Goal: Task Accomplishment & Management: Use online tool/utility

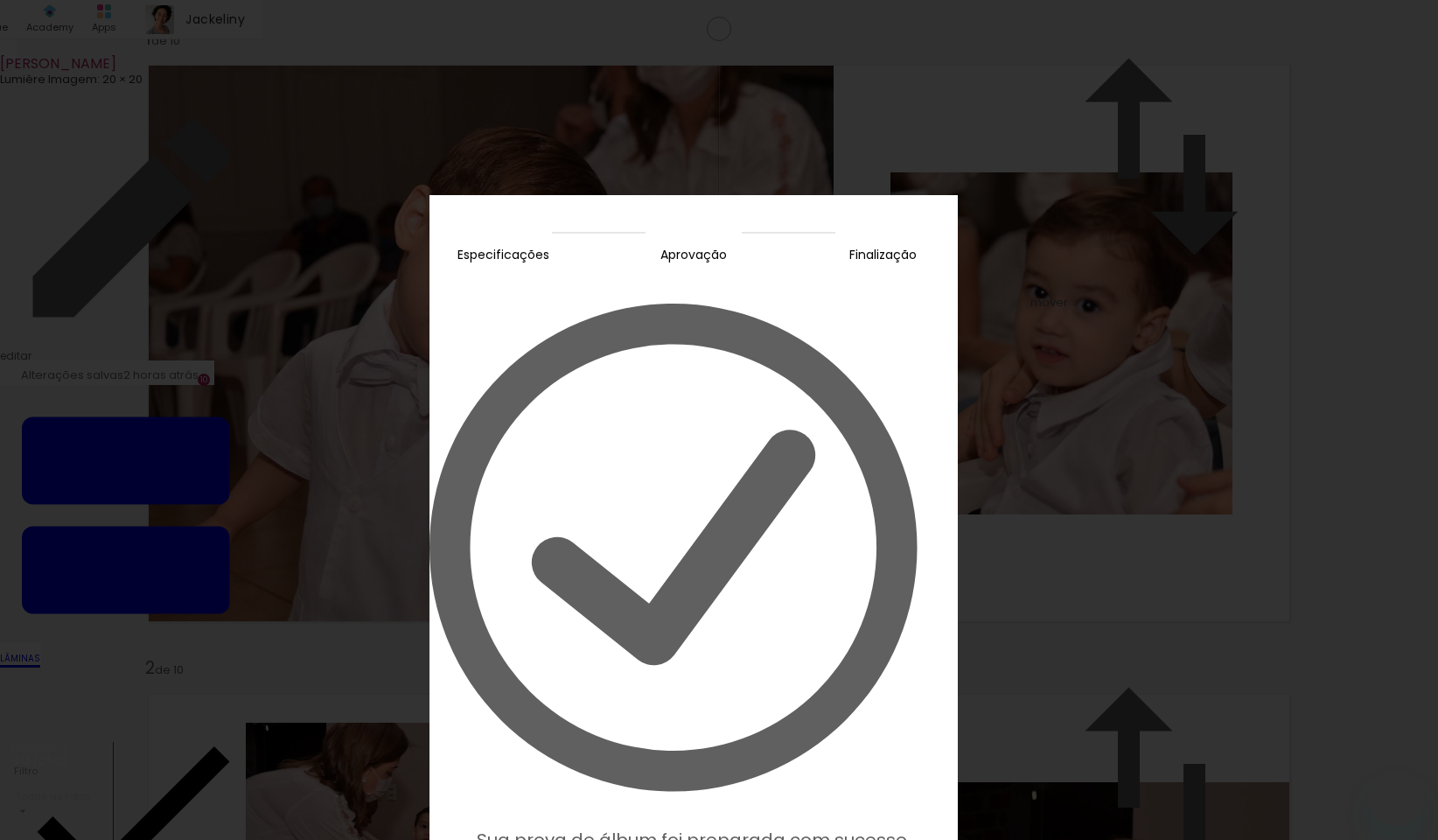
click at [0, 0] on slot "Editar prova" at bounding box center [0, 0] width 0 height 0
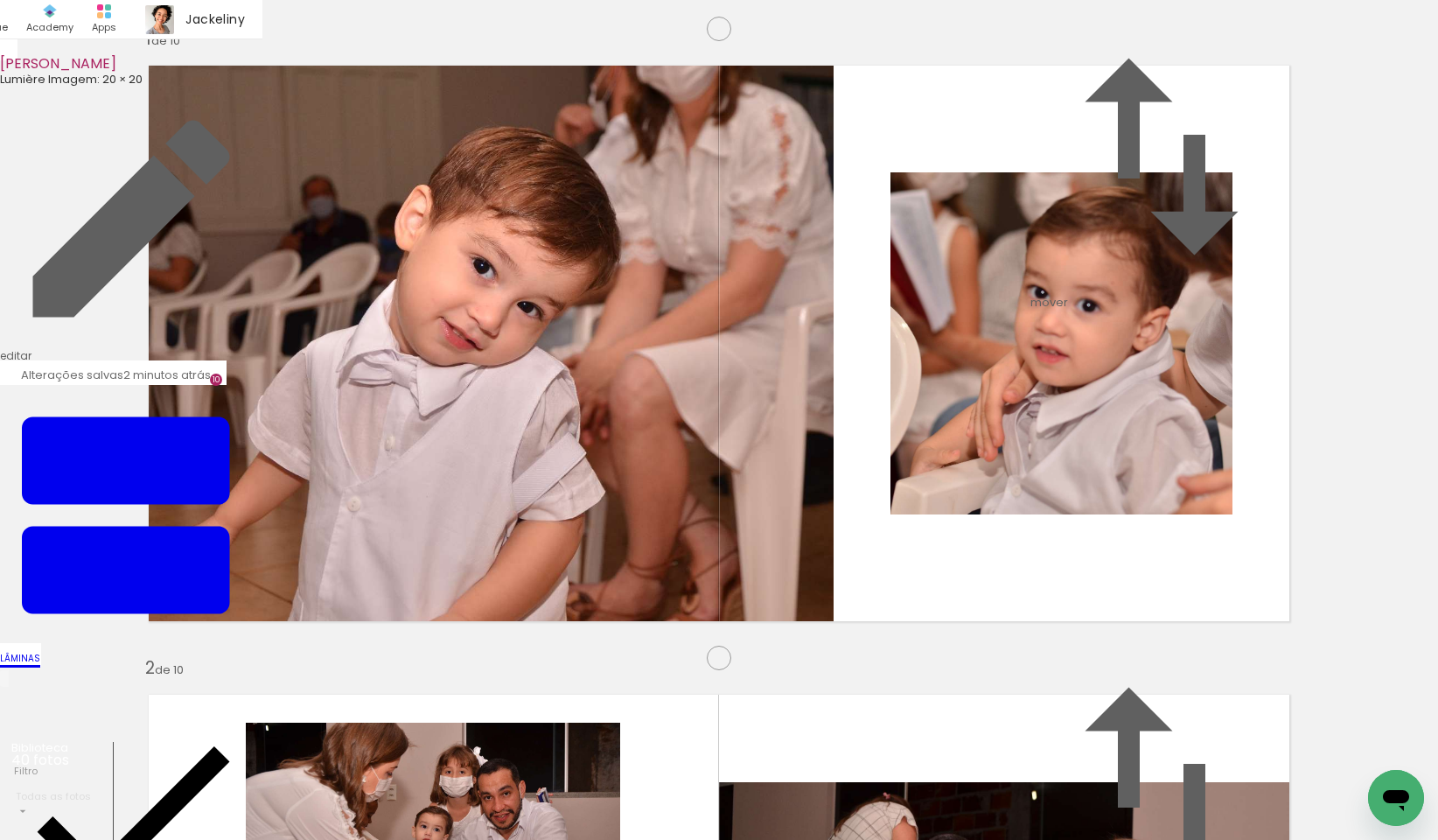
scroll to position [1280, 0]
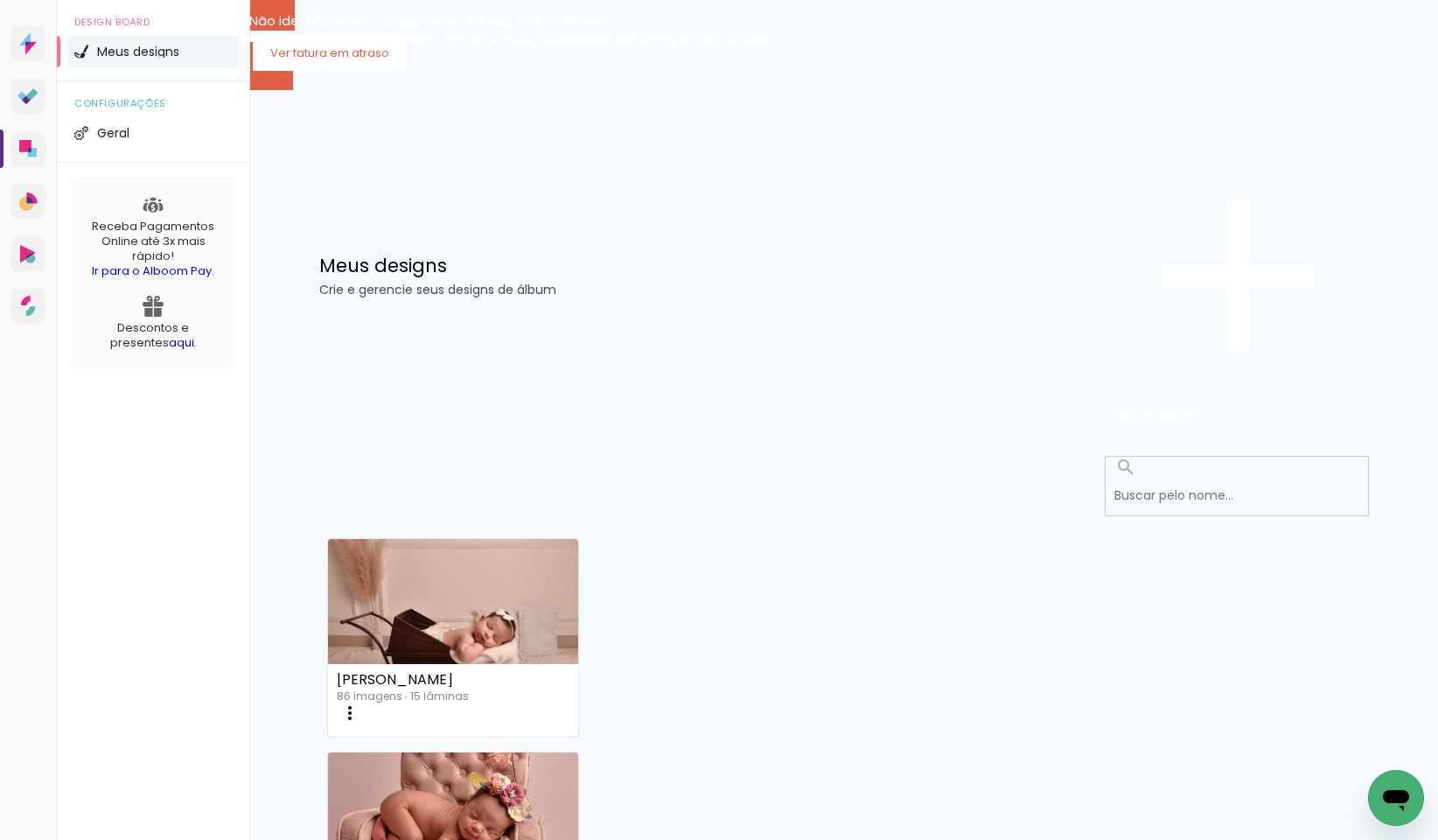
click at [1149, 478] on input at bounding box center [1242, 495] width 272 height 36
click at [1174, 478] on input at bounding box center [1242, 495] width 272 height 36
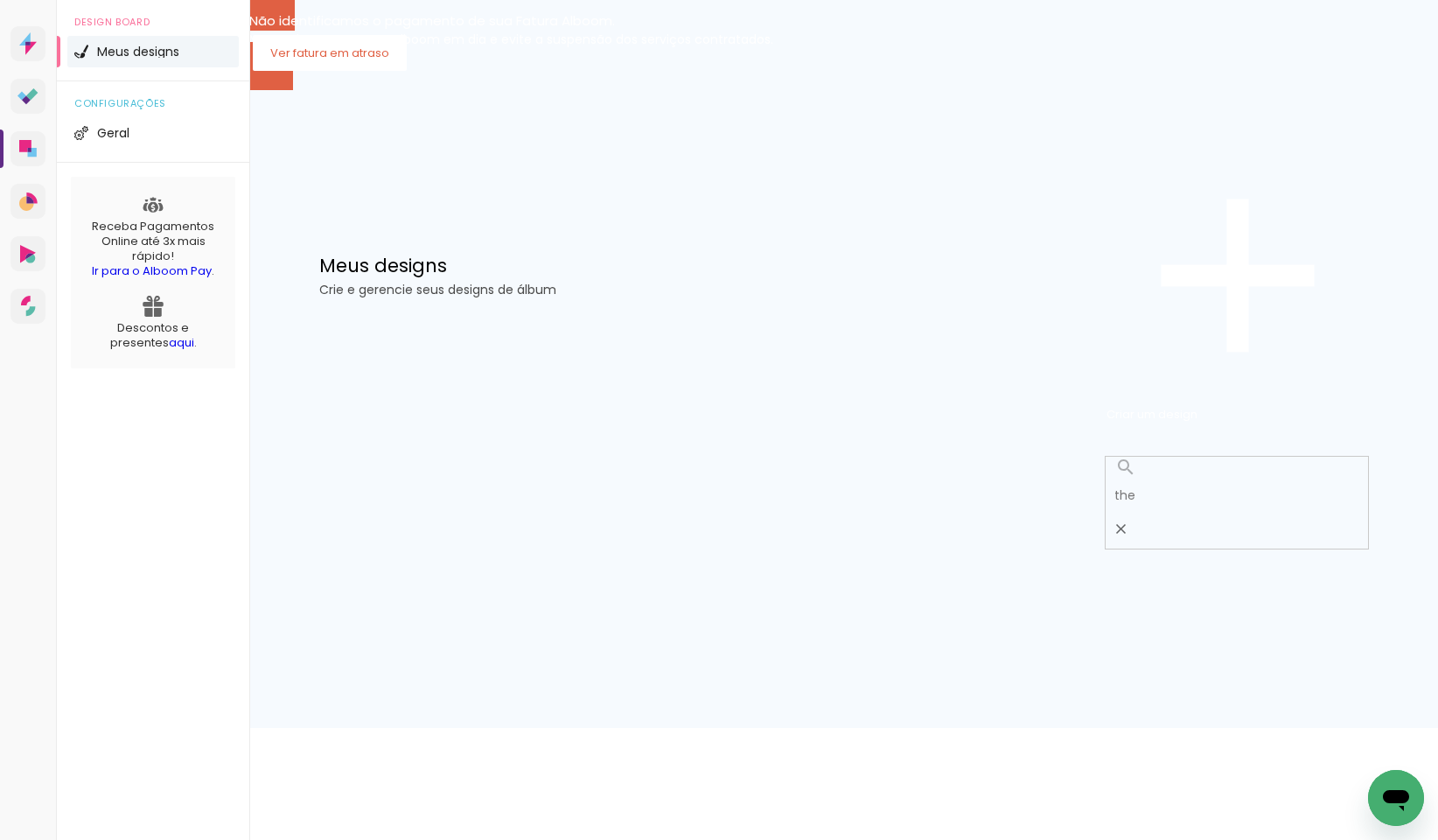
type input "theo"
drag, startPoint x: 1194, startPoint y: 294, endPoint x: 1034, endPoint y: 290, distance: 160.0
click at [1106, 478] on input "theo" at bounding box center [1242, 495] width 272 height 36
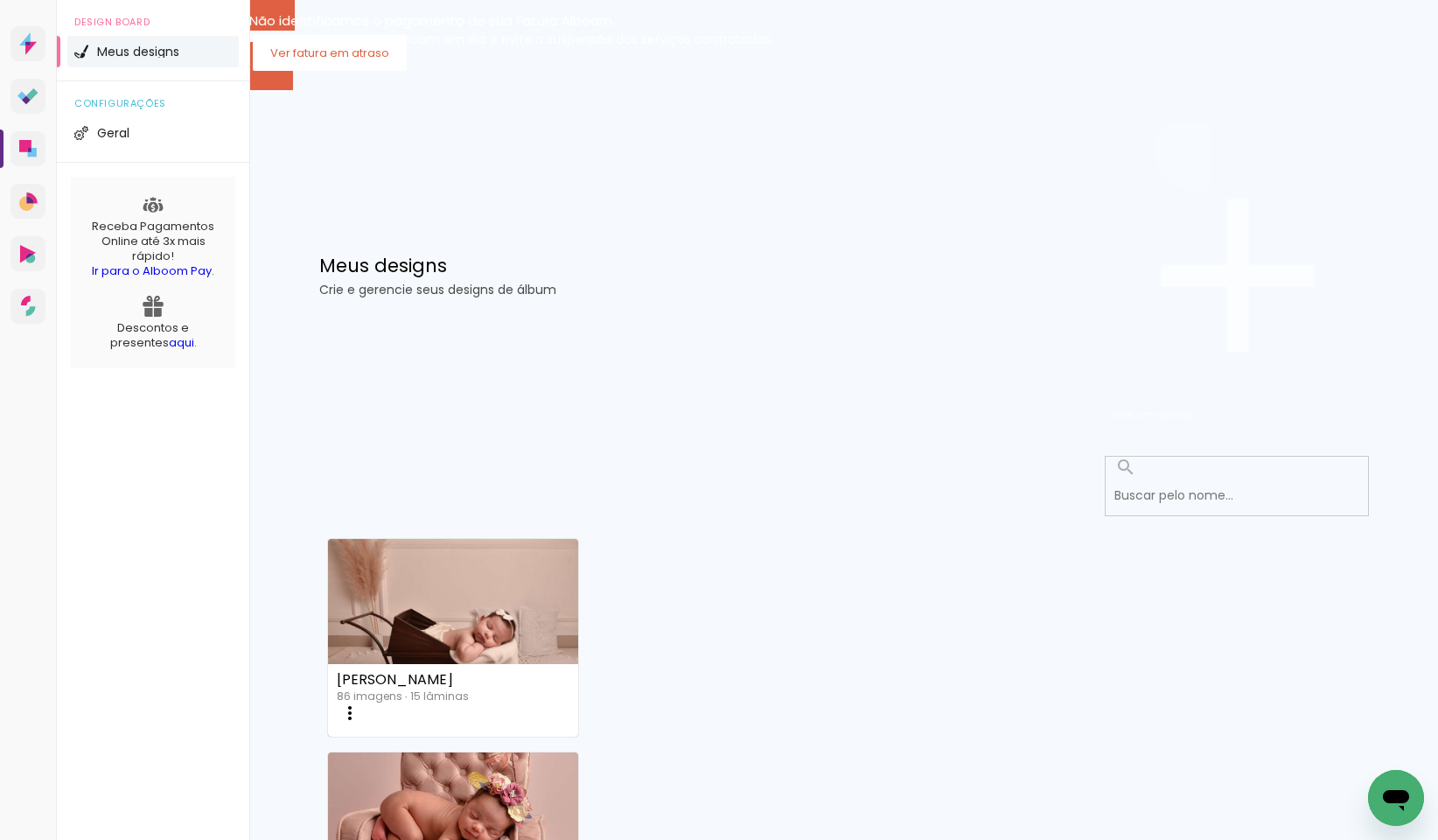
click at [1309, 228] on paper-button "Criar um design" at bounding box center [1238, 275] width 262 height 304
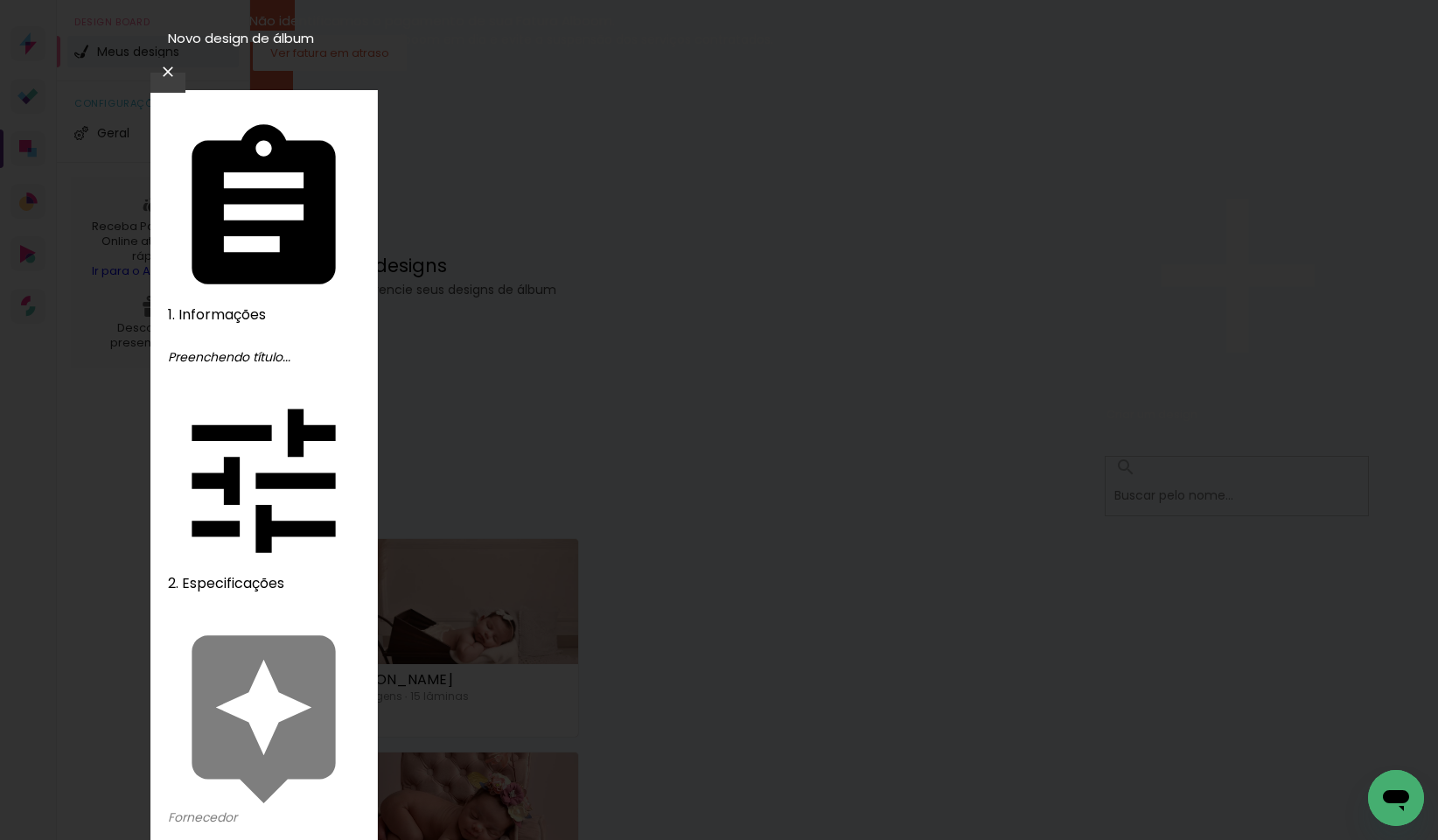
type input "theo - paty"
type paper-input "theo - paty"
click at [0, 0] on slot "Avançar" at bounding box center [0, 0] width 0 height 0
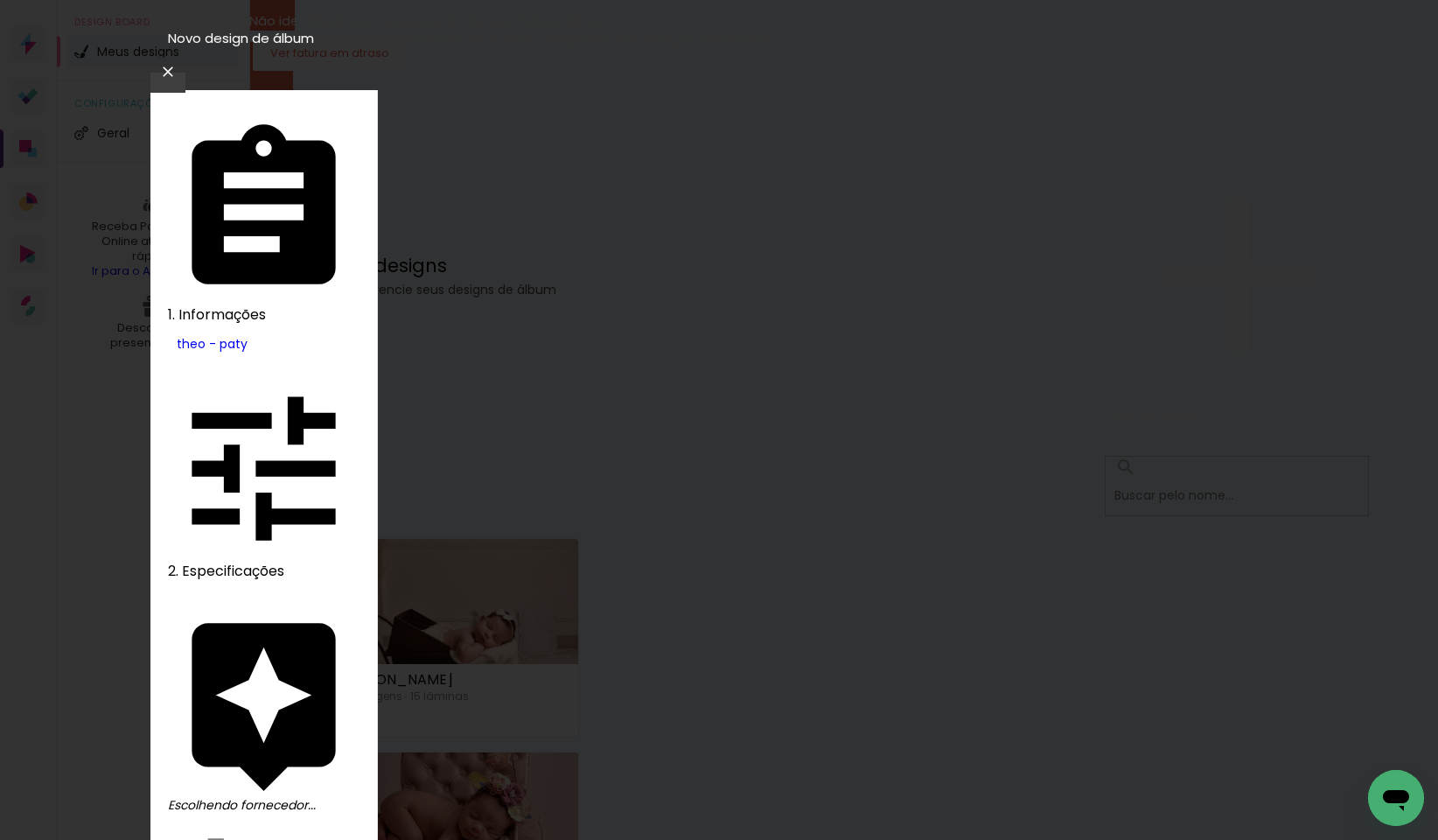
type input "lum"
type paper-input "lum"
click at [0, 0] on slot "Avançar" at bounding box center [0, 0] width 0 height 0
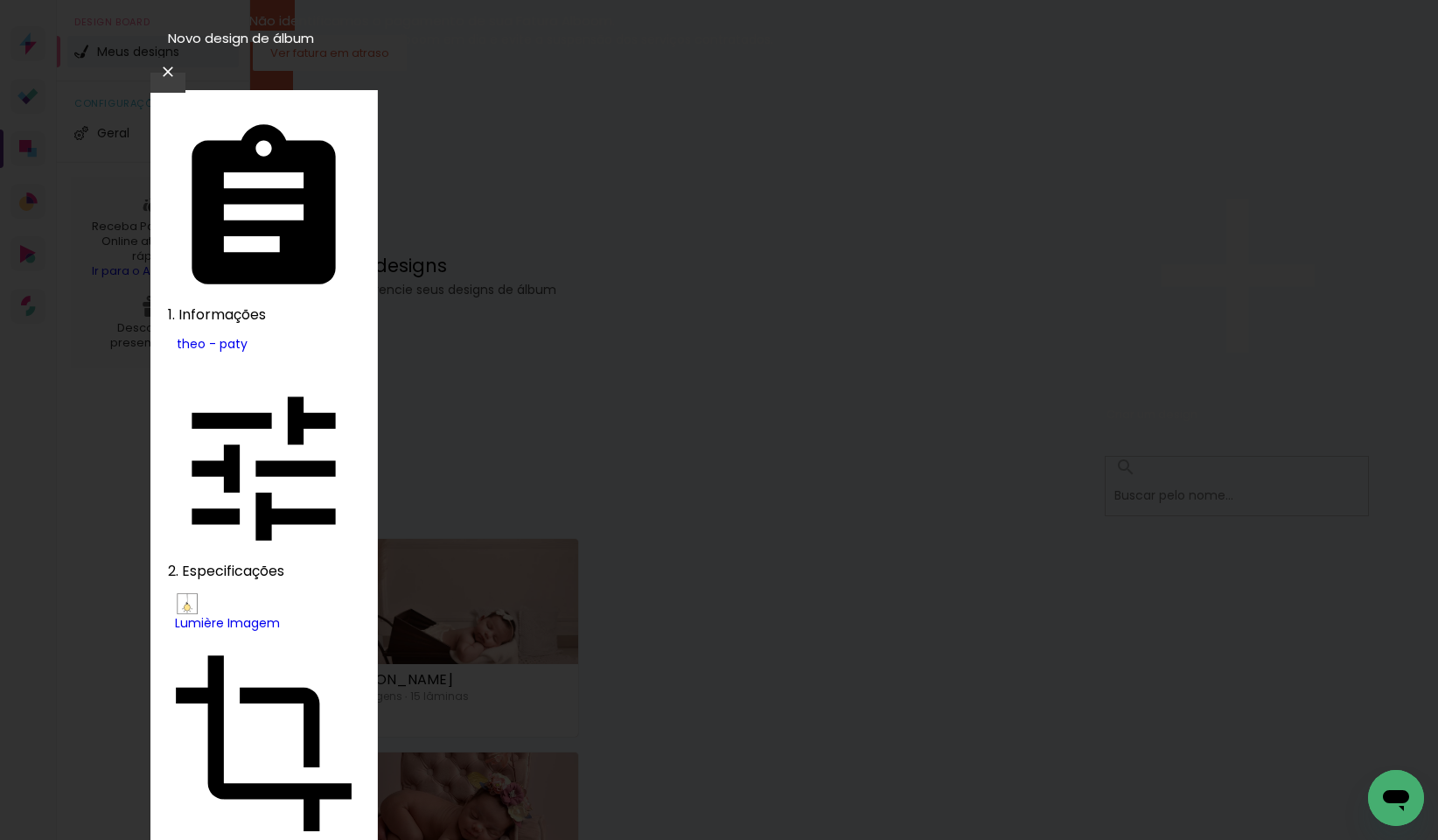
click at [0, 0] on slot "Nuit" at bounding box center [0, 0] width 0 height 0
type input "Nuit"
click at [0, 0] on slot "Avançar" at bounding box center [0, 0] width 0 height 0
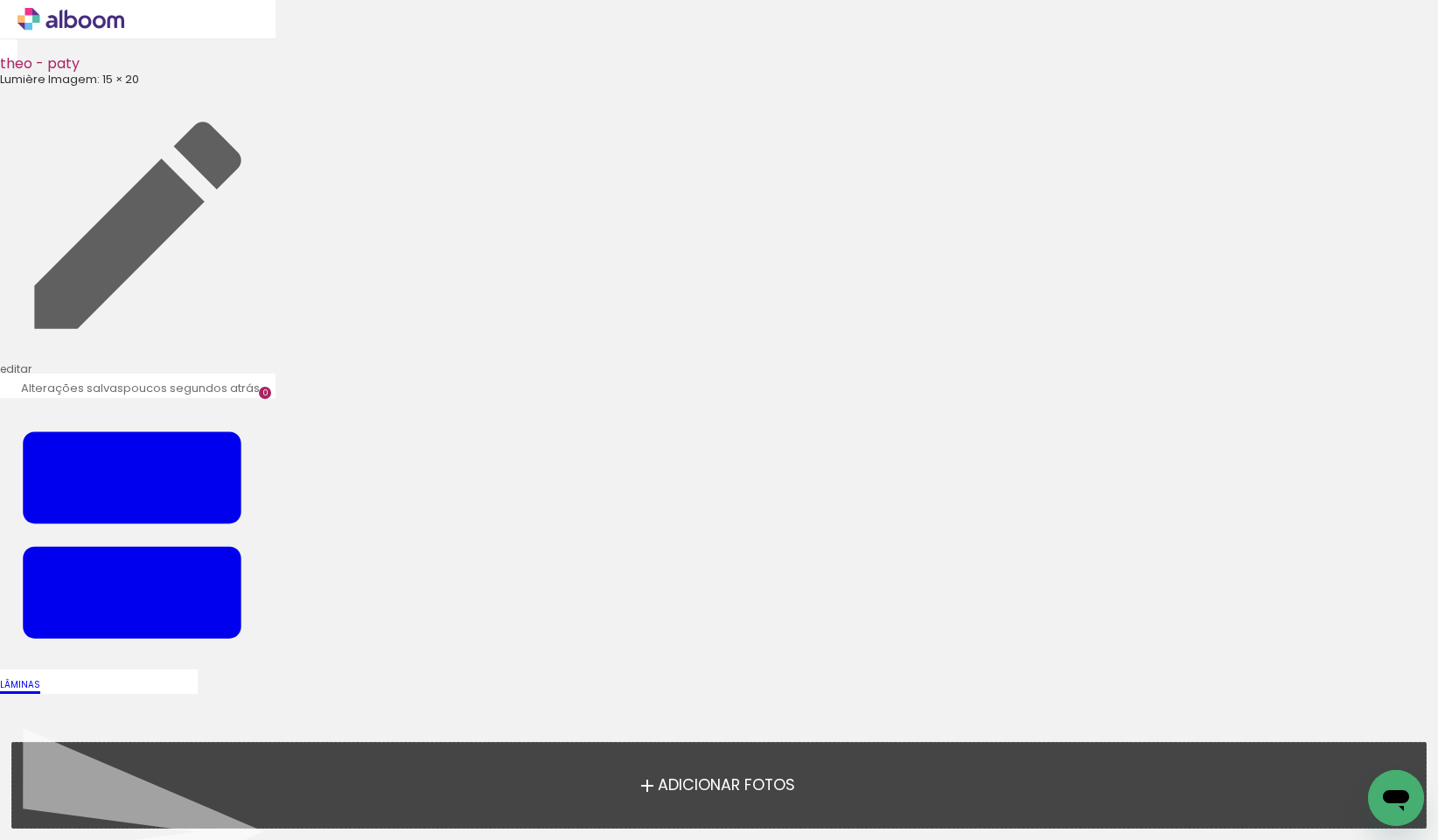
click at [746, 791] on span "Adicionar Fotos" at bounding box center [726, 785] width 138 height 16
click at [0, 0] on input "file" at bounding box center [0, 0] width 0 height 0
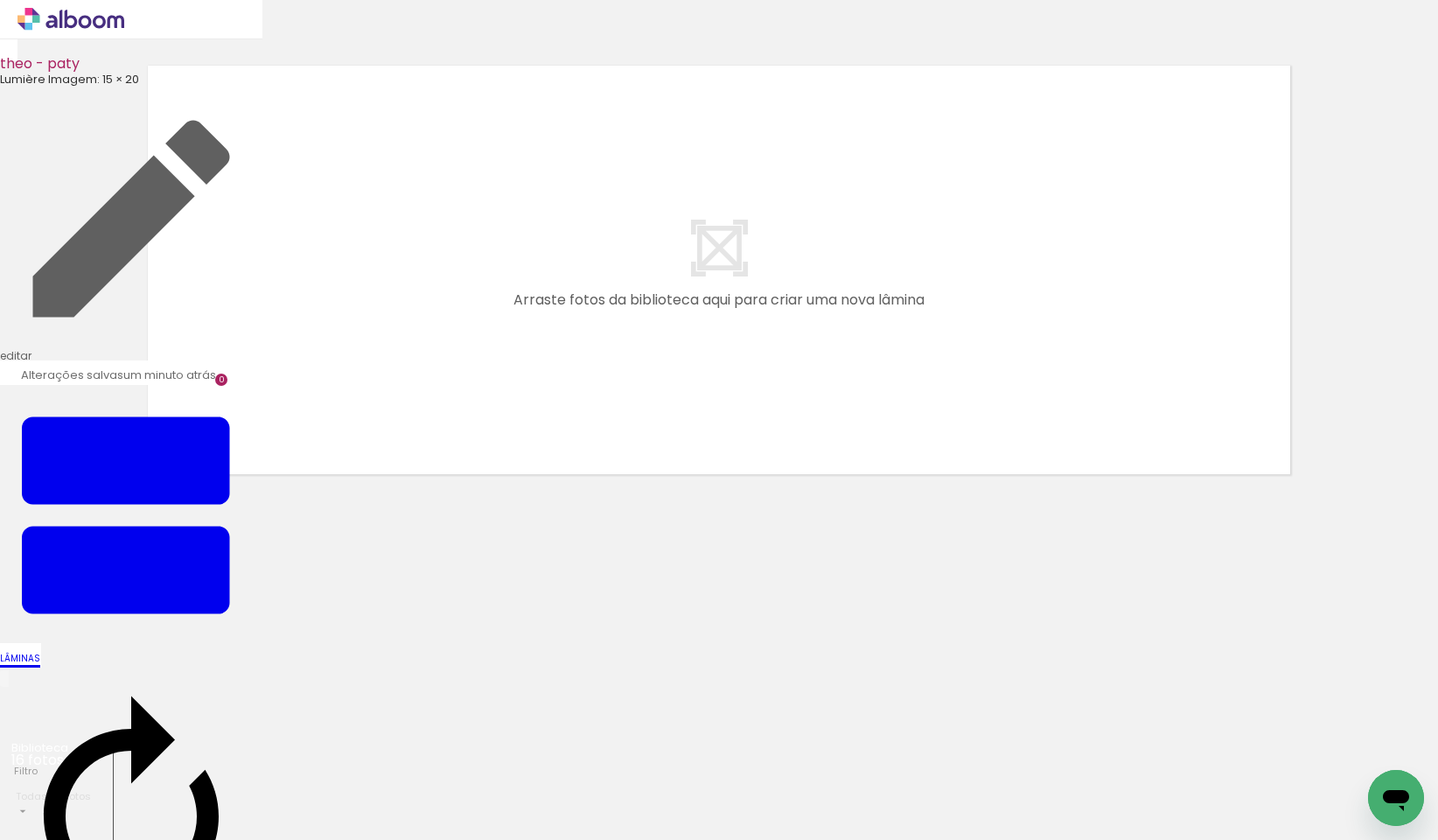
click at [0, 0] on input "file" at bounding box center [0, 0] width 0 height 0
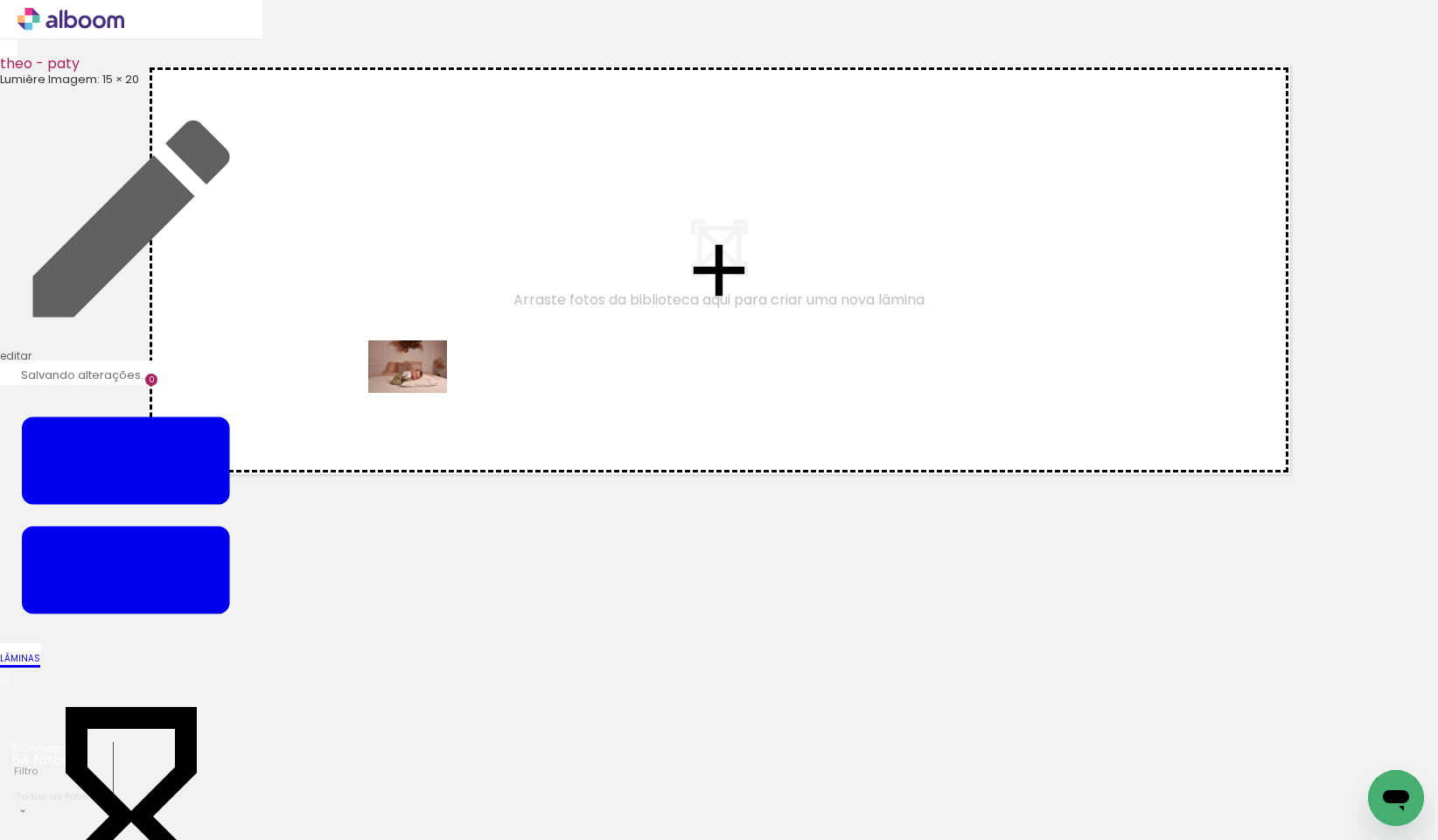
drag, startPoint x: 194, startPoint y: 790, endPoint x: 421, endPoint y: 392, distance: 458.2
click at [421, 392] on quentale-workspace at bounding box center [719, 420] width 1438 height 840
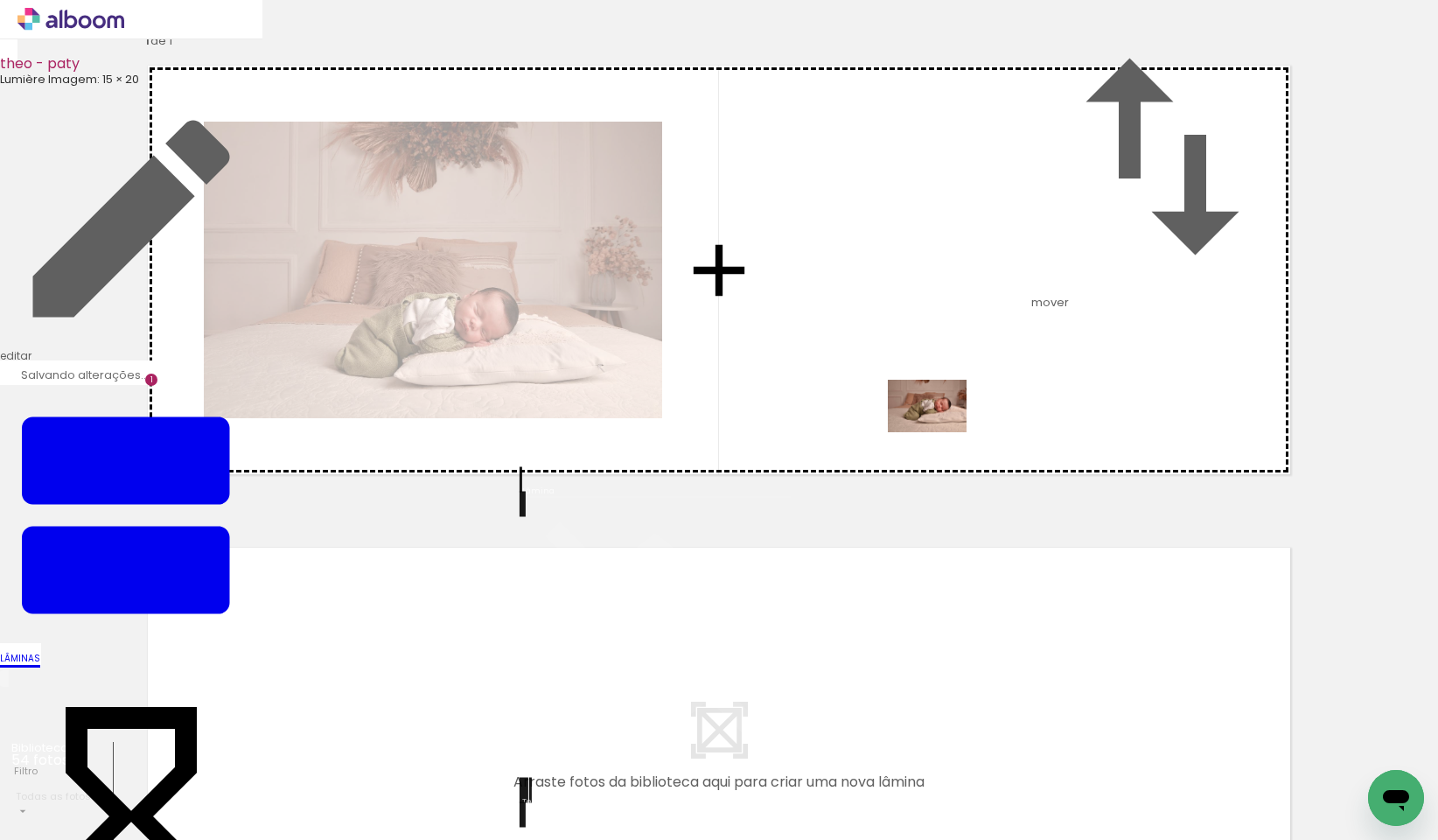
drag, startPoint x: 804, startPoint y: 548, endPoint x: 940, endPoint y: 432, distance: 178.8
click at [940, 432] on quentale-workspace at bounding box center [719, 420] width 1438 height 840
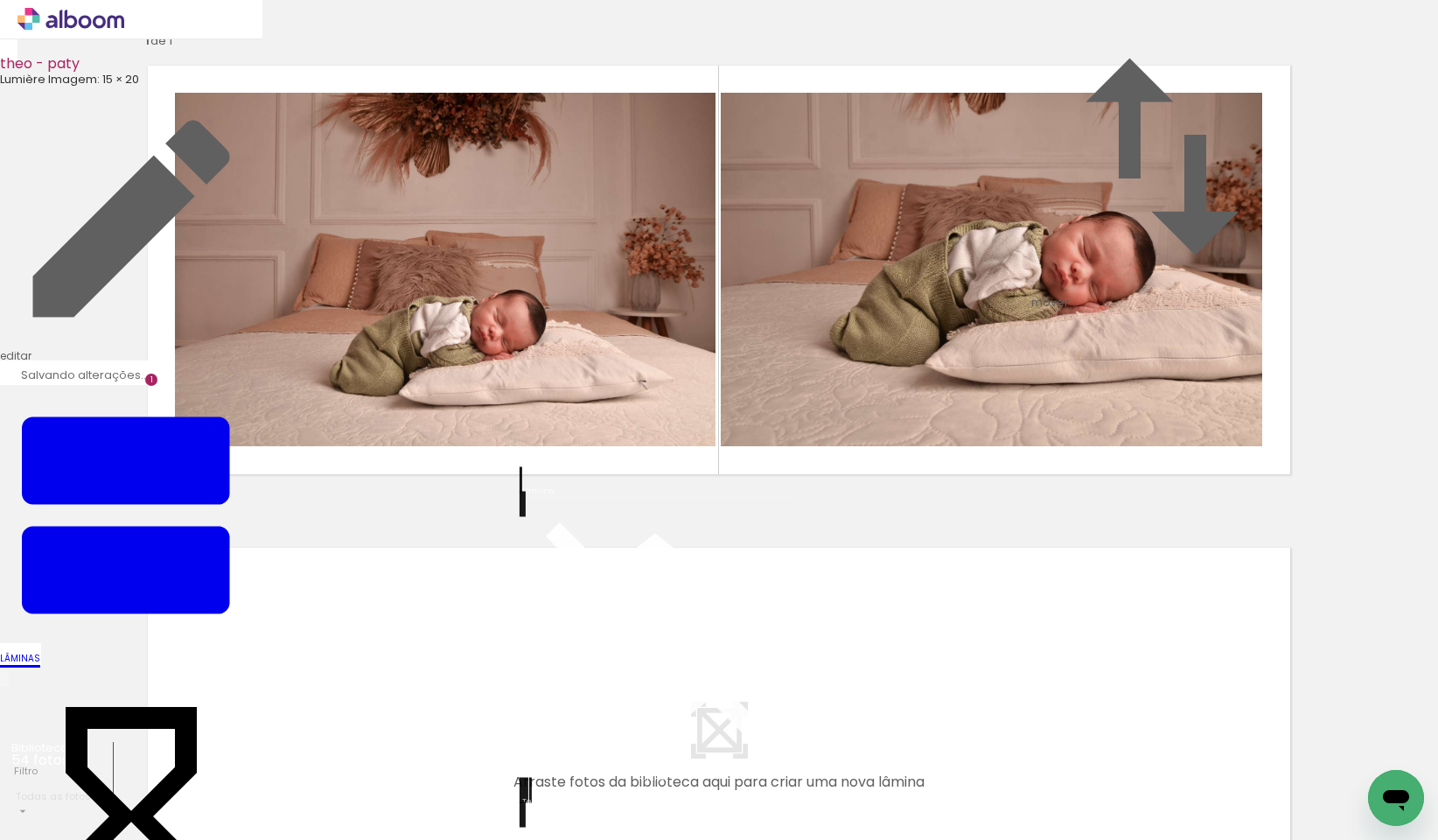
scroll to position [342, 0]
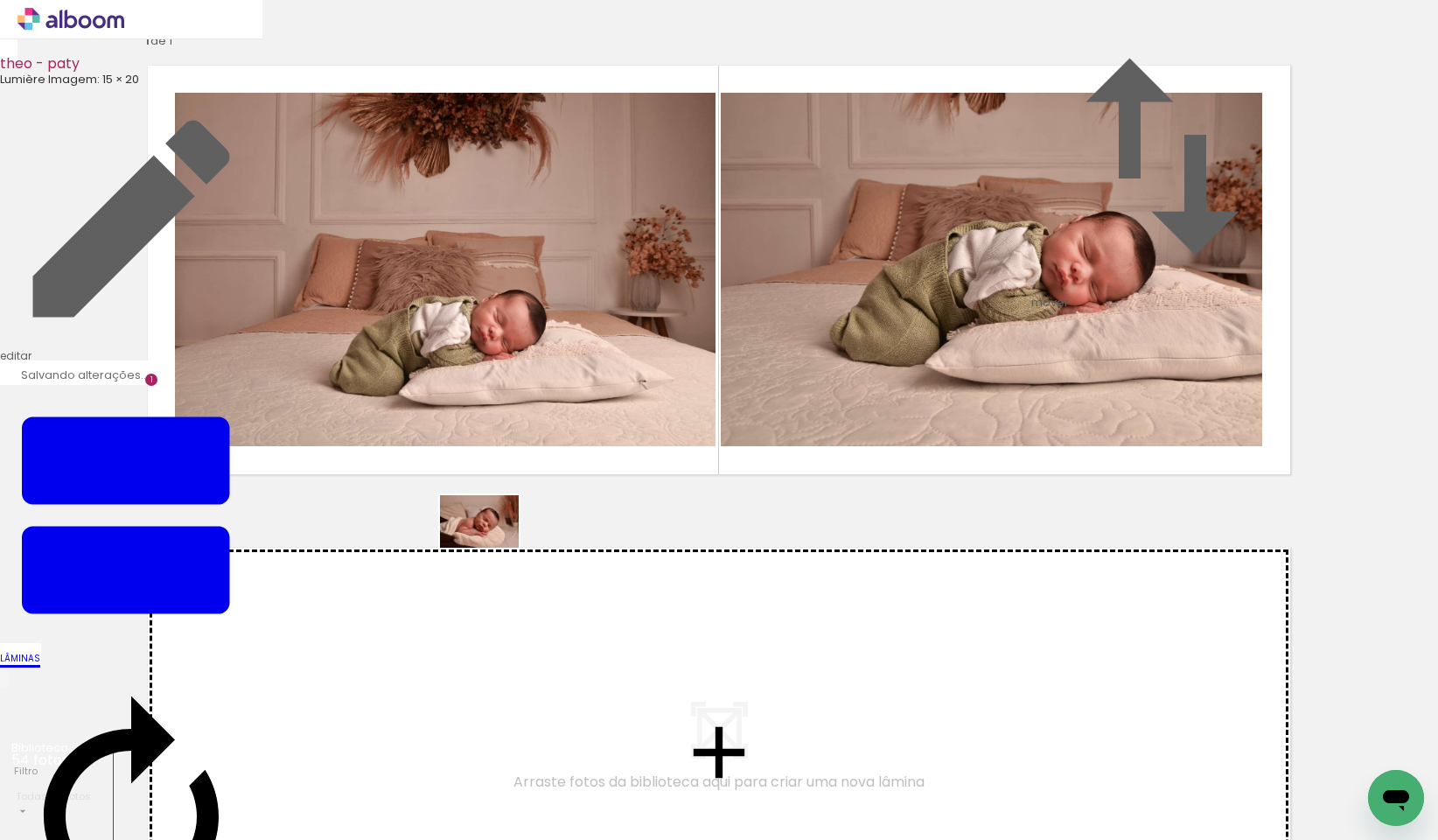
drag, startPoint x: 1012, startPoint y: 772, endPoint x: 426, endPoint y: 520, distance: 637.9
click at [426, 520] on quentale-workspace at bounding box center [719, 420] width 1438 height 840
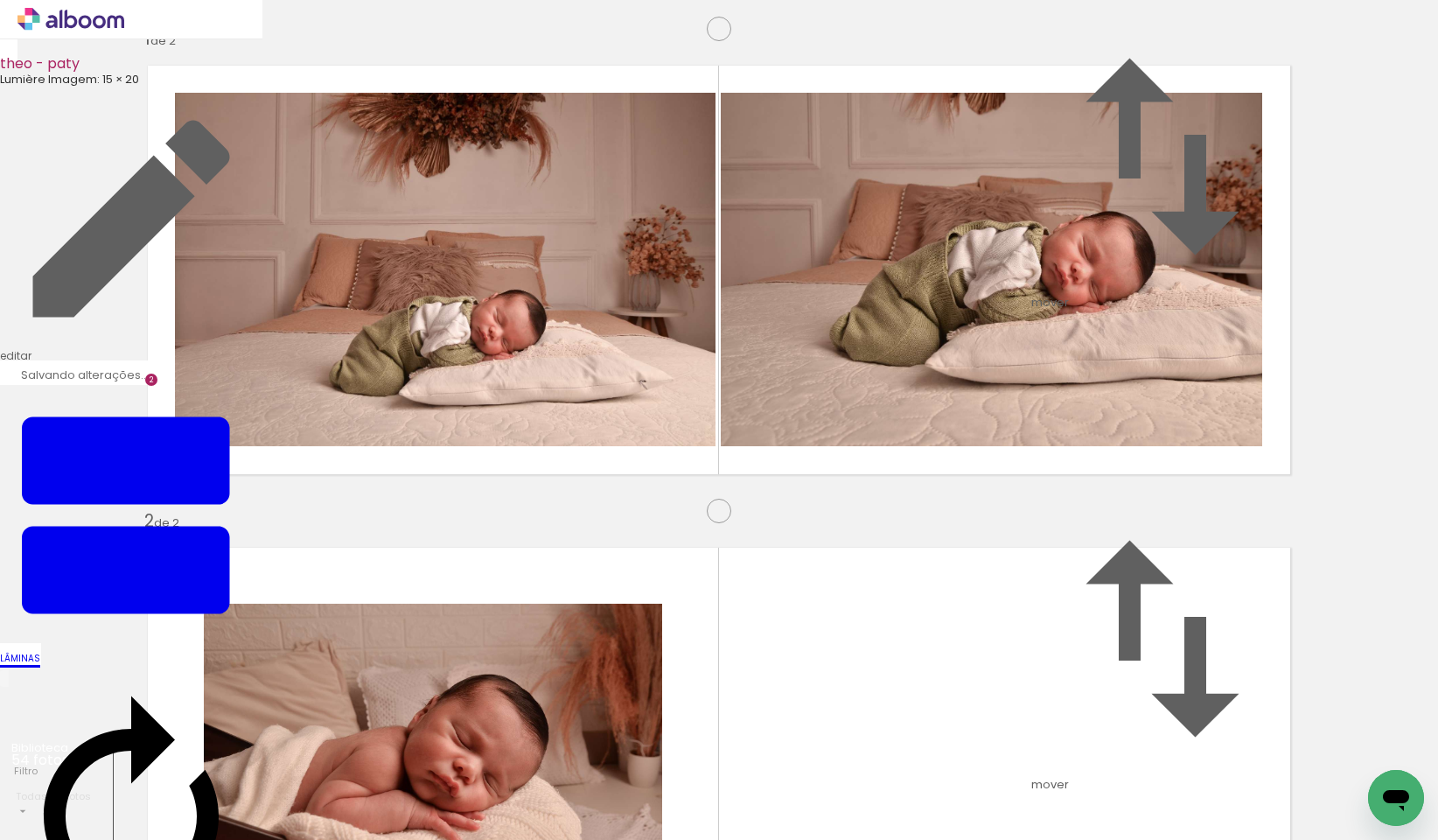
scroll to position [430, 0]
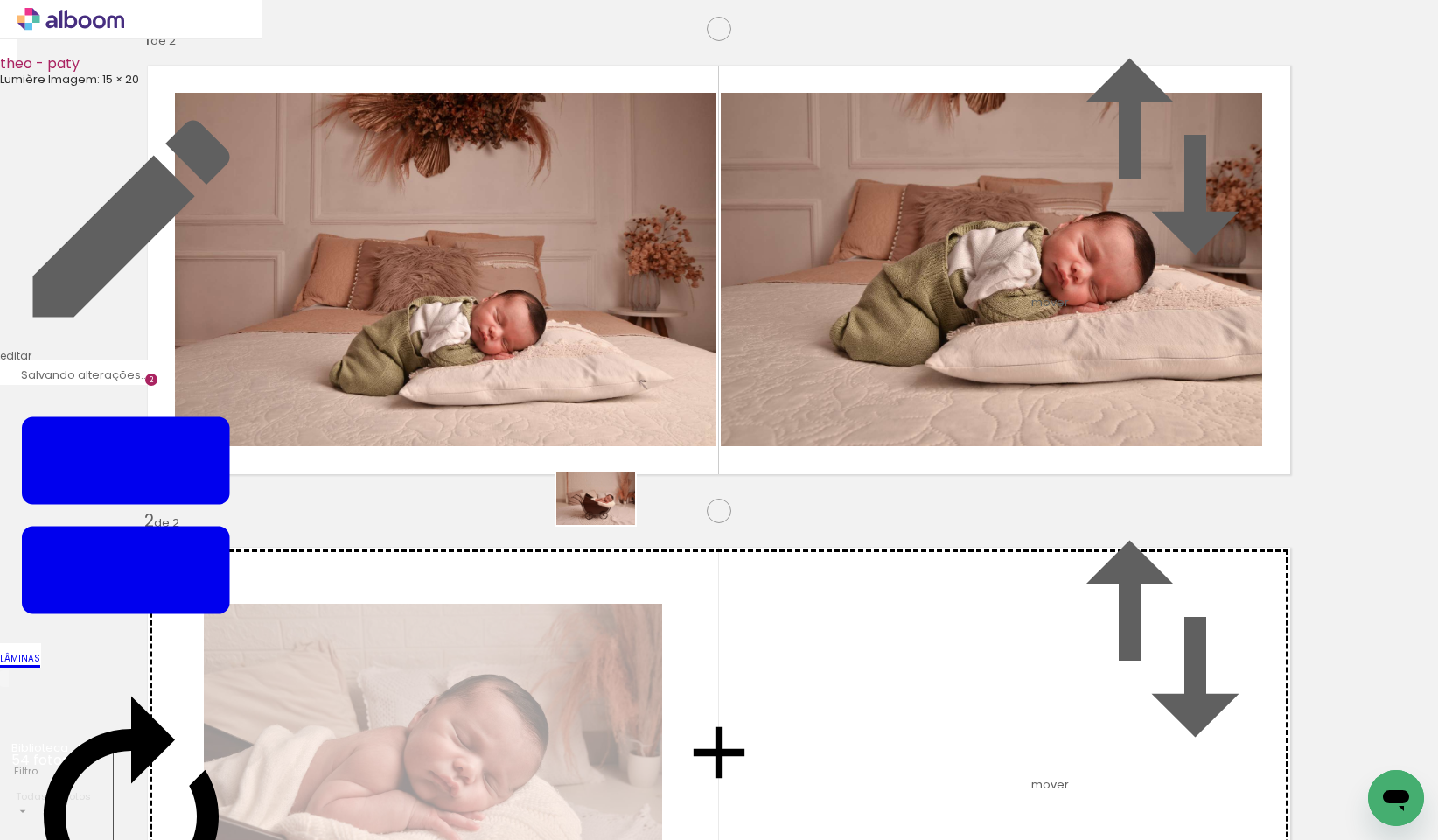
drag, startPoint x: 1172, startPoint y: 797, endPoint x: 581, endPoint y: 514, distance: 655.3
click at [581, 514] on quentale-workspace at bounding box center [719, 420] width 1438 height 840
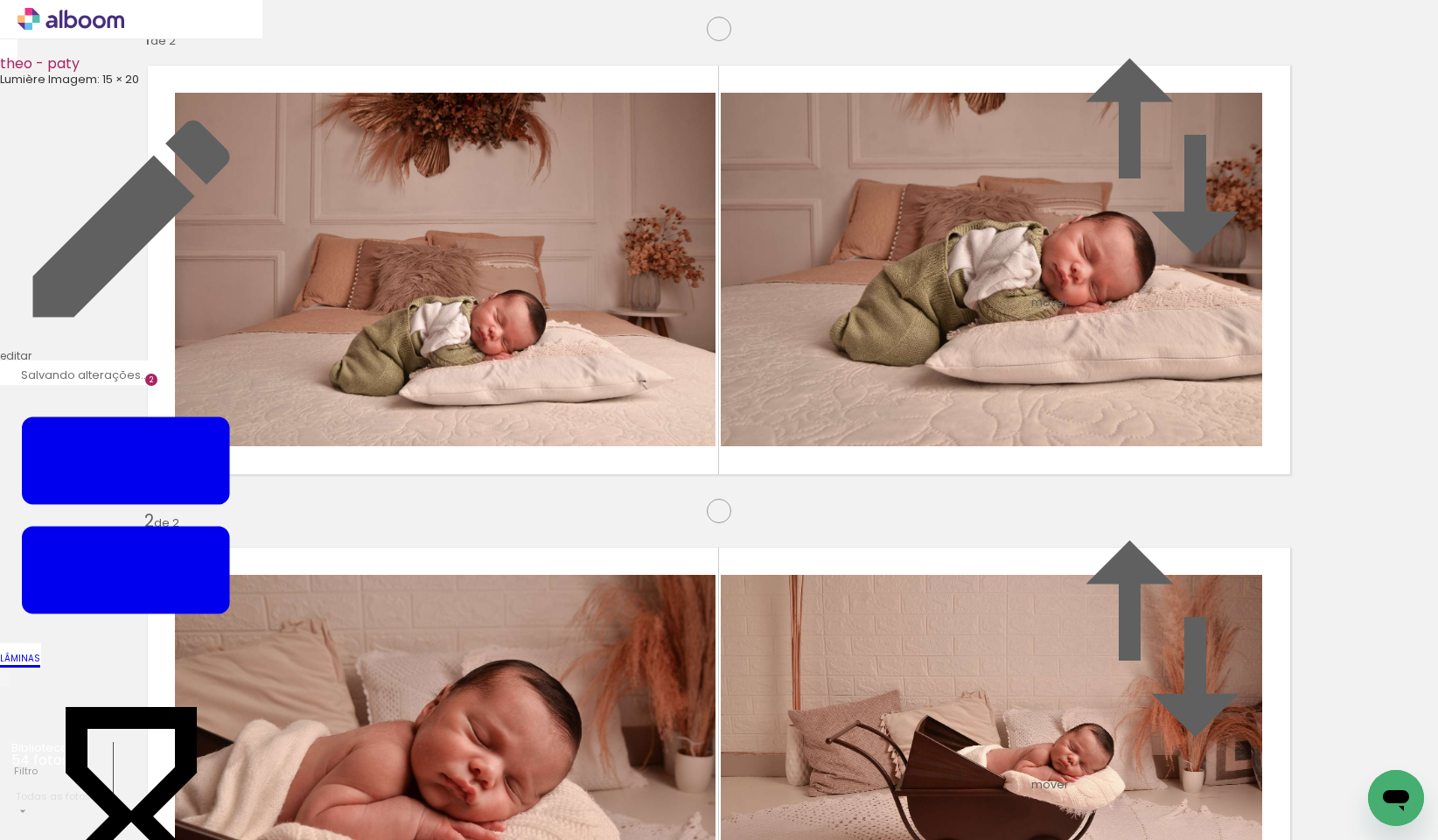
scroll to position [0, 806]
drag, startPoint x: 751, startPoint y: 790, endPoint x: 843, endPoint y: 756, distance: 98.1
click at [651, 521] on quentale-workspace at bounding box center [719, 420] width 1438 height 840
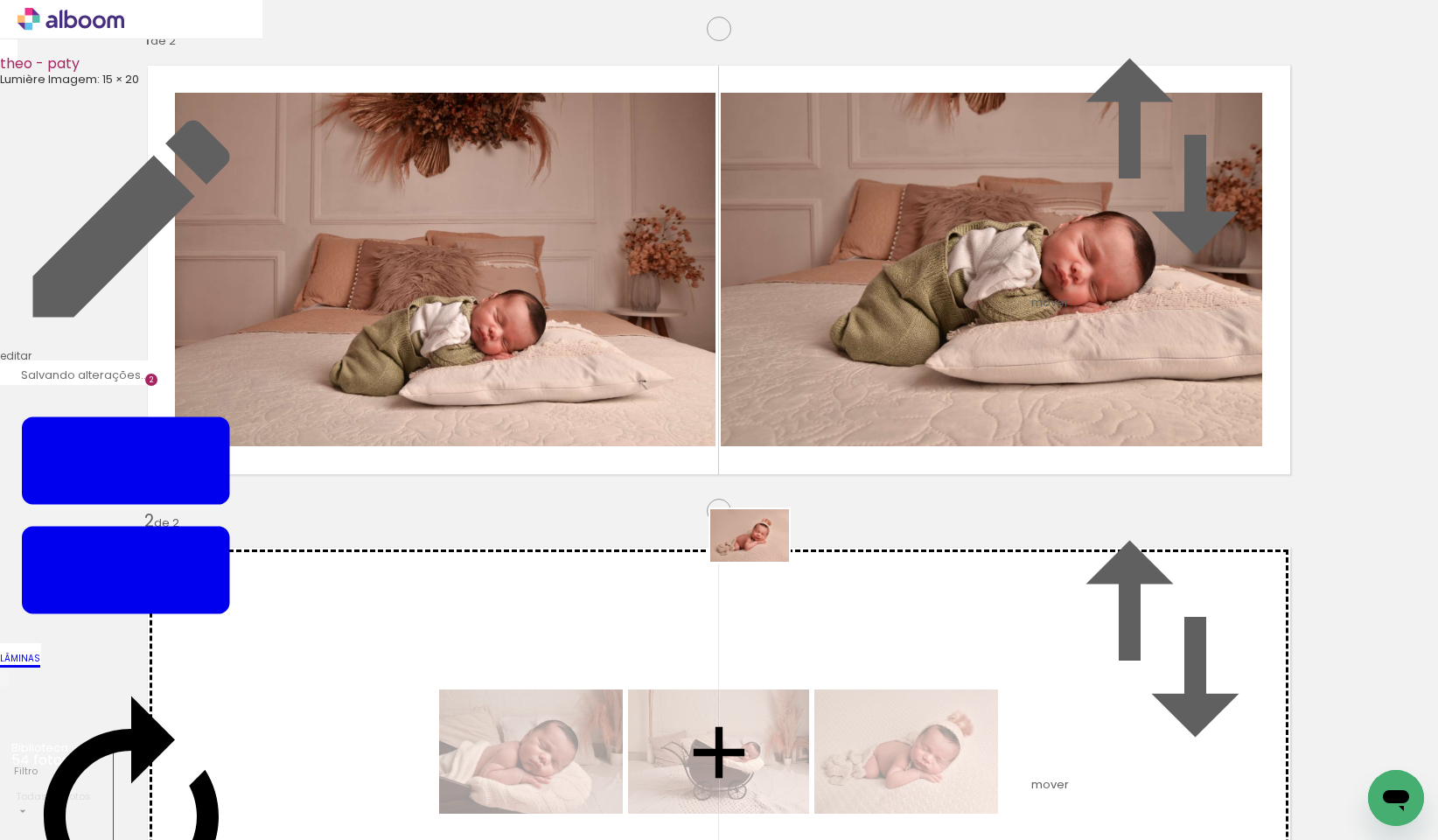
drag, startPoint x: 865, startPoint y: 799, endPoint x: 763, endPoint y: 561, distance: 258.9
click at [763, 561] on quentale-workspace at bounding box center [719, 420] width 1438 height 840
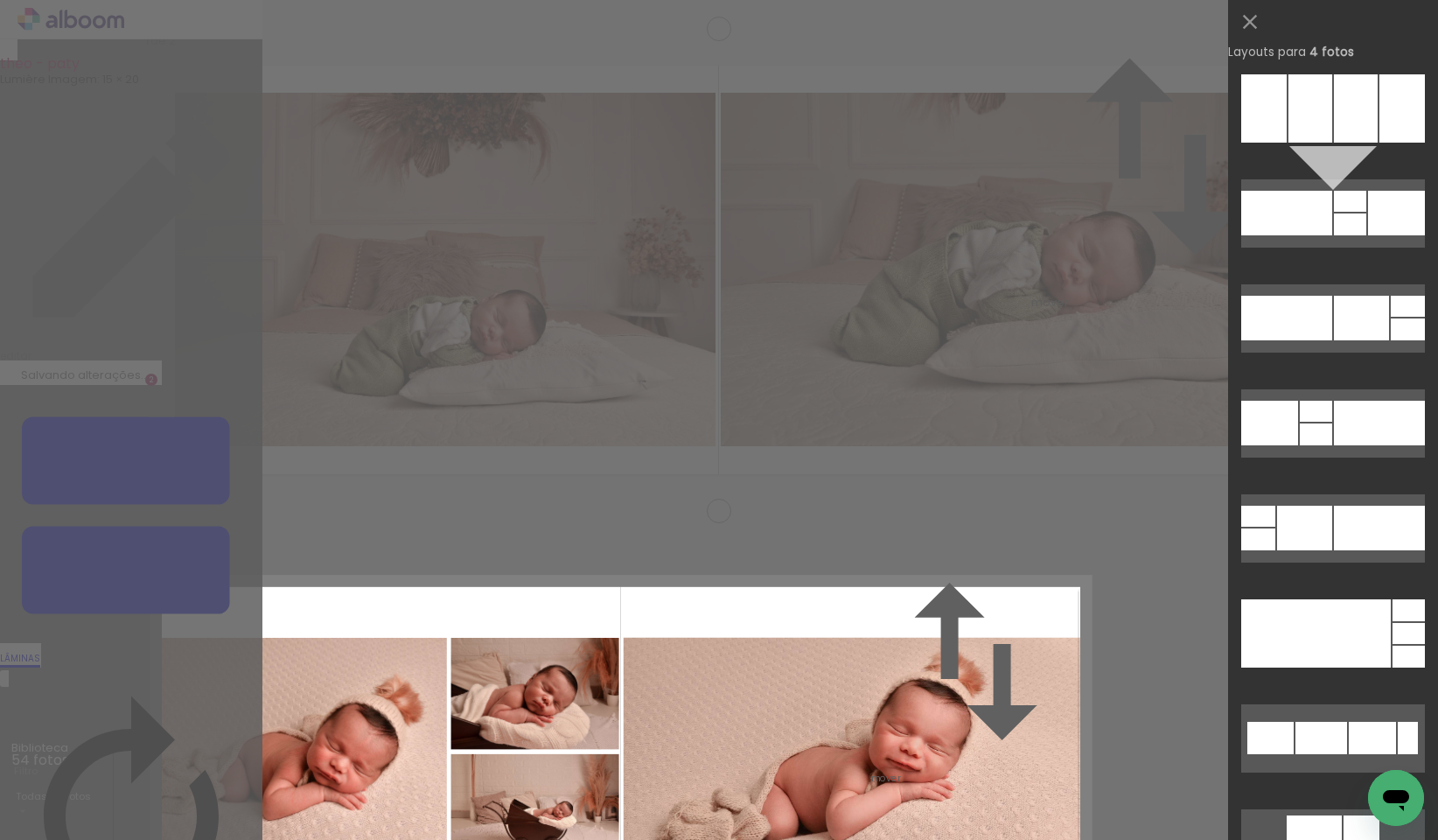
scroll to position [8571, 0]
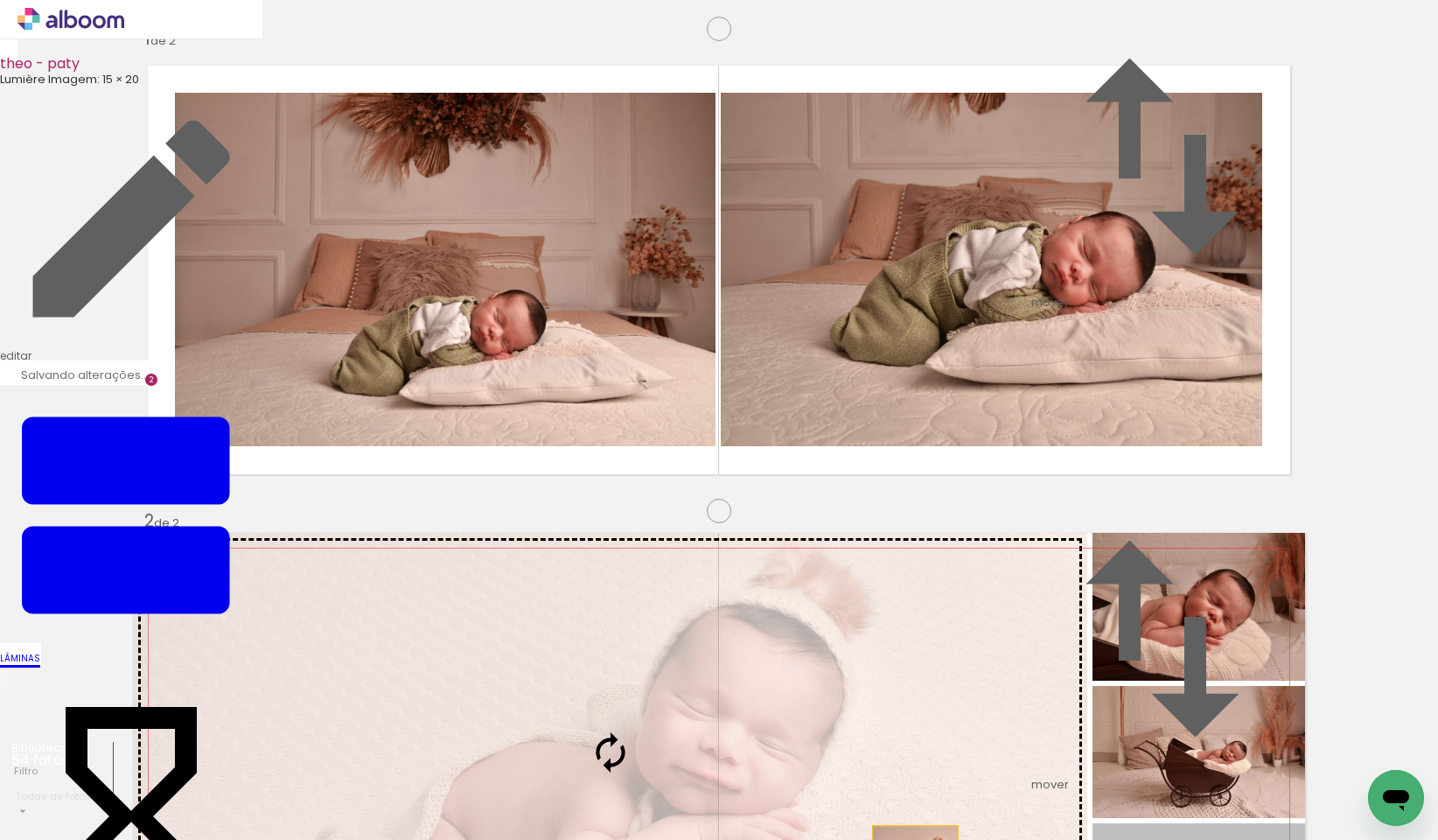
drag, startPoint x: 1181, startPoint y: 577, endPoint x: 857, endPoint y: 495, distance: 334.2
click at [0, 0] on slot at bounding box center [0, 0] width 0 height 0
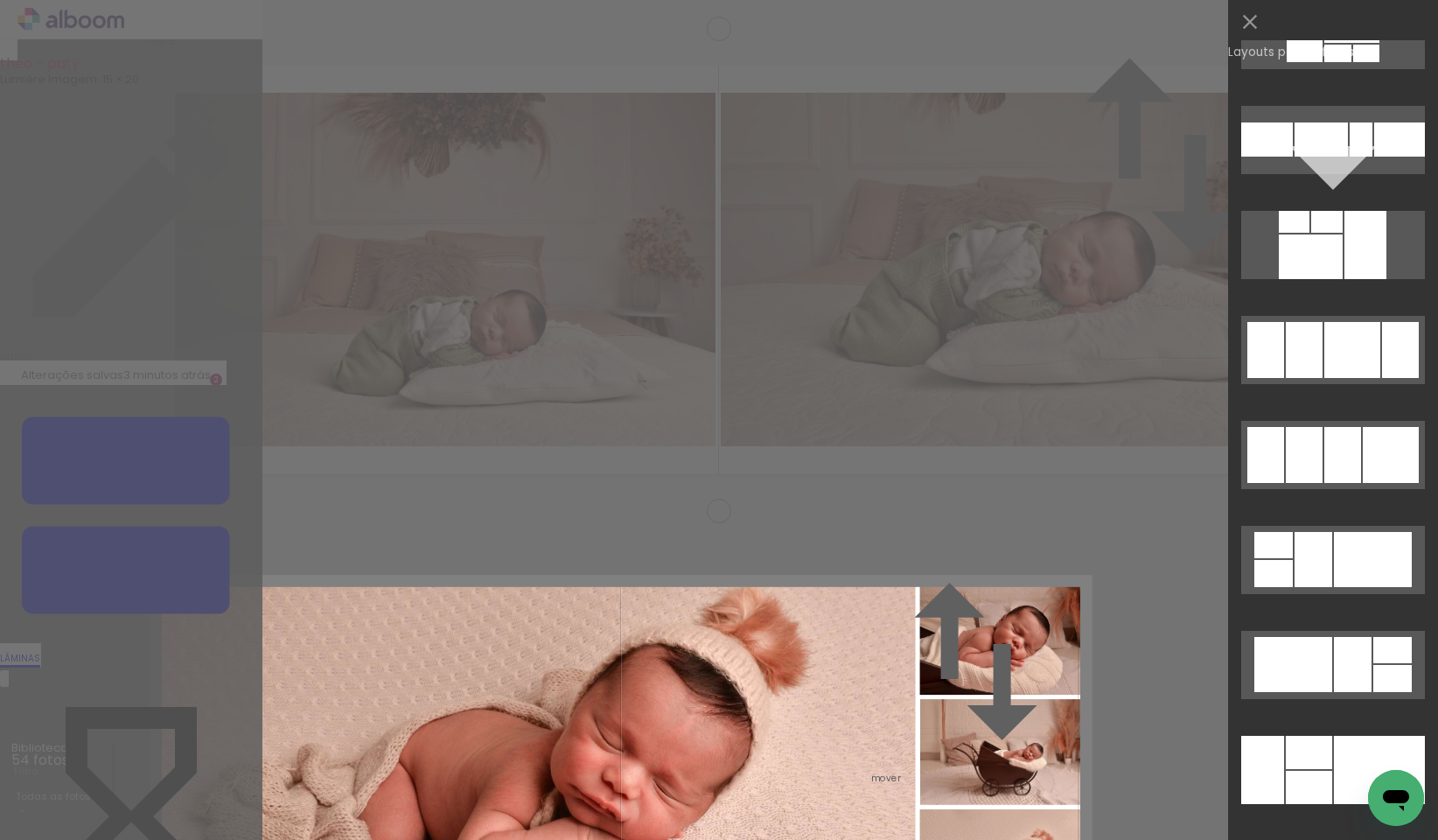
scroll to position [13346, 0]
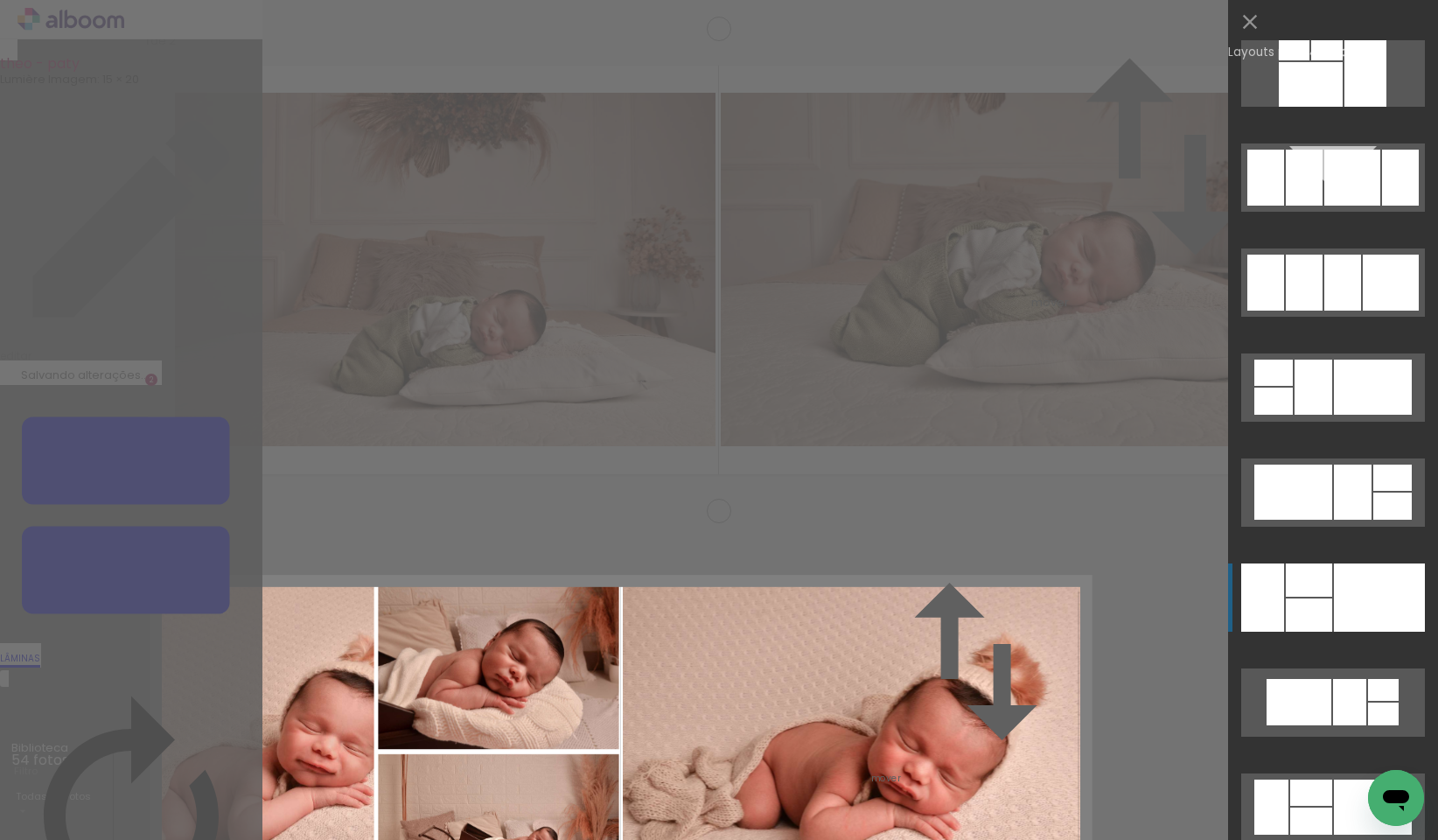
click at [1328, 106] on div at bounding box center [1311, 84] width 64 height 45
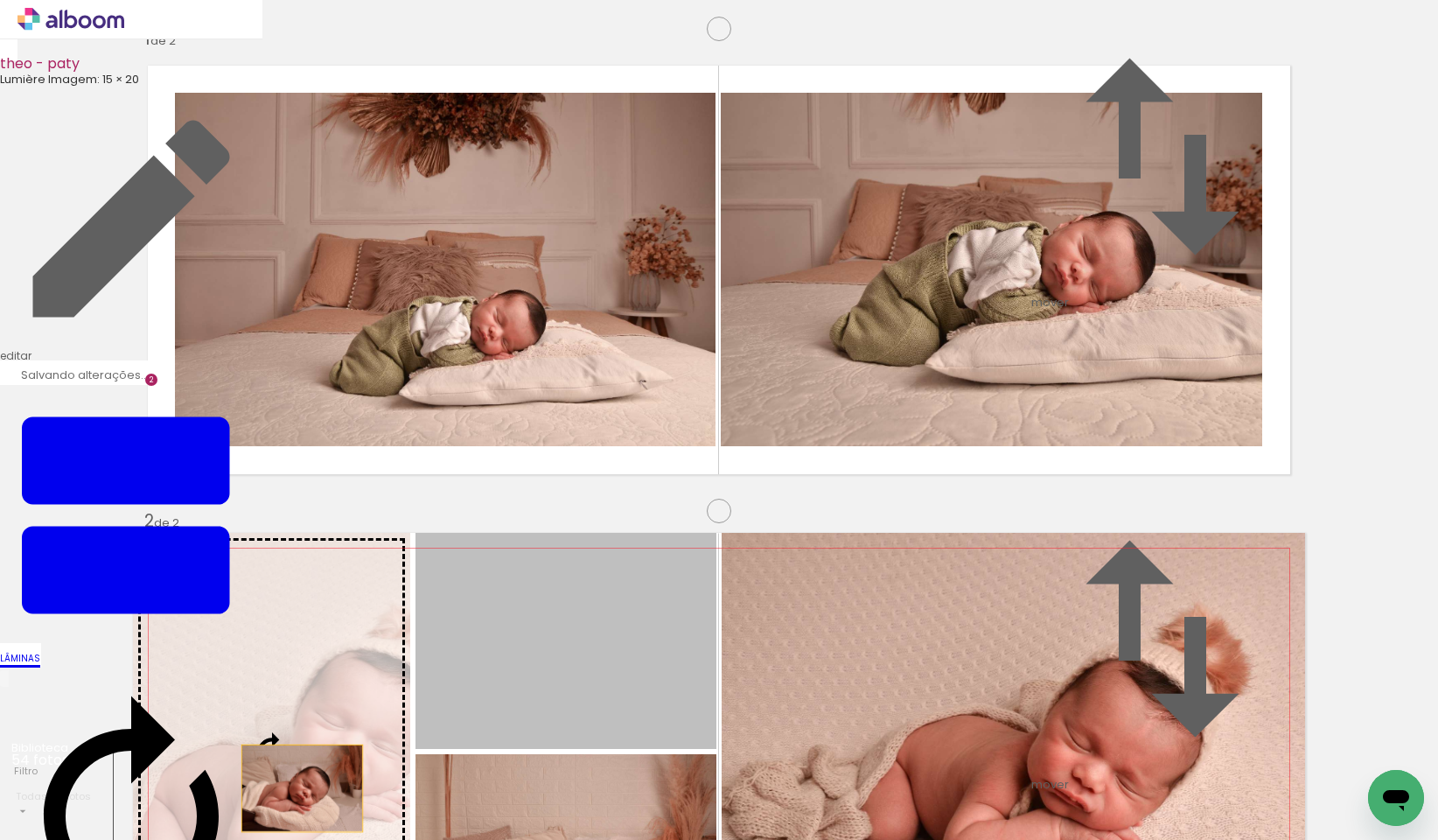
drag, startPoint x: 583, startPoint y: 344, endPoint x: 295, endPoint y: 446, distance: 305.5
click at [0, 0] on slot at bounding box center [0, 0] width 0 height 0
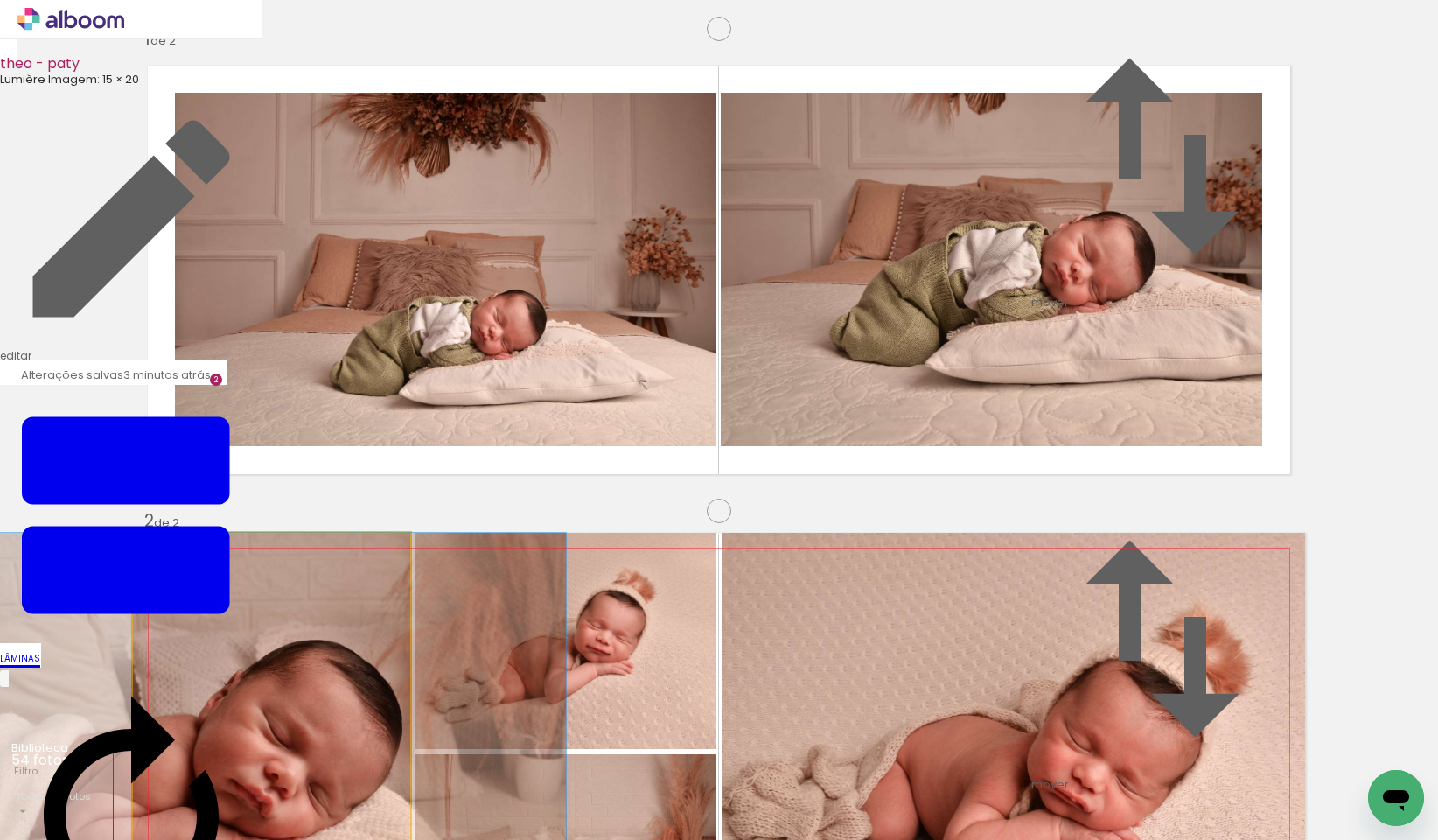
drag, startPoint x: 345, startPoint y: 494, endPoint x: 309, endPoint y: 483, distance: 37.6
click at [309, 533] on album-spread "2 de 2" at bounding box center [719, 752] width 1172 height 438
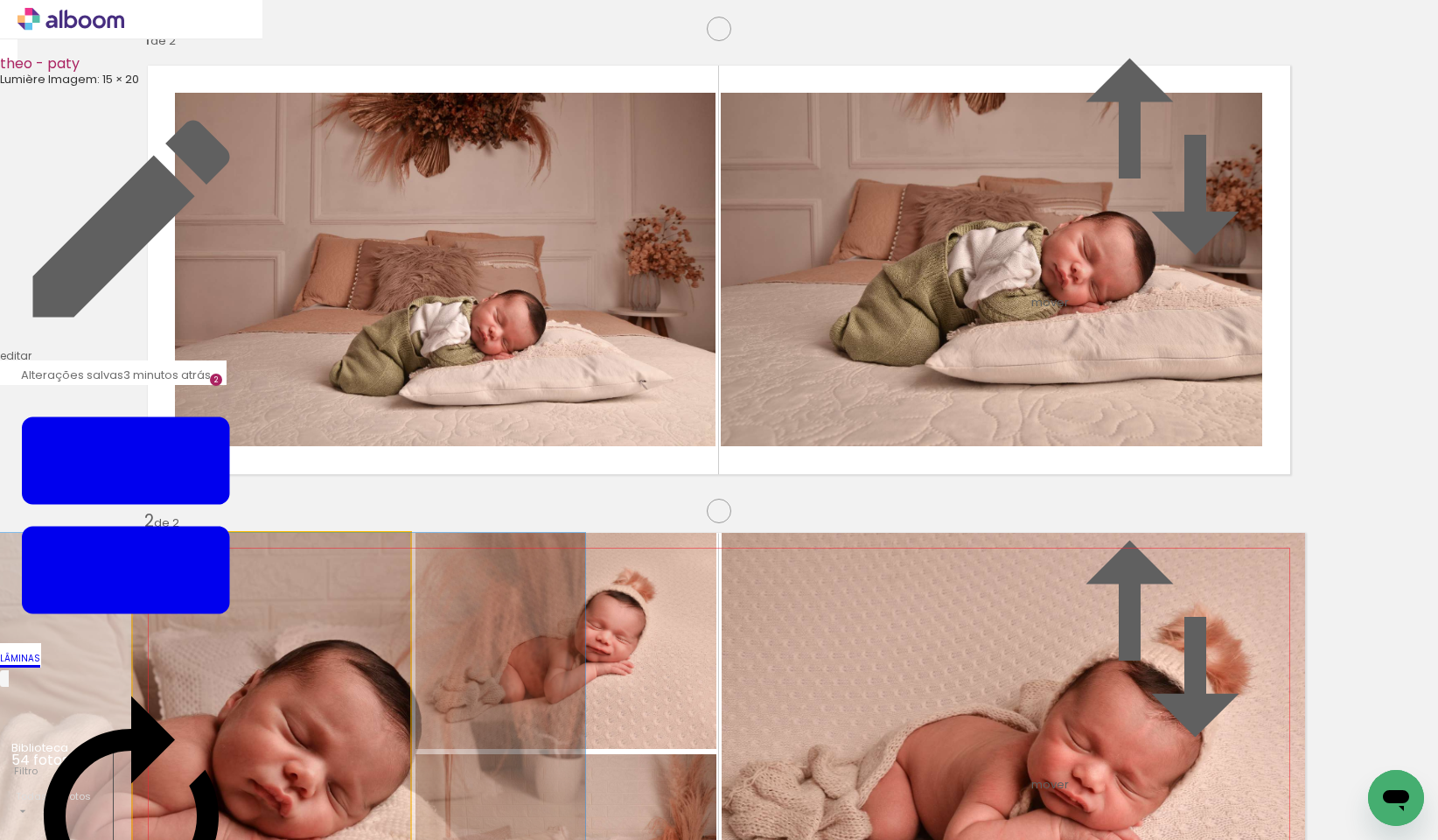
drag, startPoint x: 315, startPoint y: 485, endPoint x: 335, endPoint y: 483, distance: 20.1
click at [335, 533] on album-spread "2 de 2" at bounding box center [719, 752] width 1172 height 438
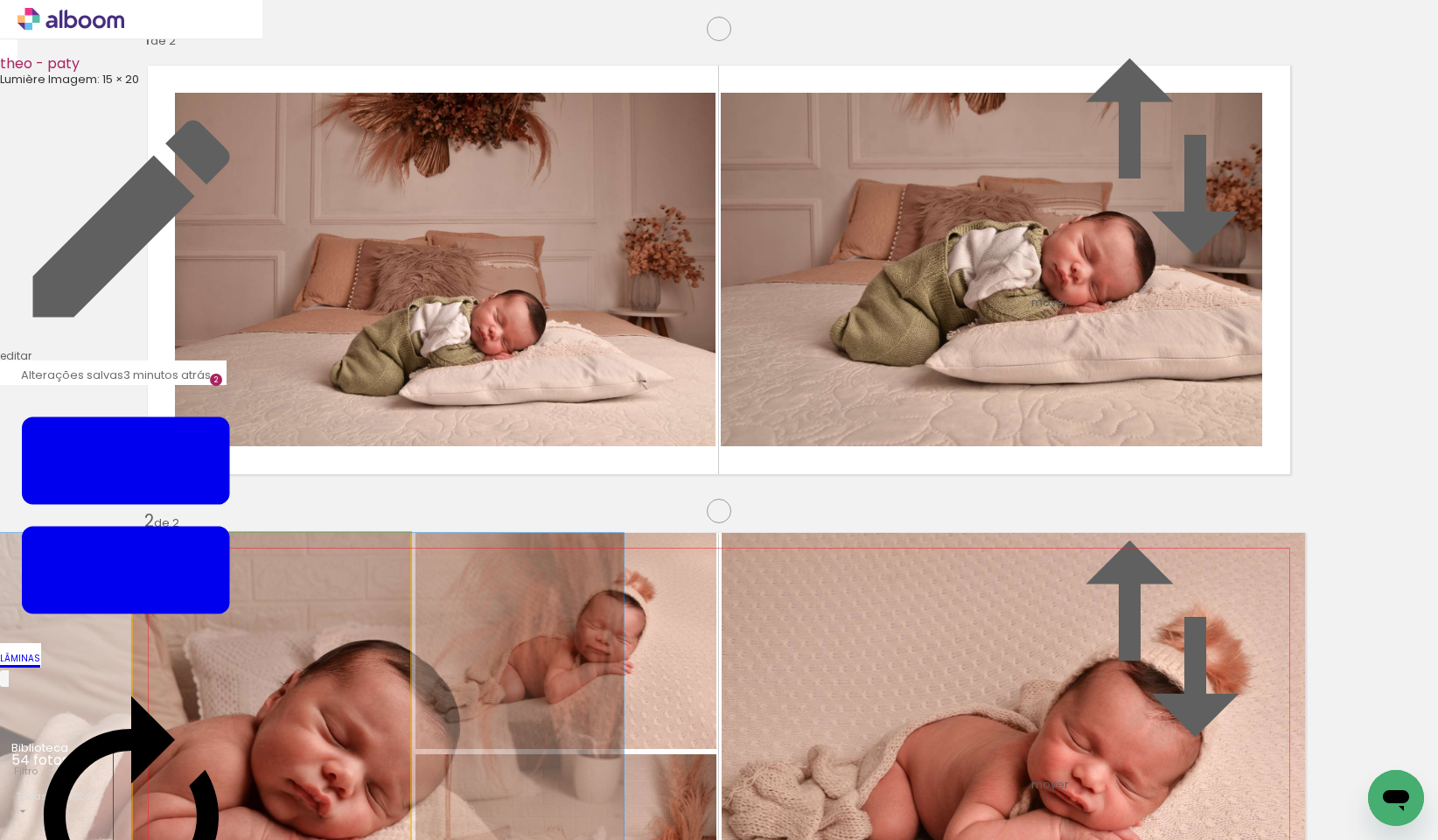
drag, startPoint x: 336, startPoint y: 483, endPoint x: 374, endPoint y: 482, distance: 38.0
click at [374, 533] on album-spread "2 de 2" at bounding box center [719, 752] width 1172 height 438
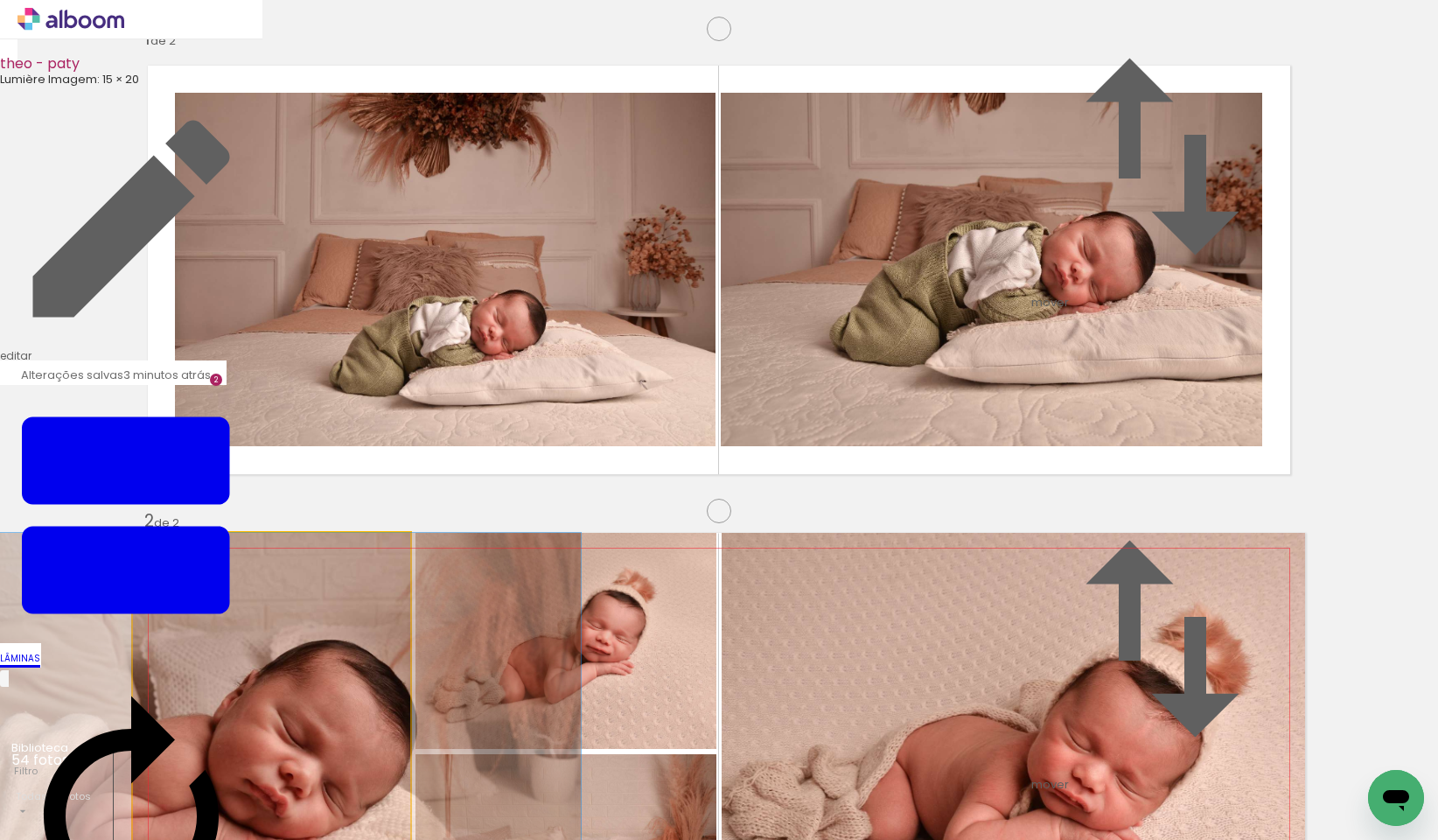
drag, startPoint x: 374, startPoint y: 482, endPoint x: 331, endPoint y: 481, distance: 43.0
click at [331, 533] on album-spread "2 de 2" at bounding box center [719, 752] width 1172 height 438
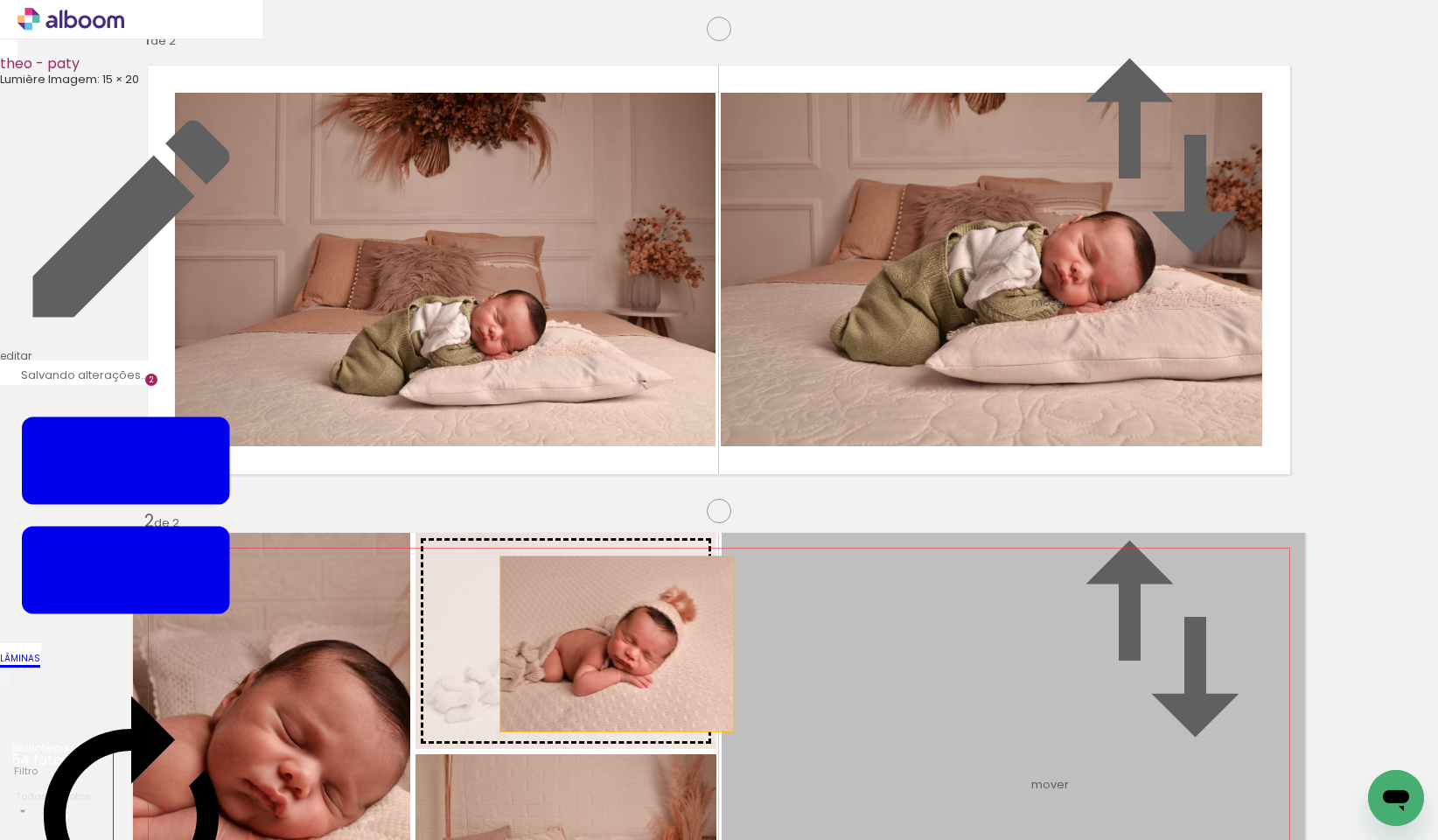
drag, startPoint x: 1098, startPoint y: 481, endPoint x: 611, endPoint y: 302, distance: 518.9
click at [0, 0] on slot at bounding box center [0, 0] width 0 height 0
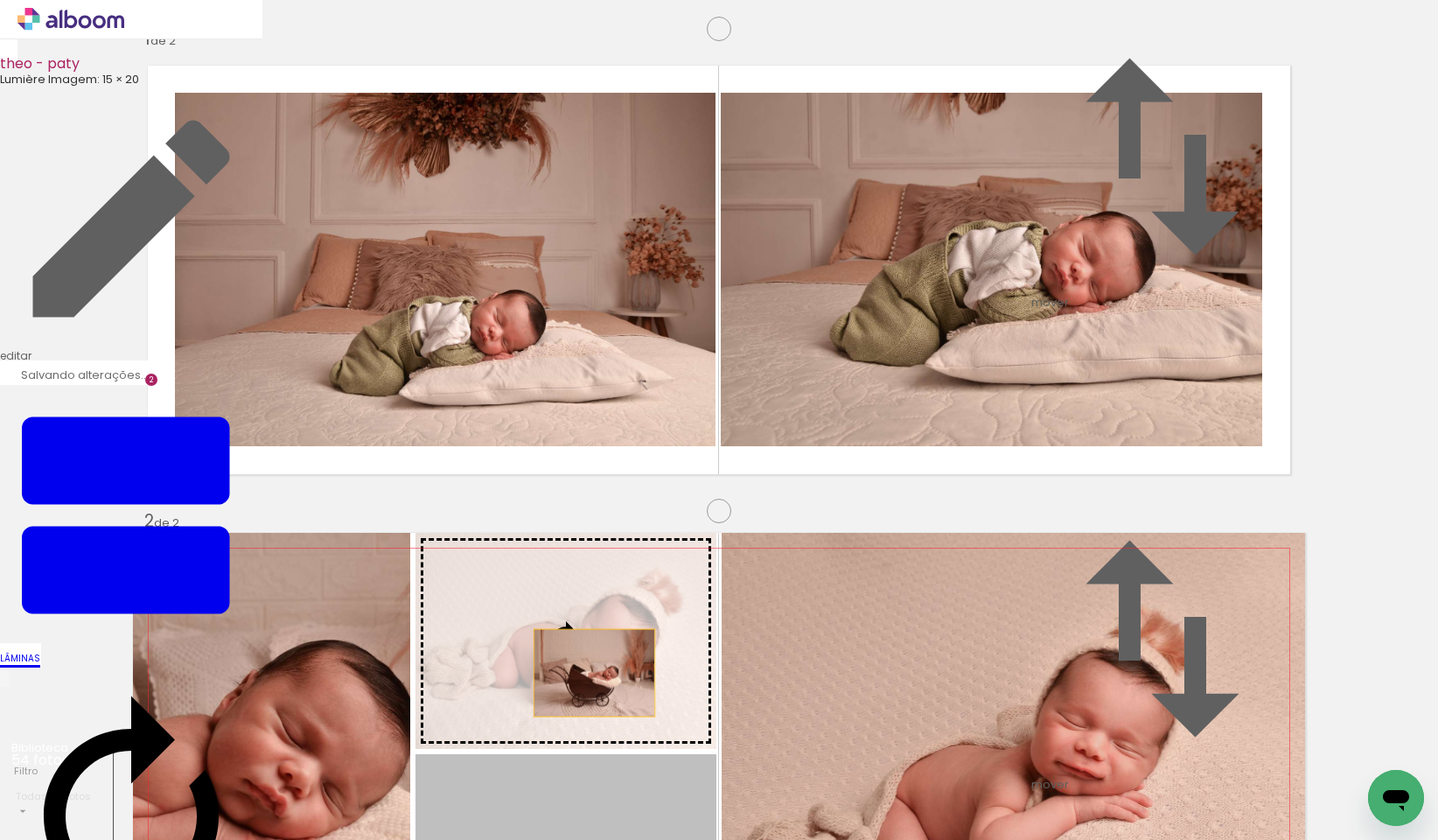
drag, startPoint x: 616, startPoint y: 540, endPoint x: 588, endPoint y: 326, distance: 215.8
click at [0, 0] on slot at bounding box center [0, 0] width 0 height 0
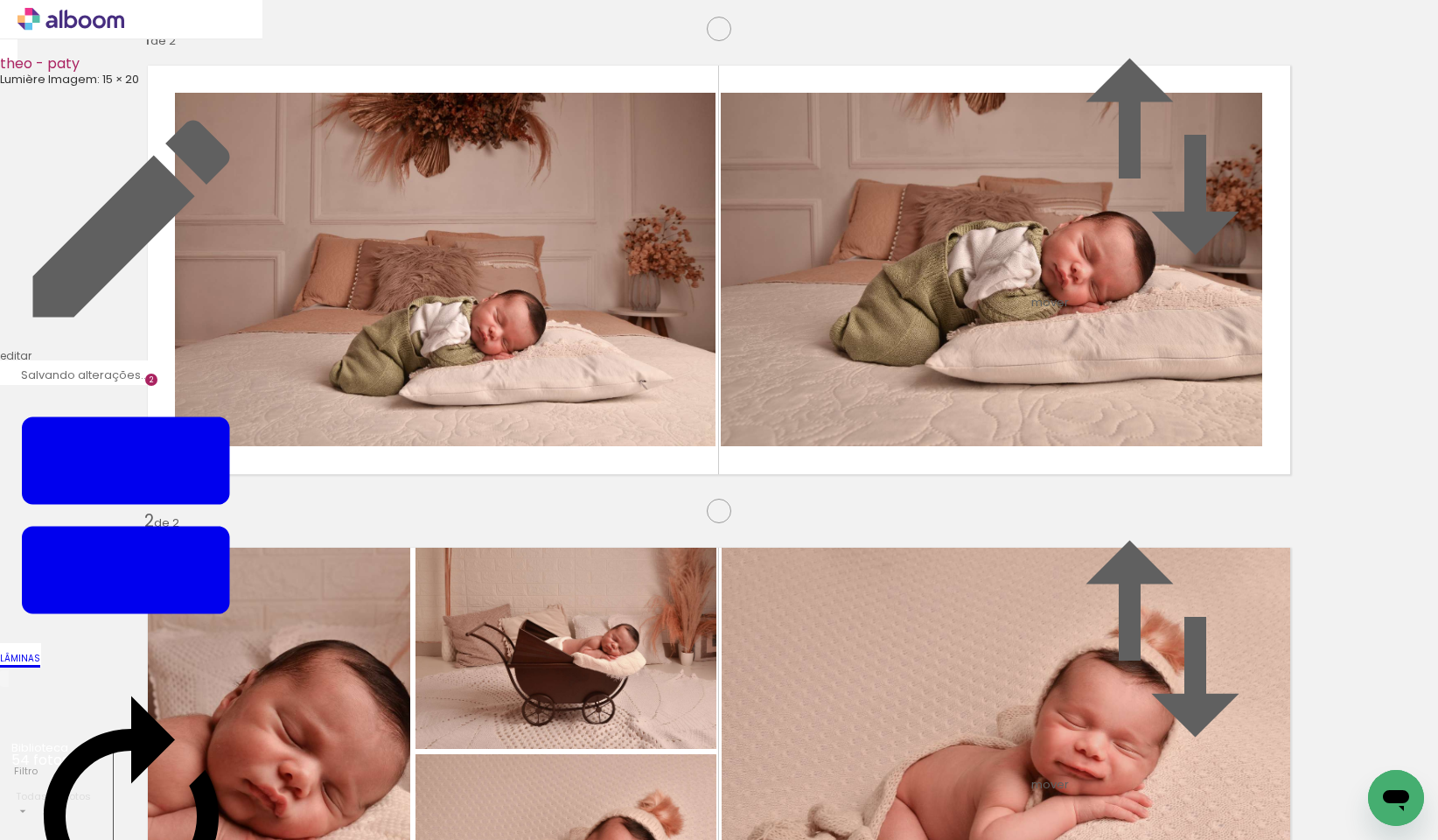
scroll to position [812, 0]
drag, startPoint x: 459, startPoint y: 783, endPoint x: 362, endPoint y: 537, distance: 264.4
click at [362, 537] on quentale-workspace at bounding box center [719, 420] width 1438 height 840
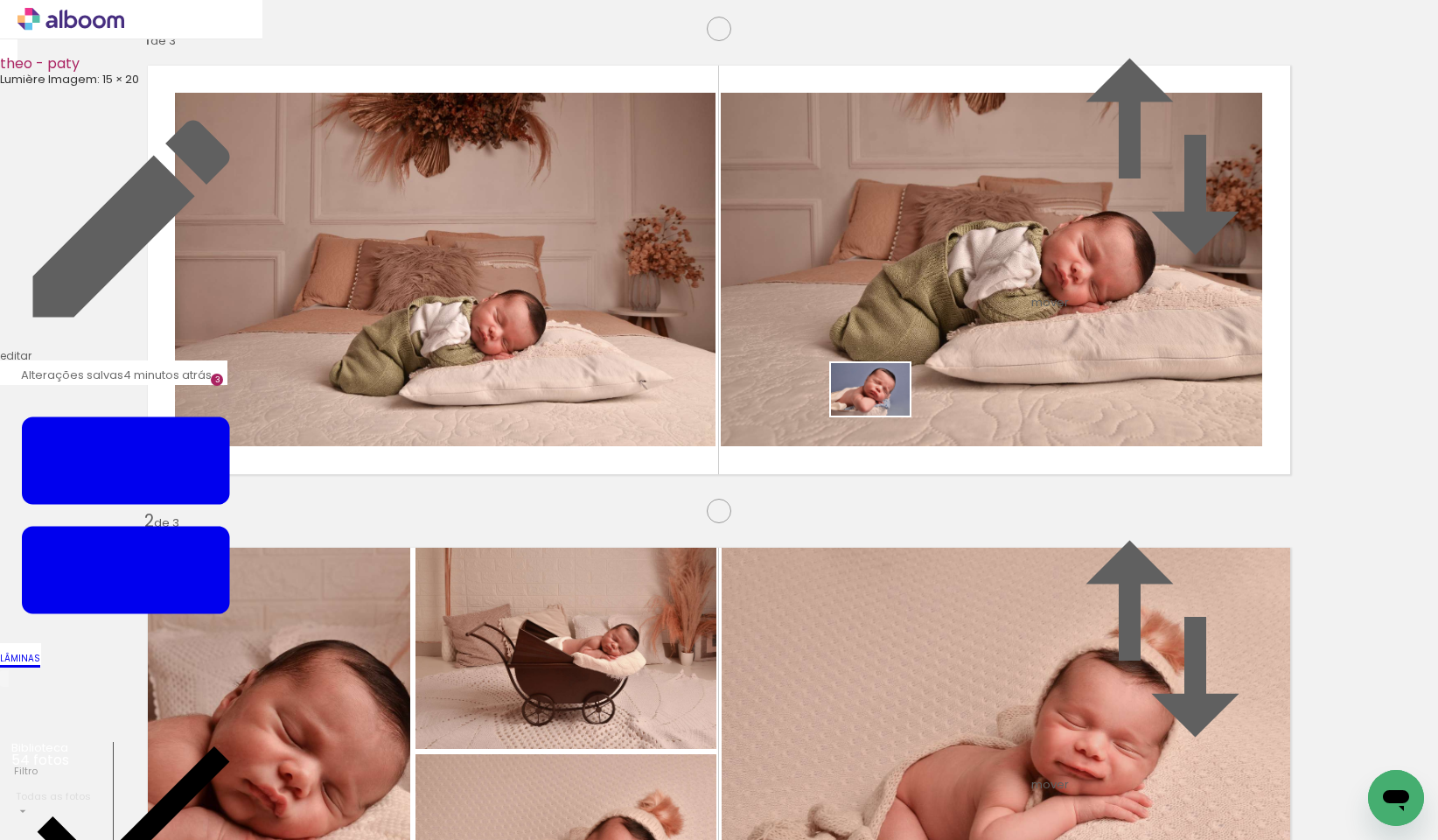
drag, startPoint x: 569, startPoint y: 792, endPoint x: 883, endPoint y: 415, distance: 490.6
click at [883, 415] on quentale-workspace at bounding box center [719, 420] width 1438 height 840
drag, startPoint x: 654, startPoint y: 798, endPoint x: 868, endPoint y: 509, distance: 359.6
click at [868, 509] on quentale-workspace at bounding box center [719, 420] width 1438 height 840
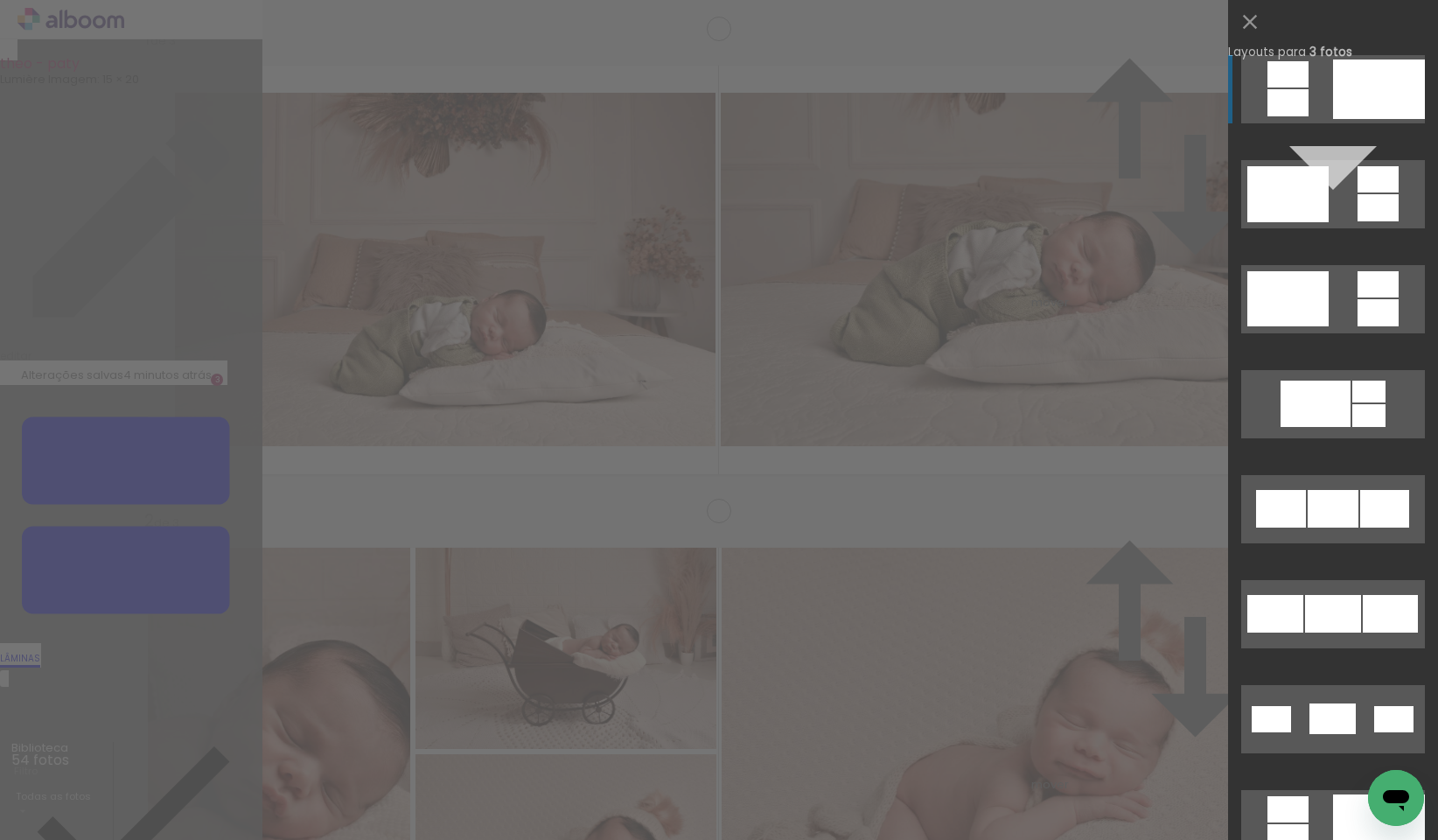
scroll to position [885, 0]
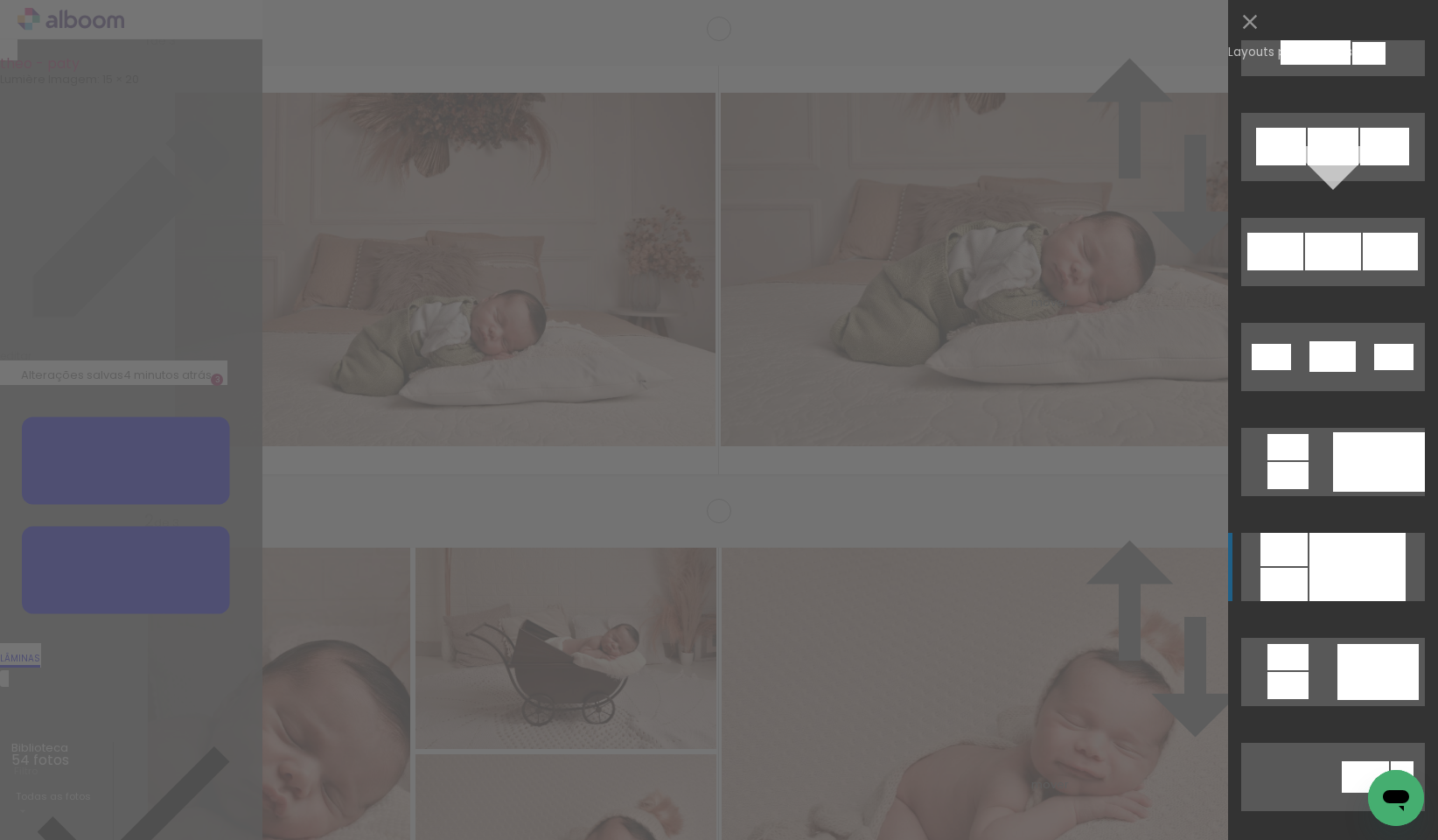
click at [1321, 585] on div at bounding box center [1357, 567] width 96 height 68
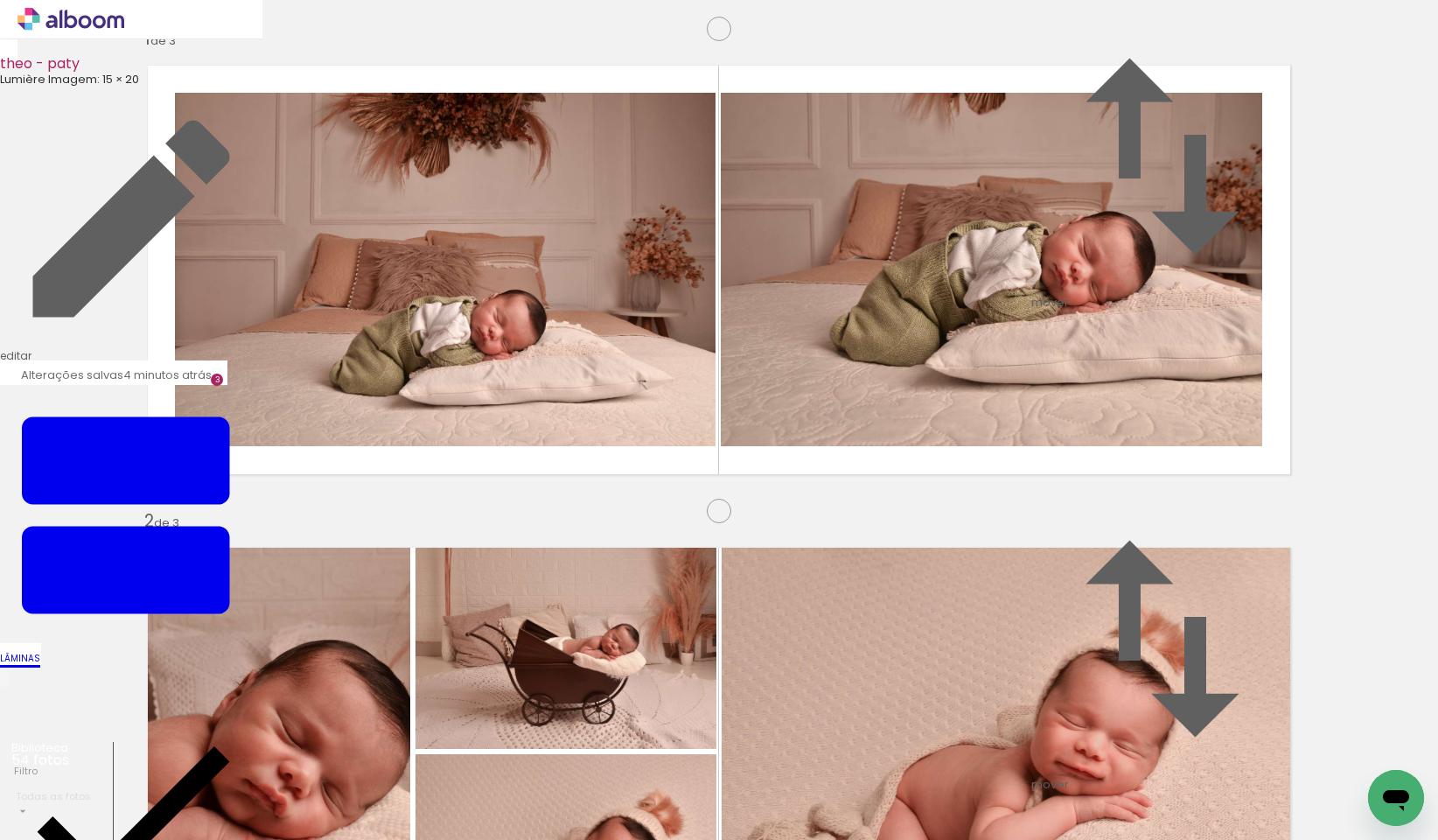
scroll to position [0, 66]
drag, startPoint x: 311, startPoint y: 790, endPoint x: 415, endPoint y: 783, distance: 104.2
click at [269, 552] on quentale-workspace at bounding box center [719, 420] width 1438 height 840
drag, startPoint x: 415, startPoint y: 783, endPoint x: 522, endPoint y: 558, distance: 249.1
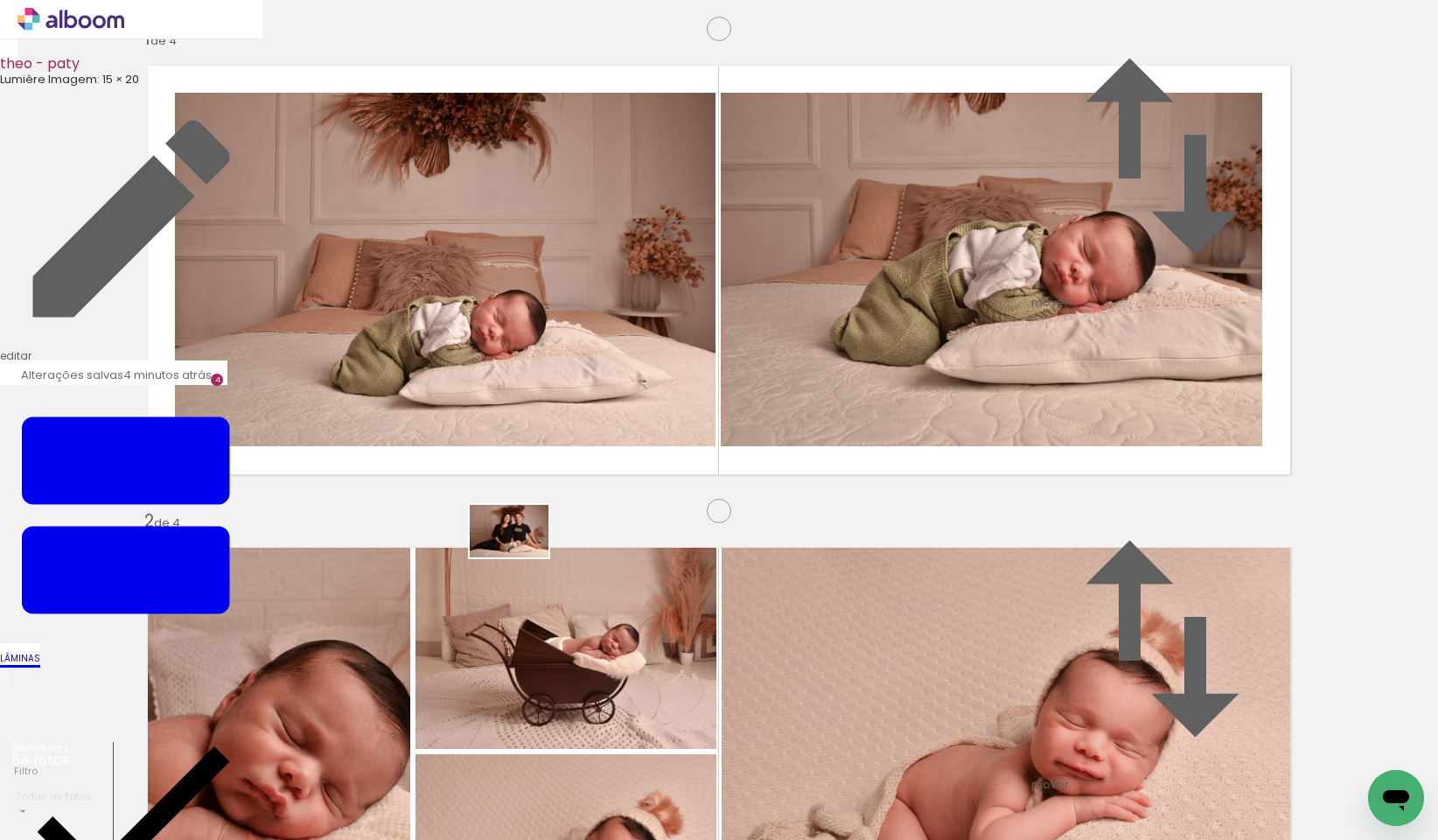
click at [522, 558] on quentale-workspace at bounding box center [719, 420] width 1438 height 840
drag, startPoint x: 526, startPoint y: 797, endPoint x: 850, endPoint y: 524, distance: 423.7
click at [850, 524] on quentale-workspace at bounding box center [719, 420] width 1438 height 840
drag, startPoint x: 710, startPoint y: 804, endPoint x: 845, endPoint y: 567, distance: 272.8
click at [845, 567] on quentale-workspace at bounding box center [719, 420] width 1438 height 840
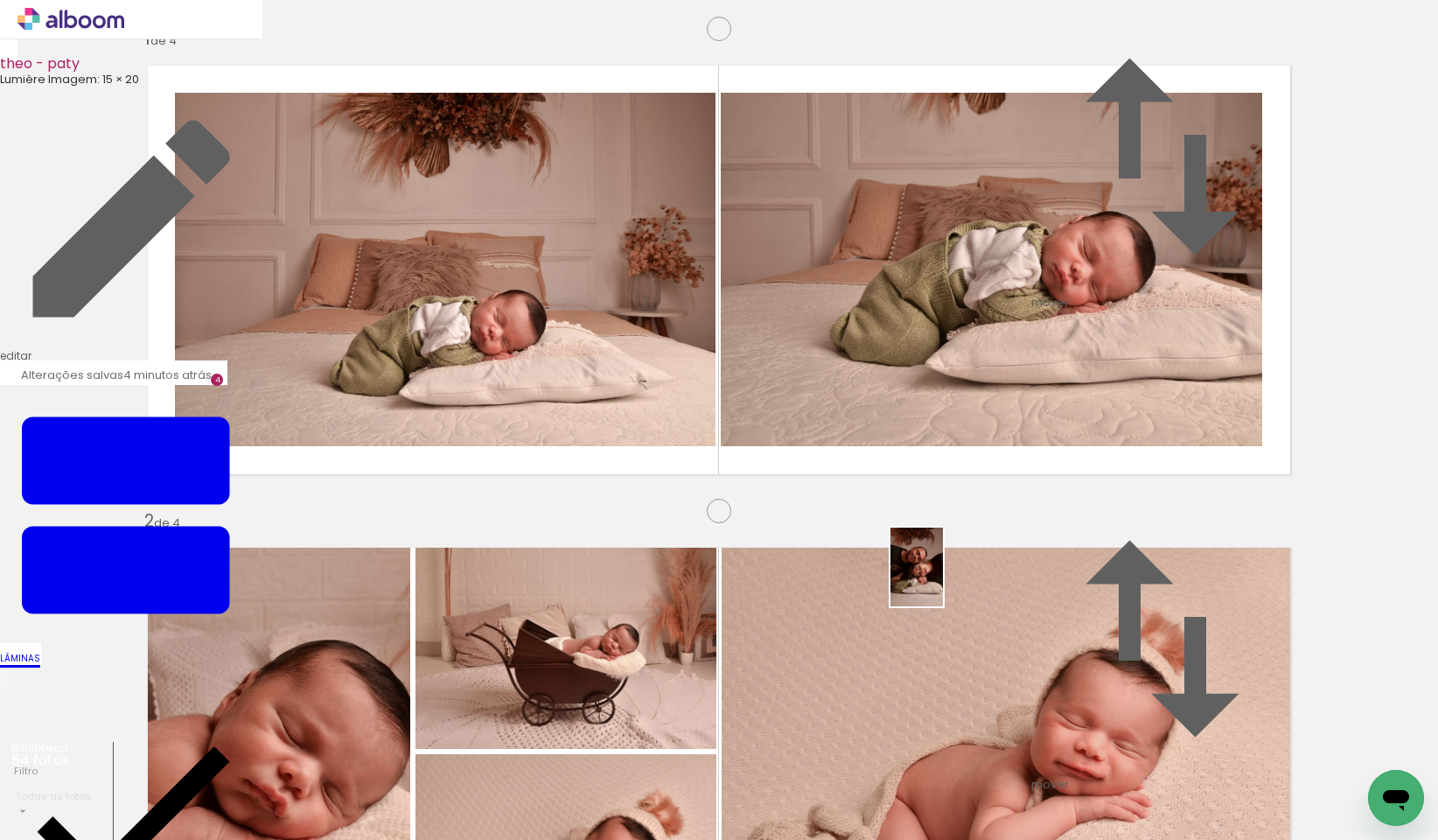
drag, startPoint x: 795, startPoint y: 801, endPoint x: 946, endPoint y: 574, distance: 272.6
click at [946, 574] on quentale-workspace at bounding box center [719, 420] width 1438 height 840
drag, startPoint x: 905, startPoint y: 736, endPoint x: 1116, endPoint y: 490, distance: 324.1
click at [1116, 490] on quentale-workspace at bounding box center [719, 420] width 1438 height 840
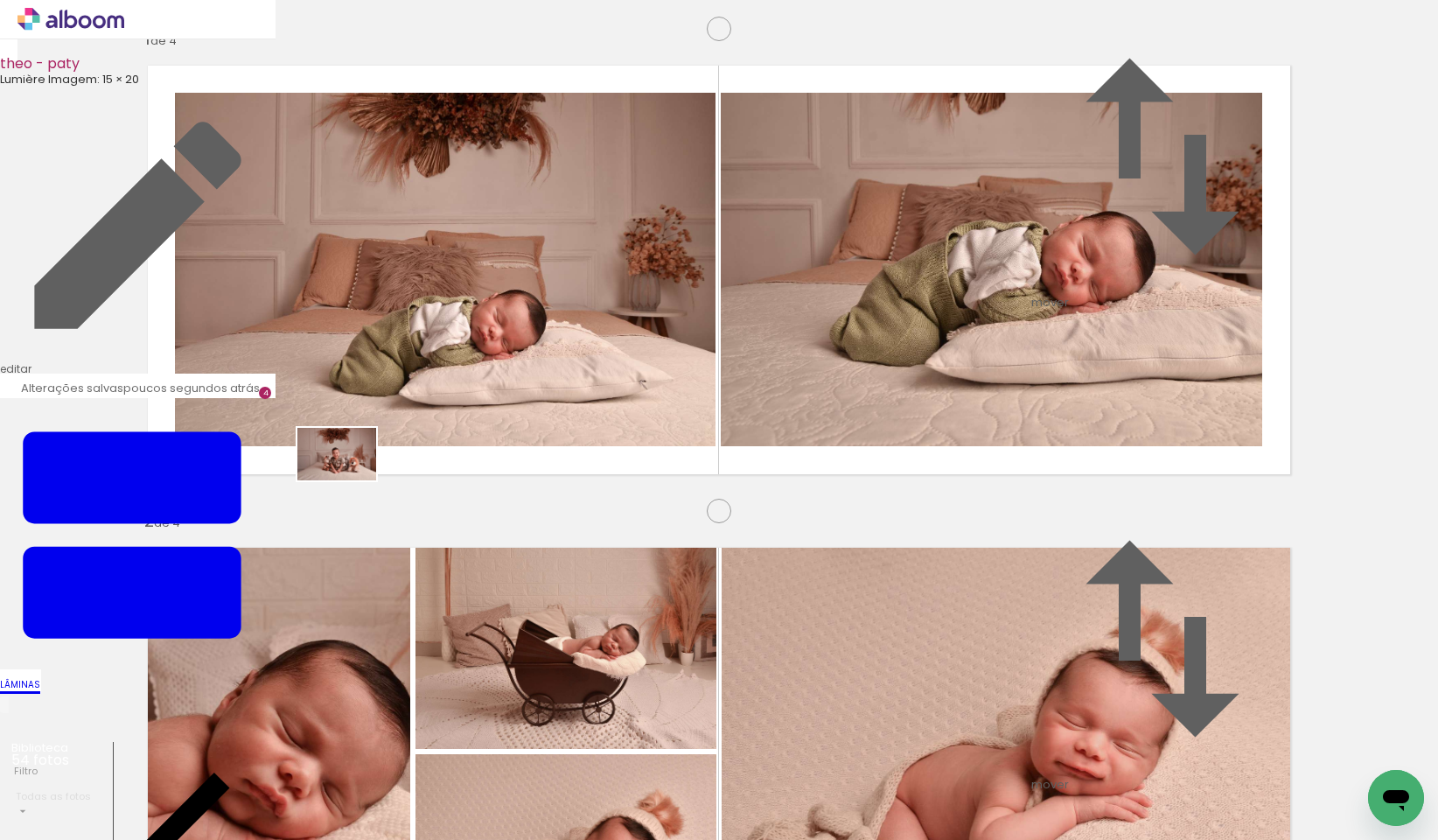
drag, startPoint x: 439, startPoint y: 799, endPoint x: 528, endPoint y: 772, distance: 93.0
click at [346, 468] on quentale-workspace at bounding box center [719, 420] width 1438 height 840
drag, startPoint x: 533, startPoint y: 788, endPoint x: 874, endPoint y: 411, distance: 508.3
click at [874, 411] on quentale-workspace at bounding box center [719, 420] width 1438 height 840
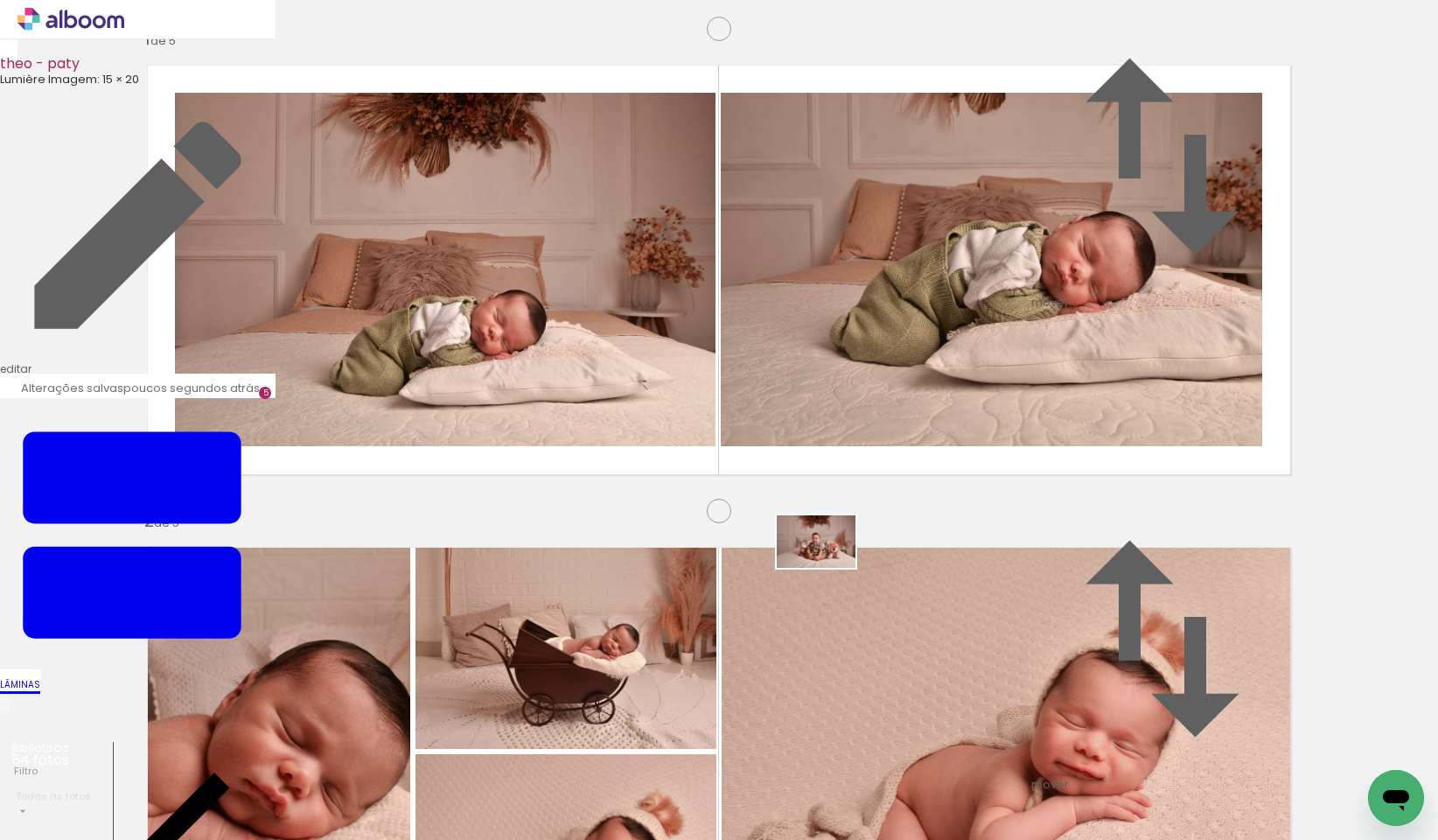
drag, startPoint x: 646, startPoint y: 788, endPoint x: 726, endPoint y: 809, distance: 82.7
click at [847, 547] on quentale-workspace at bounding box center [719, 420] width 1438 height 840
drag, startPoint x: 741, startPoint y: 790, endPoint x: 928, endPoint y: 579, distance: 281.9
click at [928, 579] on quentale-workspace at bounding box center [719, 420] width 1438 height 840
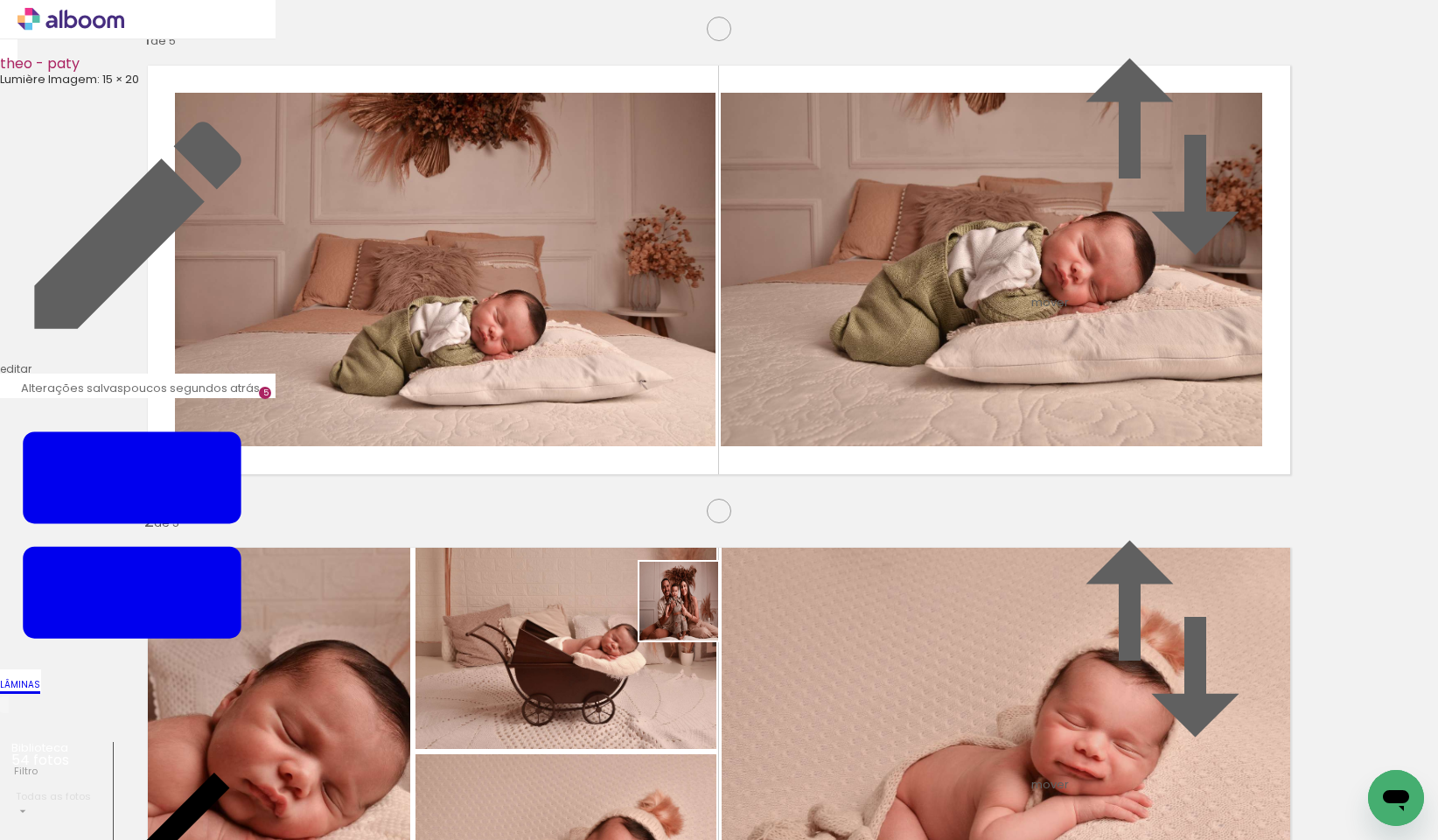
drag, startPoint x: 837, startPoint y: 790, endPoint x: 687, endPoint y: 610, distance: 234.3
click at [687, 610] on quentale-workspace at bounding box center [719, 420] width 1438 height 840
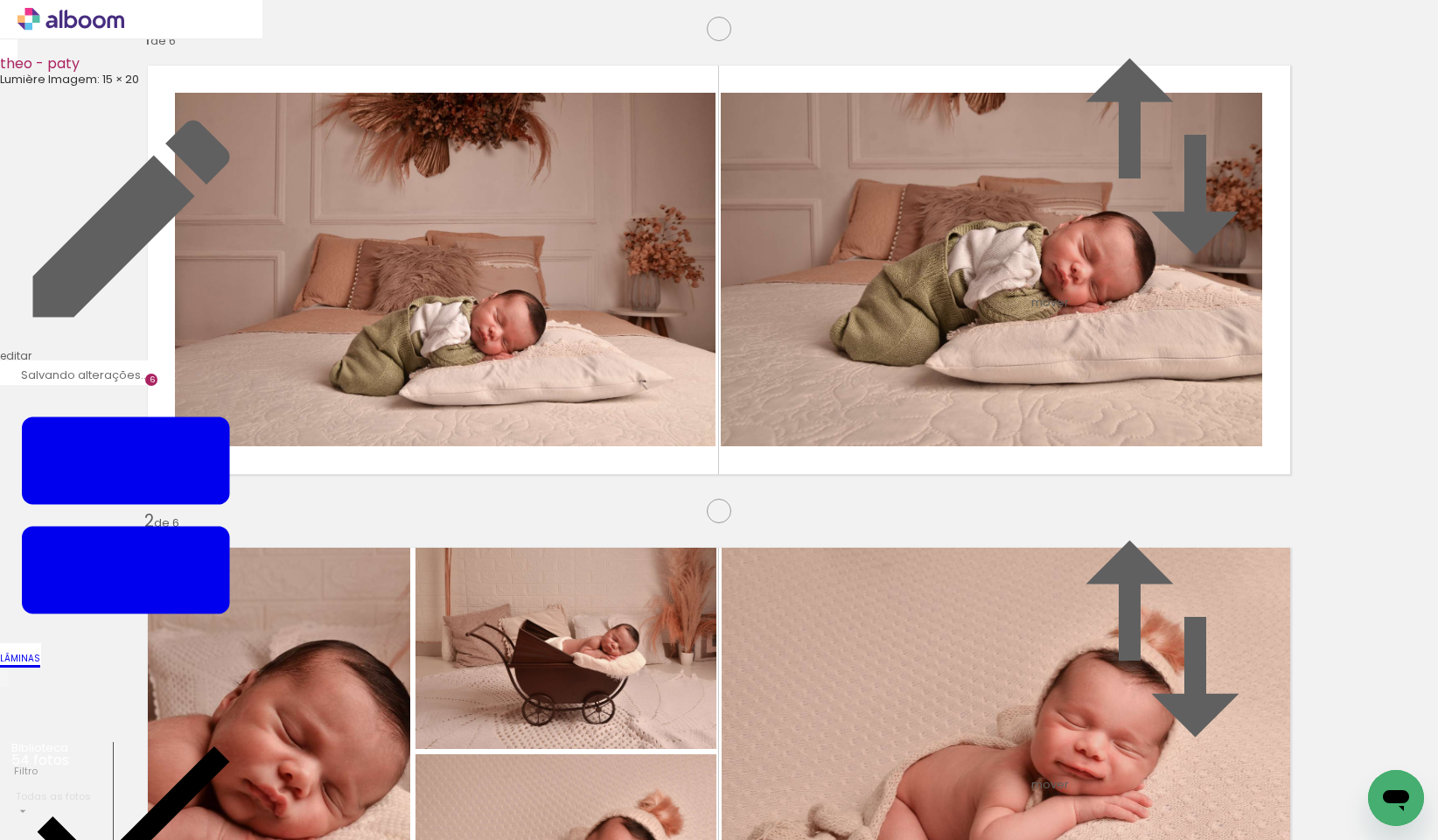
scroll to position [2359, 0]
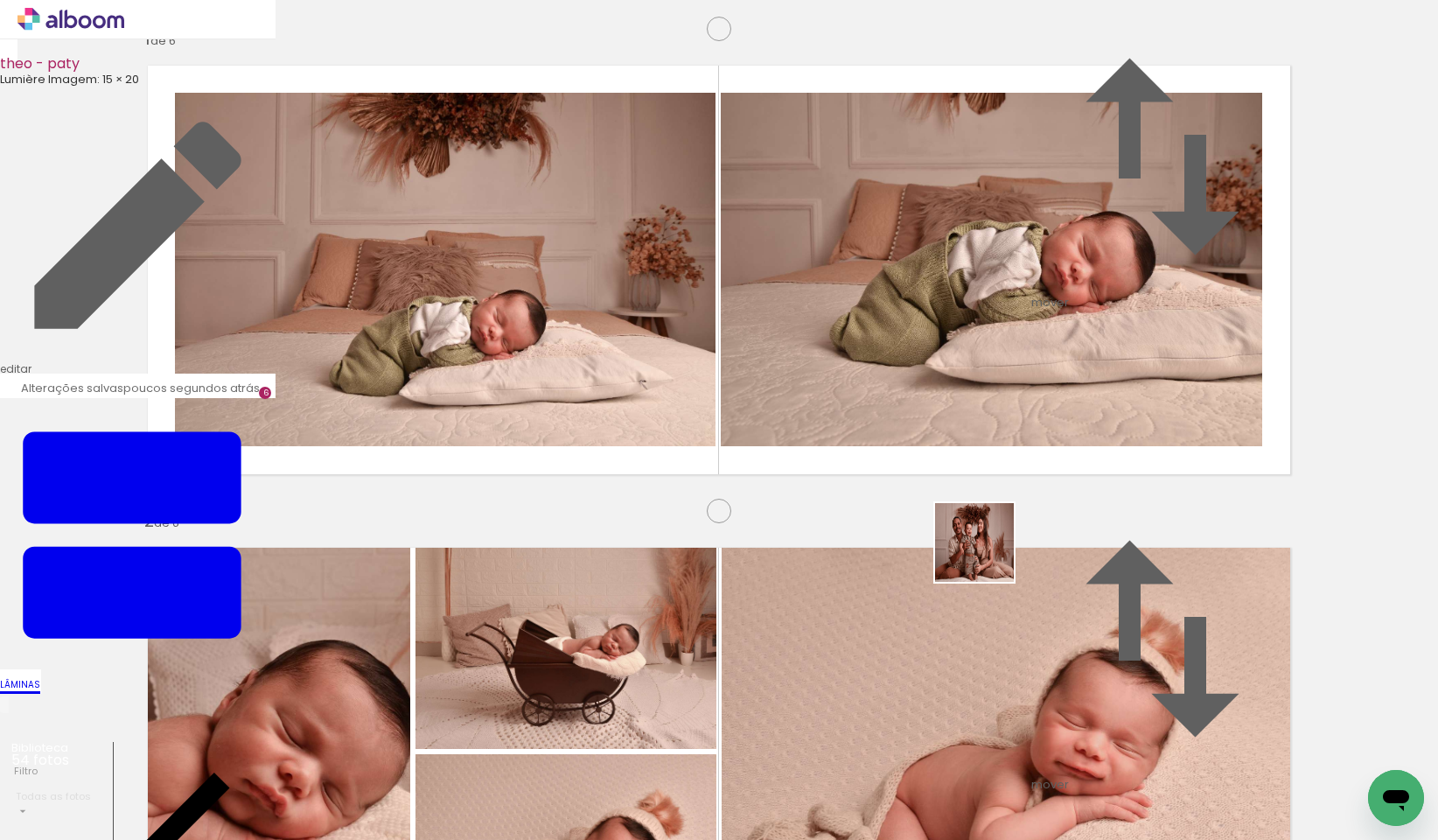
drag, startPoint x: 929, startPoint y: 787, endPoint x: 1017, endPoint y: 798, distance: 88.7
click at [996, 533] on quentale-workspace at bounding box center [719, 420] width 1438 height 840
drag, startPoint x: 1018, startPoint y: 798, endPoint x: 1099, endPoint y: 494, distance: 314.6
click at [1099, 494] on quentale-workspace at bounding box center [719, 420] width 1438 height 840
drag, startPoint x: 1135, startPoint y: 797, endPoint x: 1172, endPoint y: 496, distance: 303.3
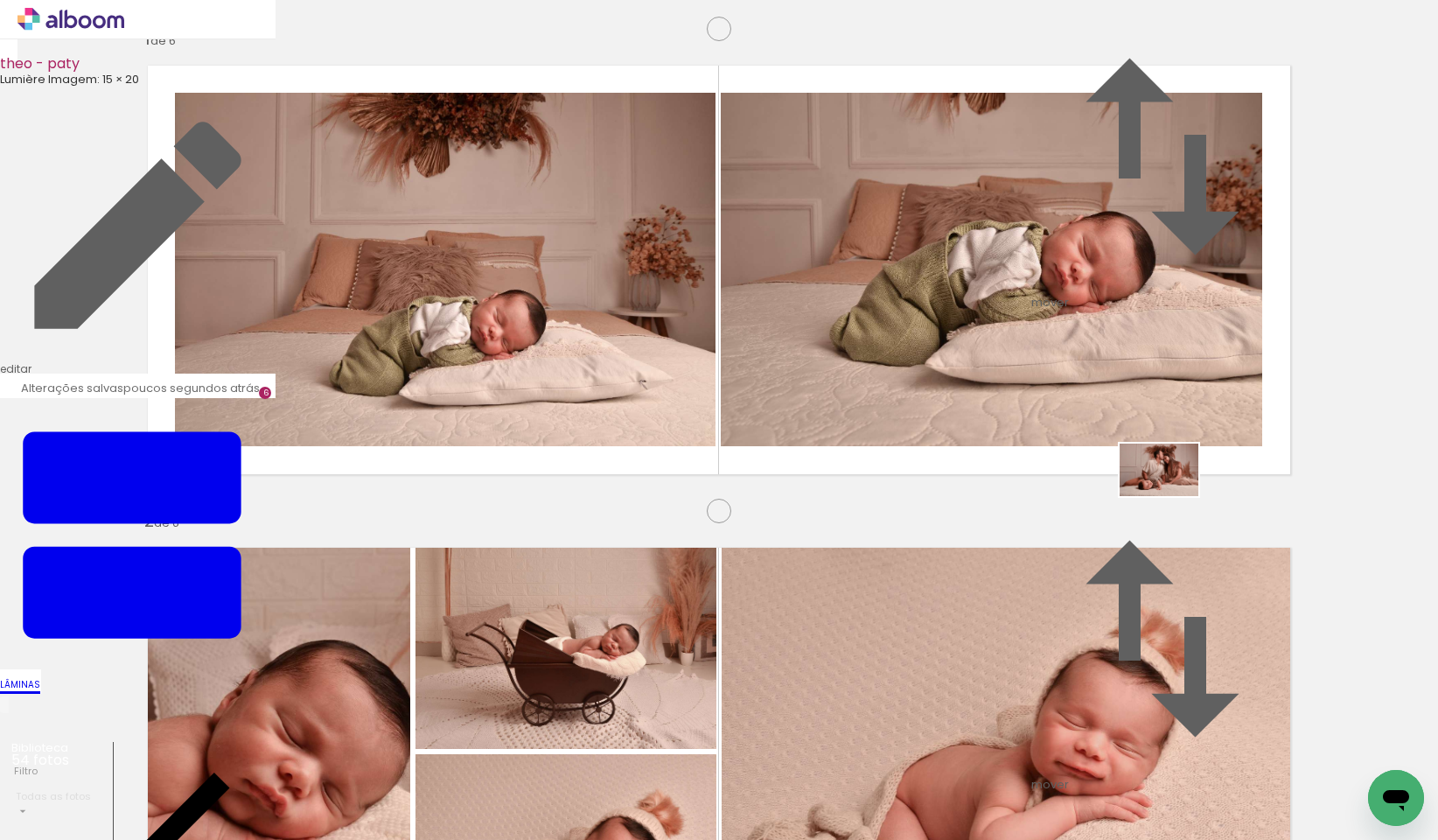
click at [1172, 496] on quentale-workspace at bounding box center [719, 420] width 1438 height 840
drag, startPoint x: 1222, startPoint y: 807, endPoint x: 1312, endPoint y: 778, distance: 94.6
click at [1106, 503] on quentale-workspace at bounding box center [719, 420] width 1438 height 840
drag, startPoint x: 1322, startPoint y: 787, endPoint x: 1225, endPoint y: 542, distance: 263.5
click at [1225, 542] on quentale-workspace at bounding box center [719, 420] width 1438 height 840
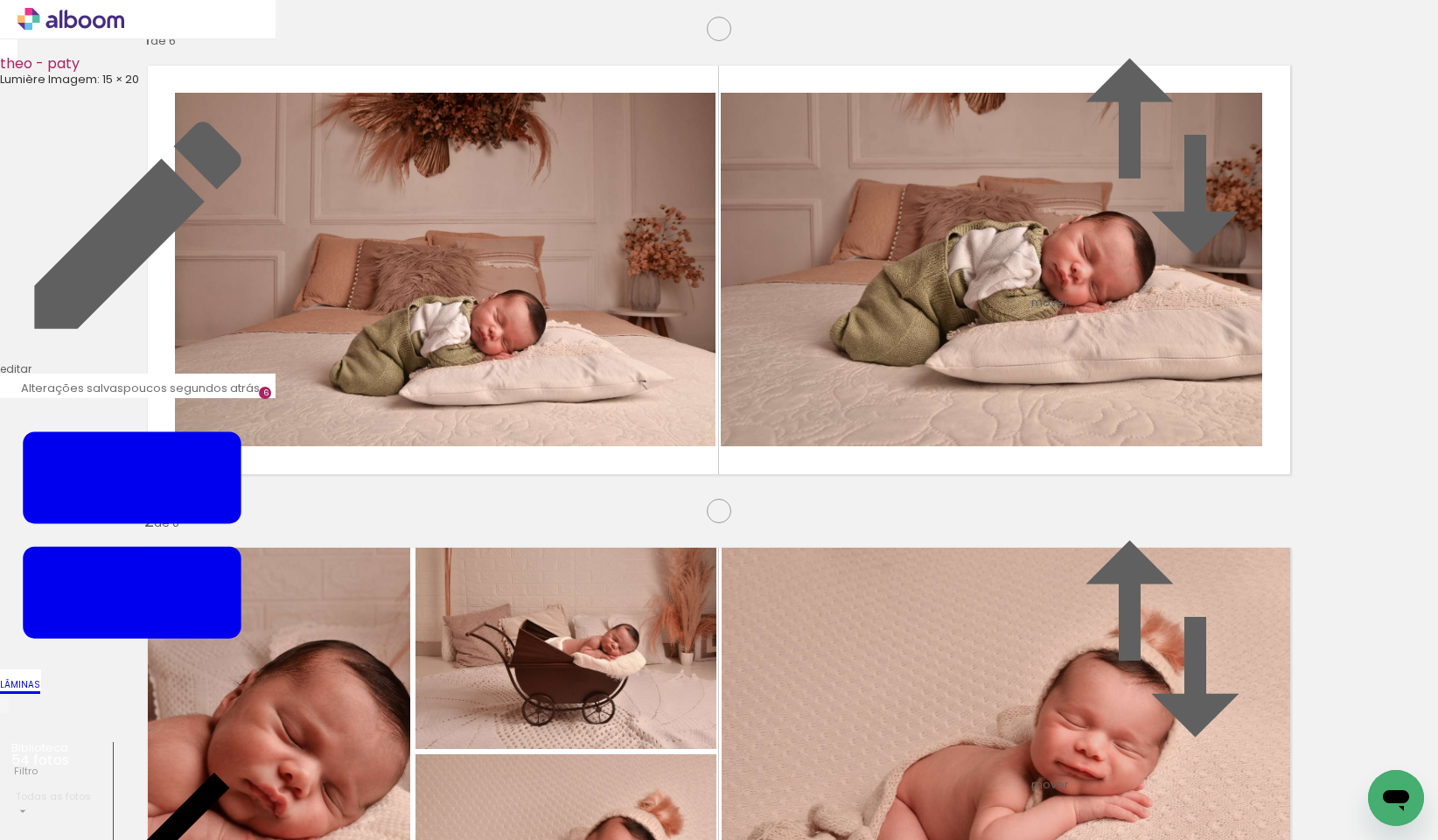
scroll to position [0, 1888]
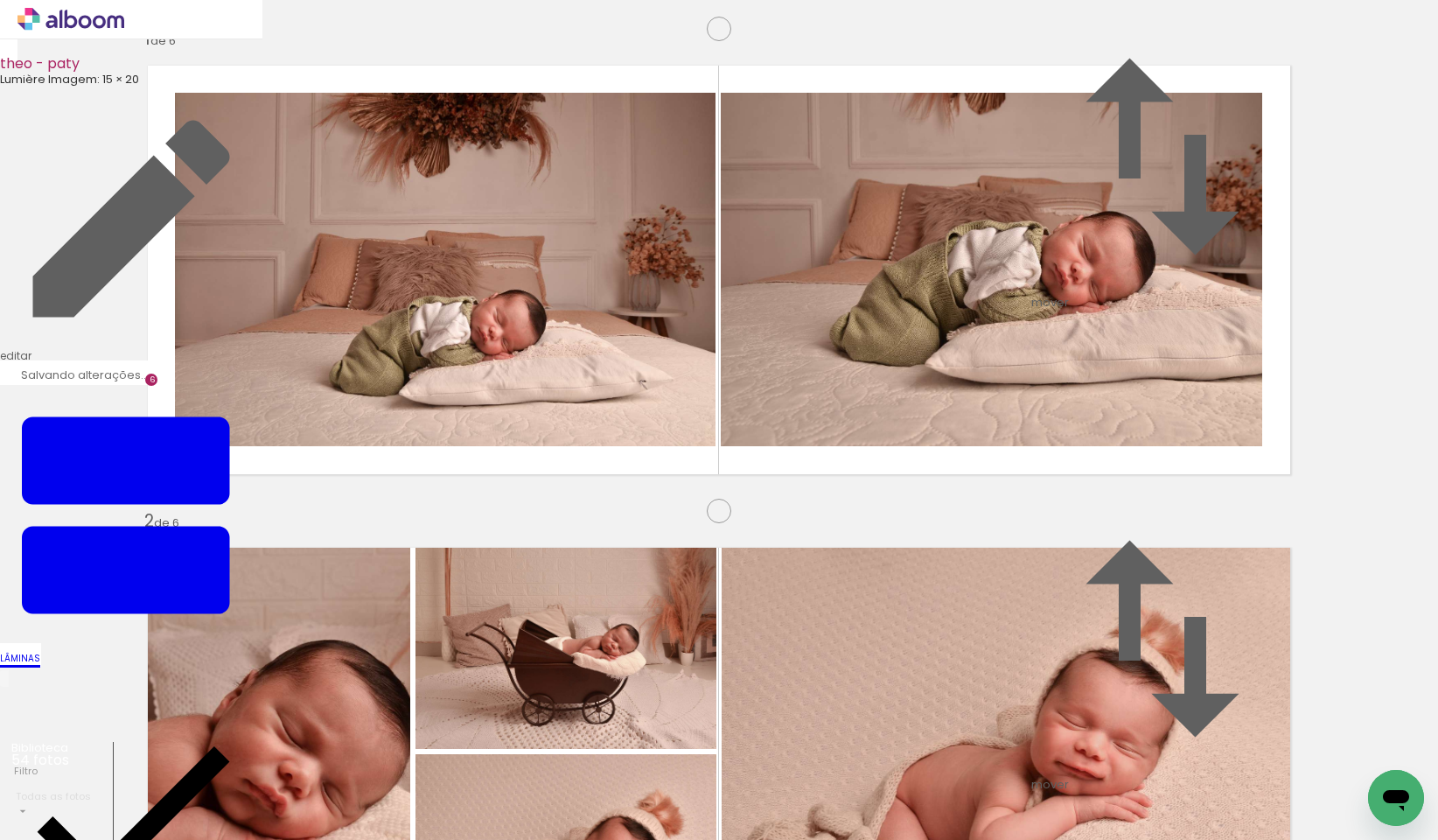
drag, startPoint x: 1022, startPoint y: 509, endPoint x: 475, endPoint y: 446, distance: 550.6
click at [747, 788] on quentale-workspace at bounding box center [719, 420] width 1438 height 840
drag, startPoint x: 448, startPoint y: 409, endPoint x: 770, endPoint y: 794, distance: 501.9
click at [770, 794] on quentale-workspace at bounding box center [719, 420] width 1438 height 840
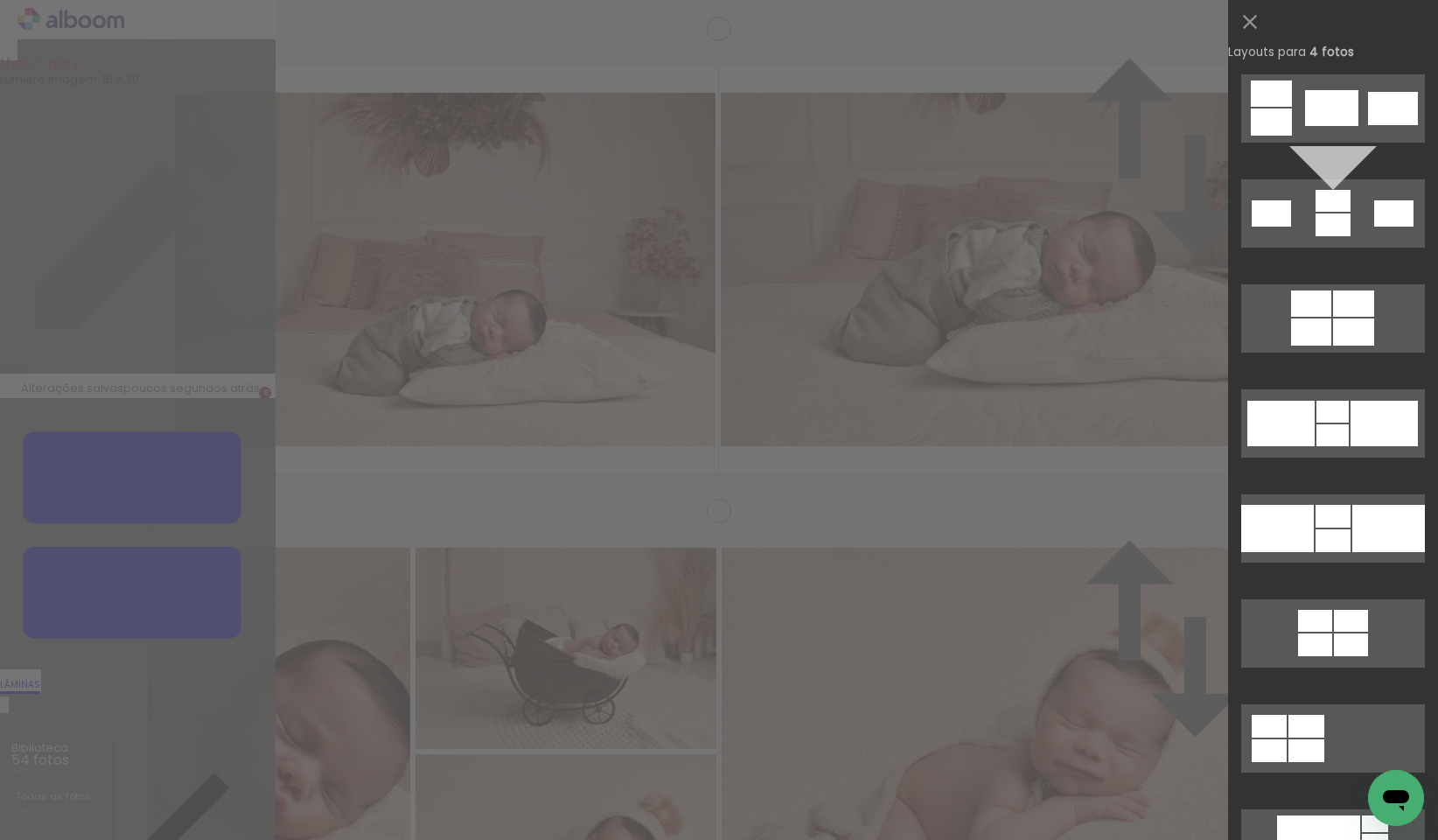
scroll to position [3067, 0]
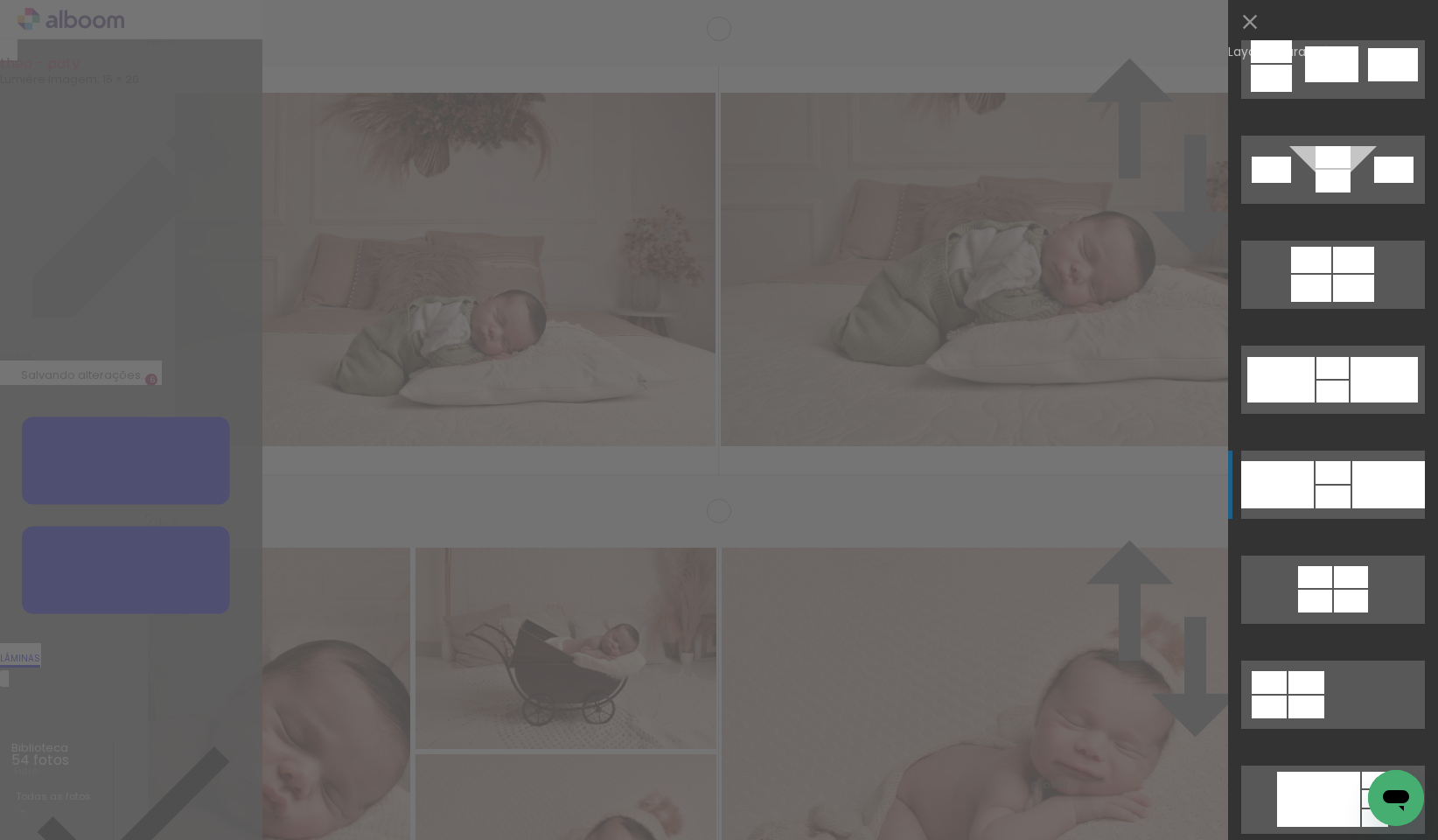
click at [1343, 83] on div at bounding box center [1332, 64] width 53 height 36
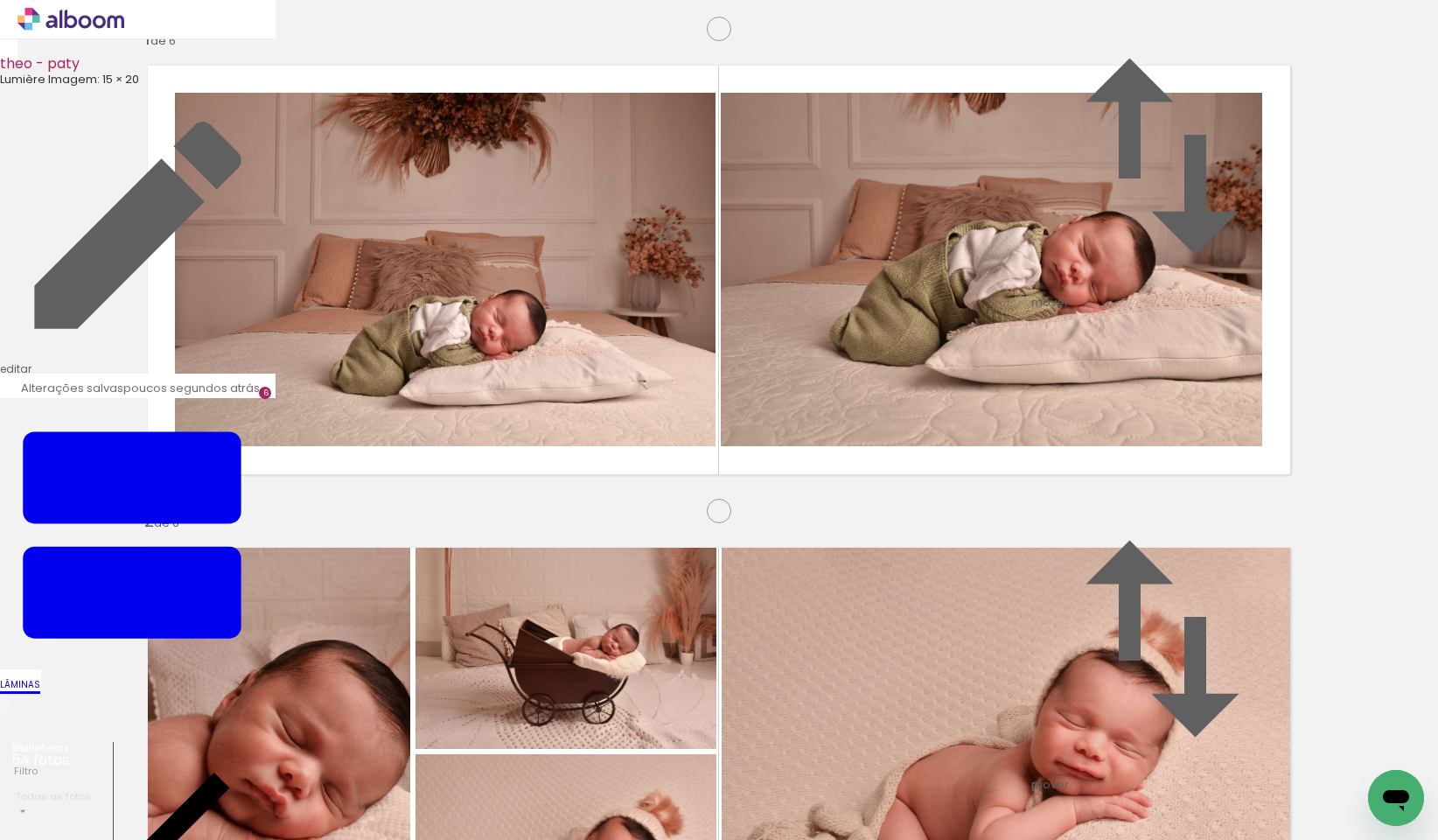
scroll to position [2680, 0]
drag, startPoint x: 656, startPoint y: 800, endPoint x: 758, endPoint y: 793, distance: 102.2
click at [514, 648] on quentale-workspace at bounding box center [719, 420] width 1438 height 840
drag, startPoint x: 754, startPoint y: 787, endPoint x: 592, endPoint y: 584, distance: 259.7
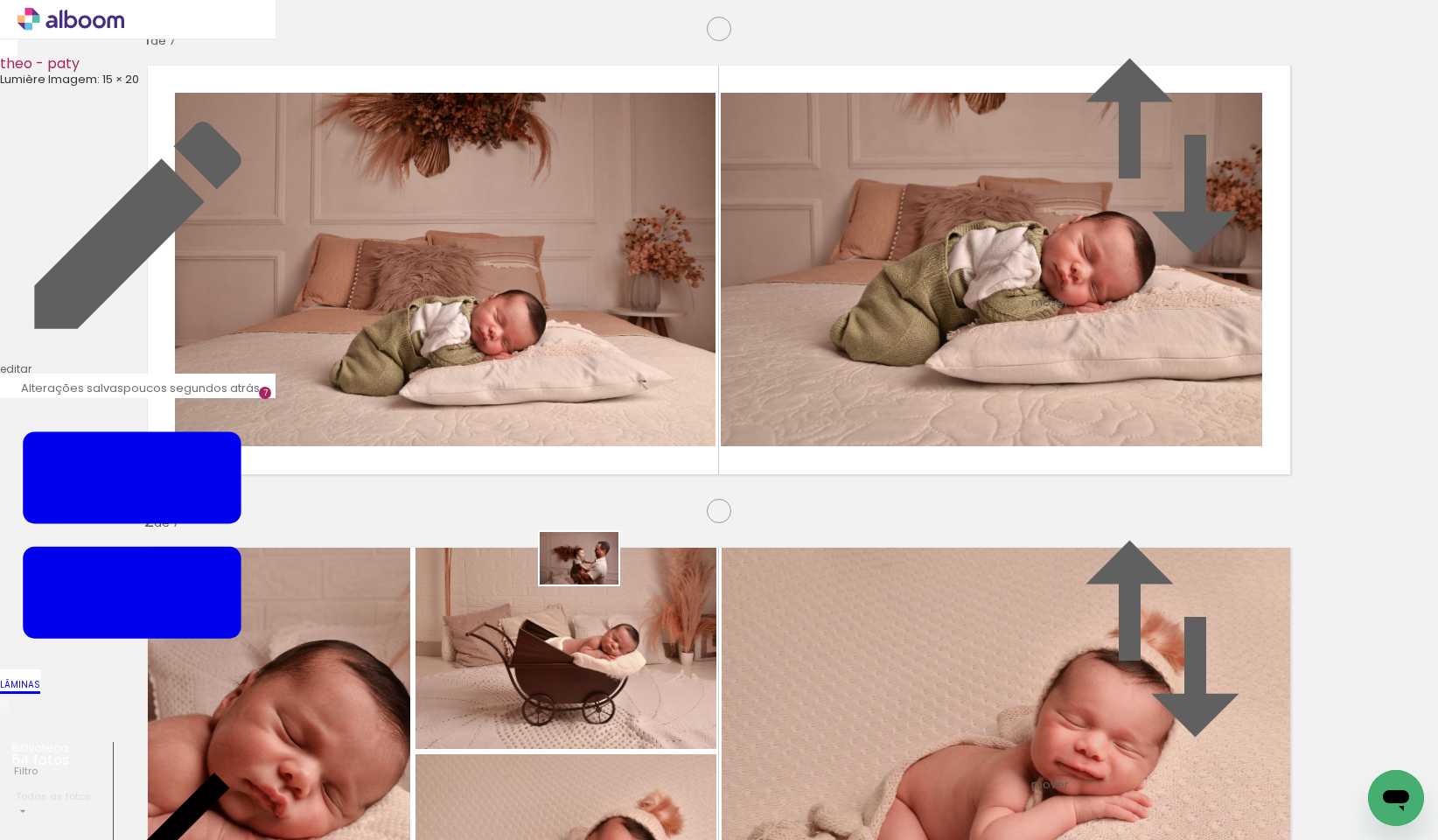
click at [592, 584] on quentale-workspace at bounding box center [719, 420] width 1438 height 840
drag, startPoint x: 844, startPoint y: 796, endPoint x: 900, endPoint y: 797, distance: 56.0
click at [588, 552] on quentale-workspace at bounding box center [719, 420] width 1438 height 840
drag, startPoint x: 949, startPoint y: 796, endPoint x: 1062, endPoint y: 795, distance: 113.0
click at [629, 551] on quentale-workspace at bounding box center [719, 420] width 1438 height 840
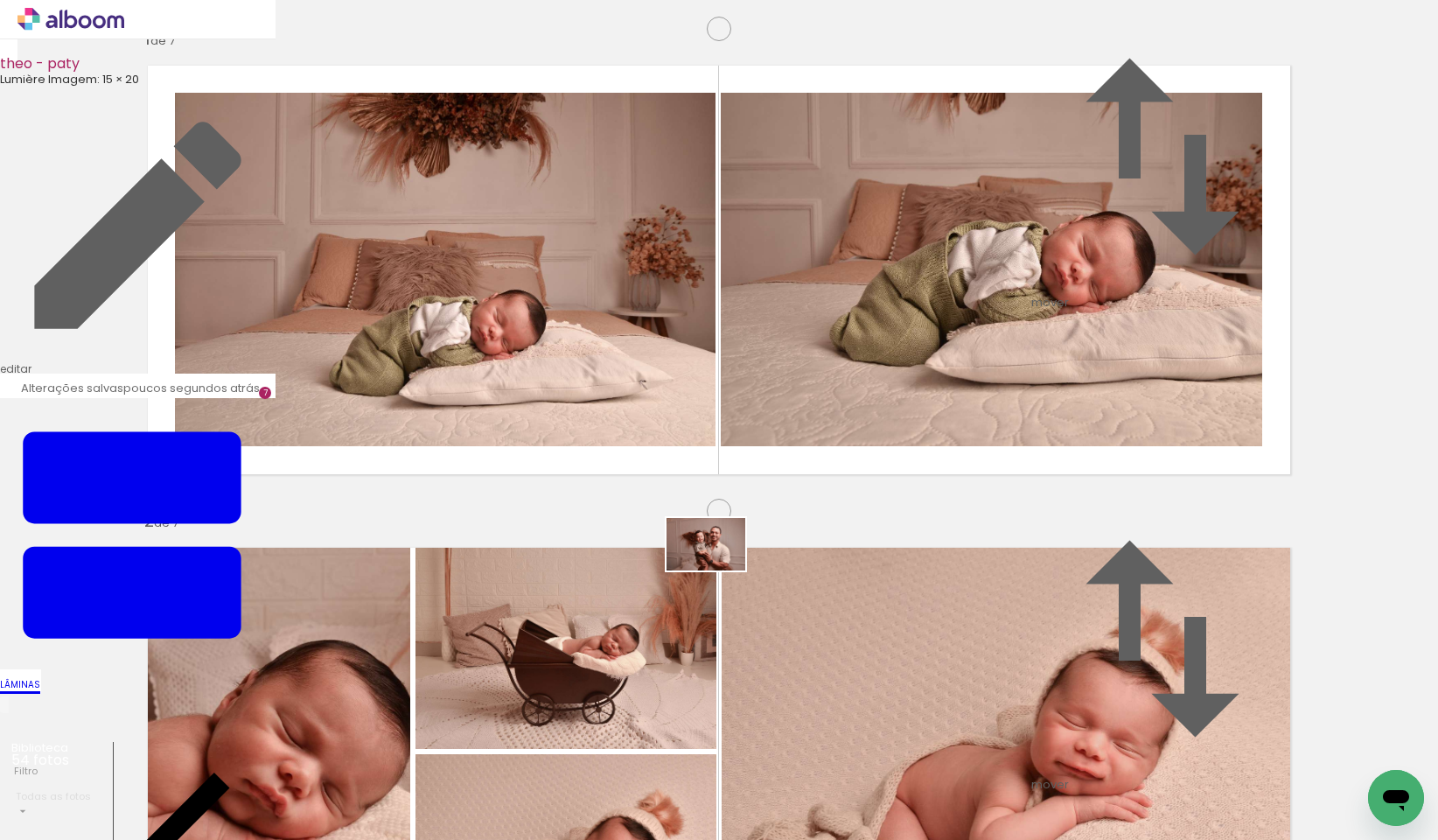
drag, startPoint x: 1041, startPoint y: 790, endPoint x: 669, endPoint y: 549, distance: 443.2
click at [669, 549] on quentale-workspace at bounding box center [719, 420] width 1438 height 840
drag, startPoint x: 1125, startPoint y: 795, endPoint x: 1018, endPoint y: 571, distance: 248.2
click at [1018, 571] on quentale-workspace at bounding box center [719, 420] width 1438 height 840
drag, startPoint x: 1243, startPoint y: 800, endPoint x: 1158, endPoint y: 548, distance: 265.9
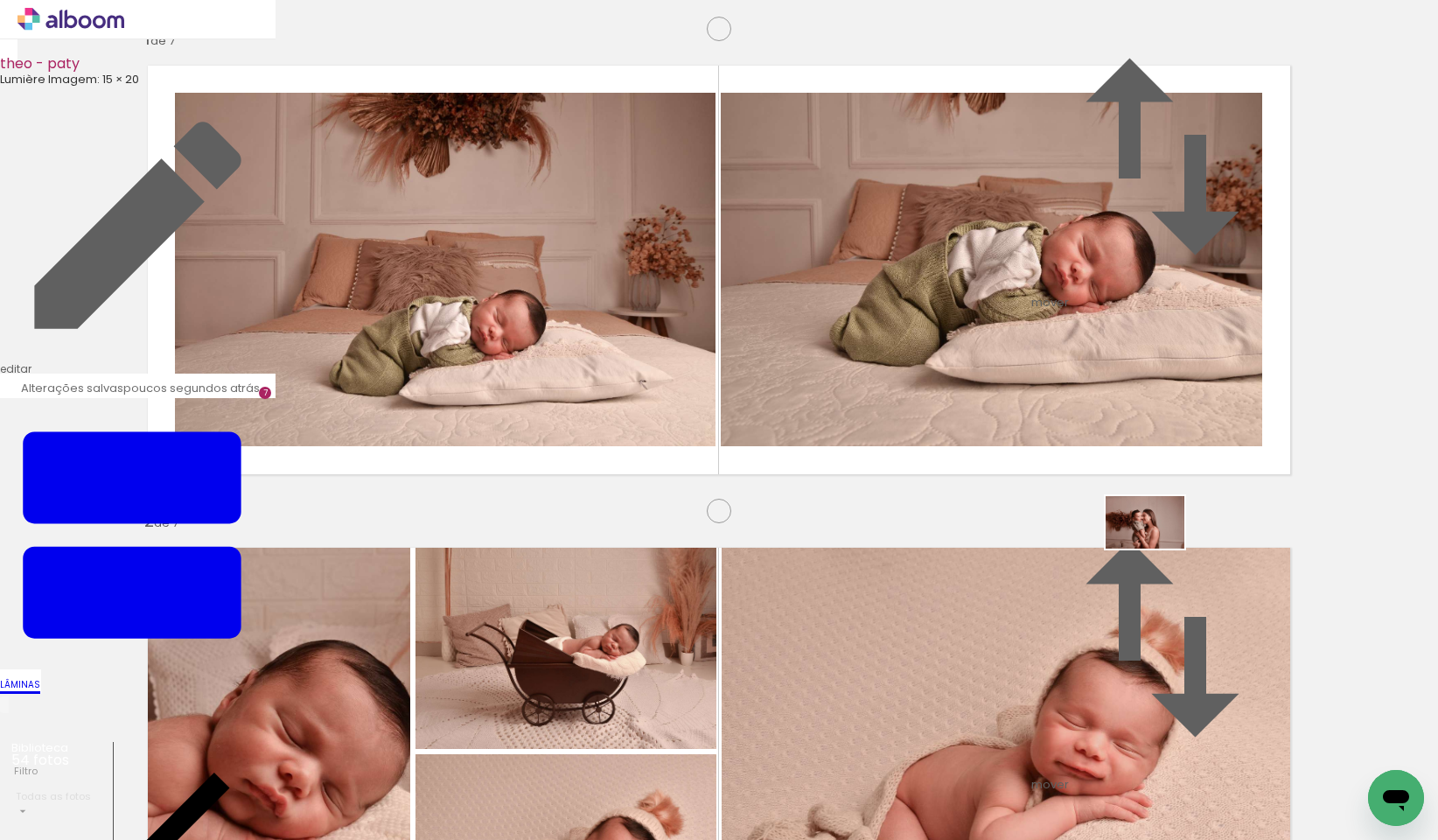
click at [1158, 548] on quentale-workspace at bounding box center [719, 420] width 1438 height 840
drag, startPoint x: 1051, startPoint y: 794, endPoint x: 857, endPoint y: 498, distance: 353.9
click at [857, 498] on quentale-workspace at bounding box center [719, 420] width 1438 height 840
drag, startPoint x: 1324, startPoint y: 802, endPoint x: 964, endPoint y: 540, distance: 445.2
click at [964, 540] on quentale-workspace at bounding box center [719, 420] width 1438 height 840
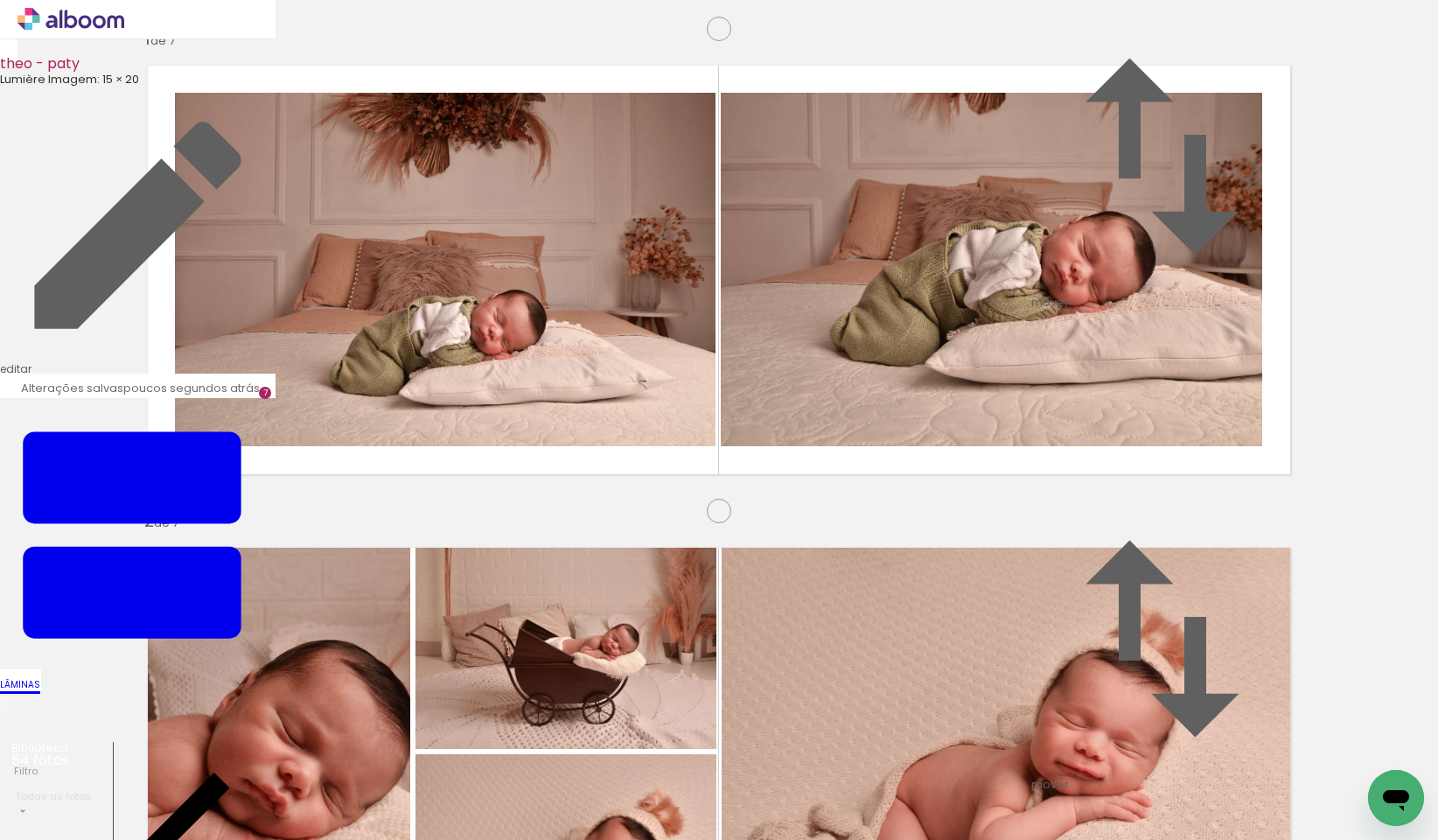
scroll to position [0, 2288]
drag, startPoint x: 1022, startPoint y: 795, endPoint x: 1071, endPoint y: 535, distance: 264.6
click at [1071, 535] on quentale-workspace at bounding box center [719, 420] width 1438 height 840
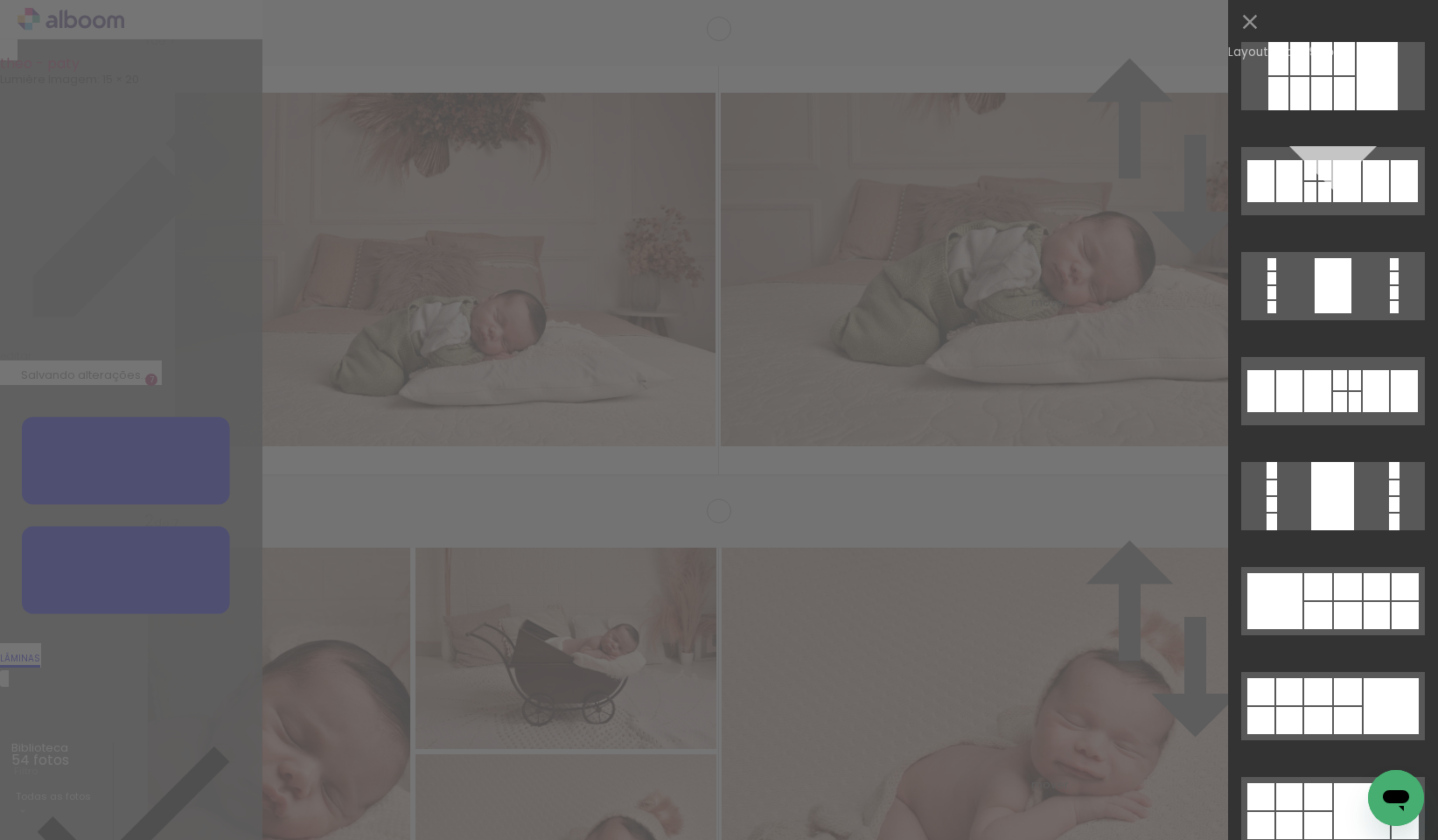
scroll to position [3380, 0]
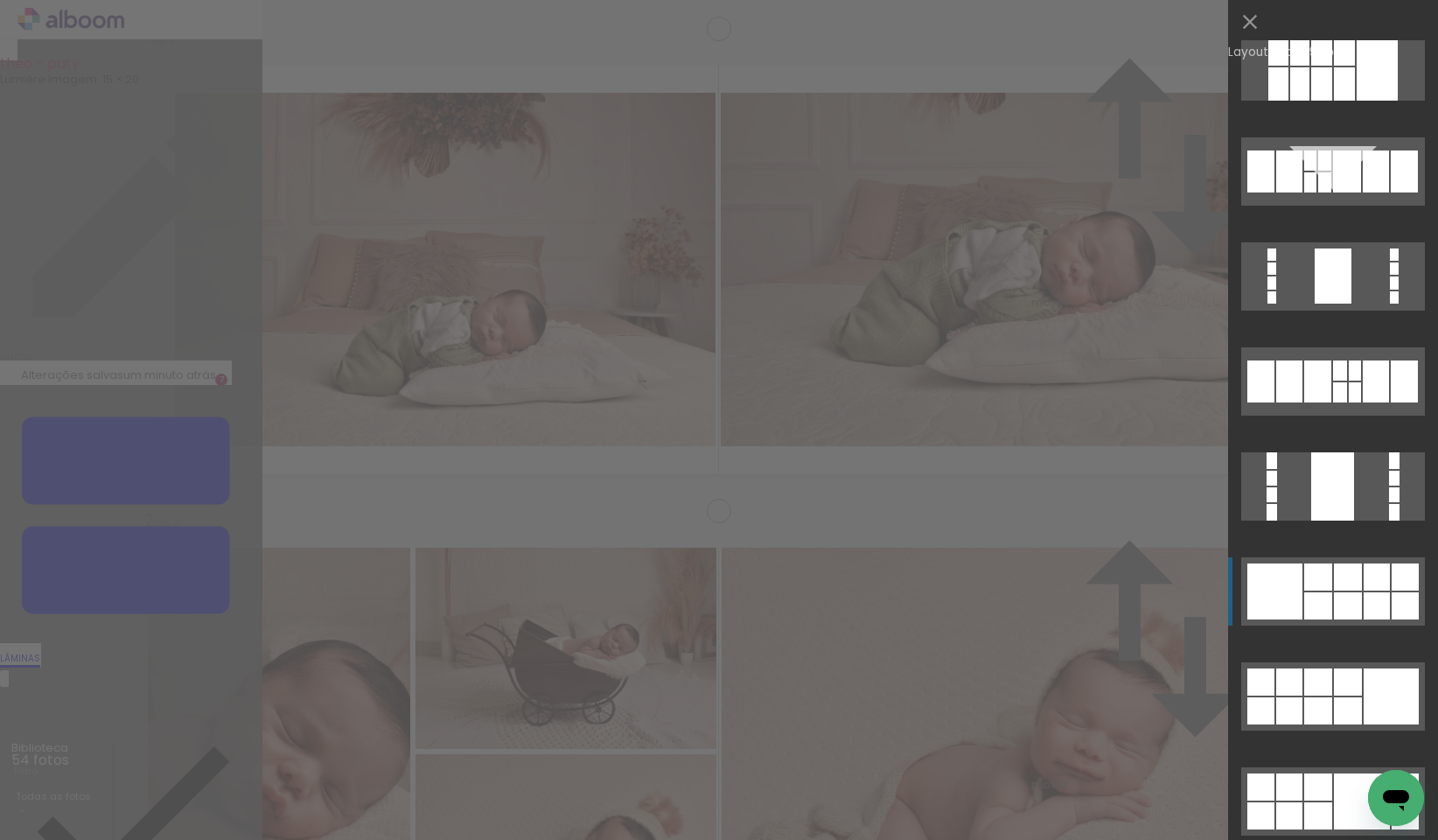
click at [1339, 606] on div at bounding box center [1348, 606] width 28 height 28
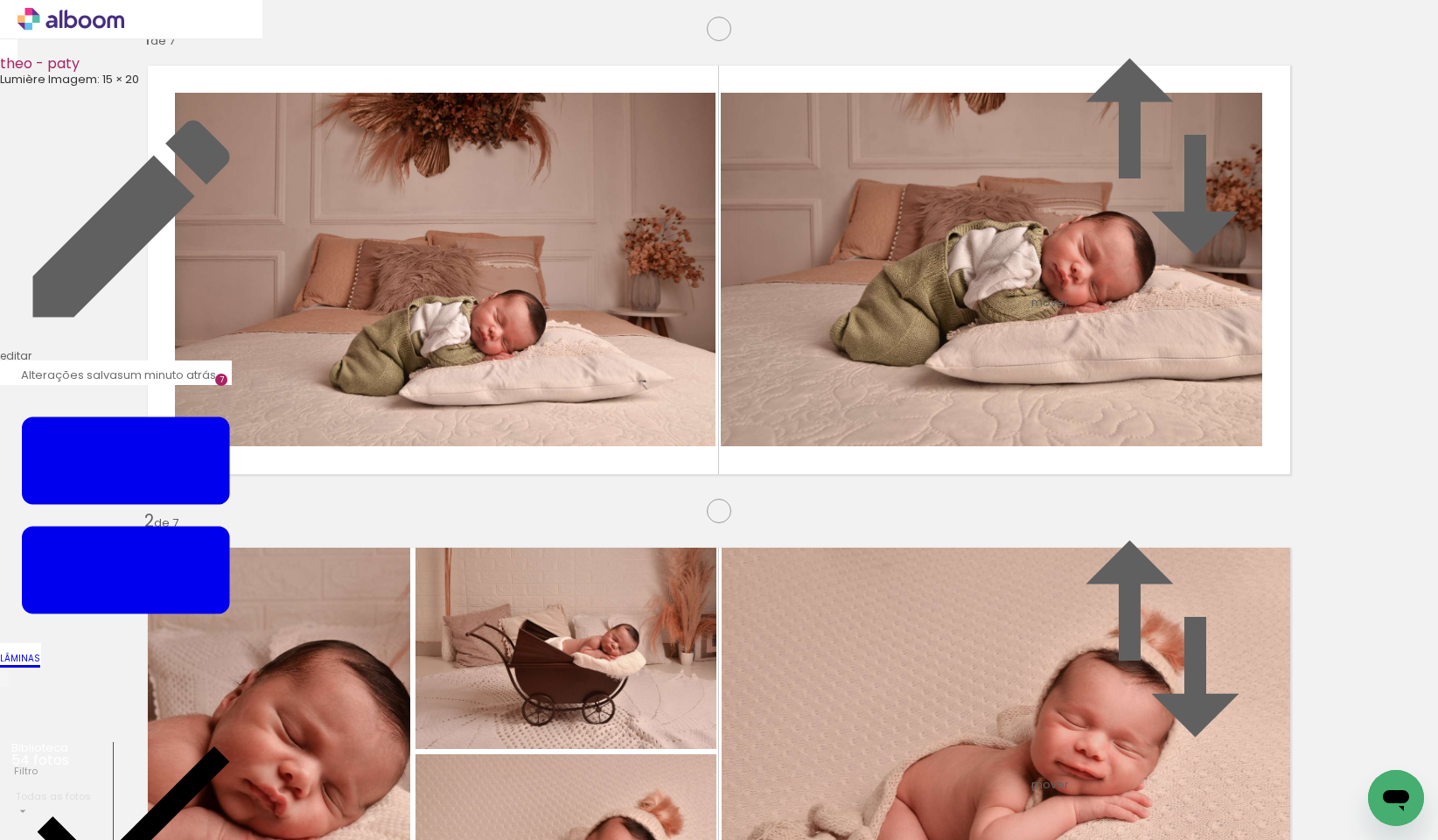
drag, startPoint x: 673, startPoint y: 356, endPoint x: 639, endPoint y: 356, distance: 34.0
drag, startPoint x: 996, startPoint y: 529, endPoint x: 371, endPoint y: 433, distance: 632.3
click at [0, 0] on slot at bounding box center [0, 0] width 0 height 0
drag, startPoint x: 400, startPoint y: 503, endPoint x: 349, endPoint y: 495, distance: 51.6
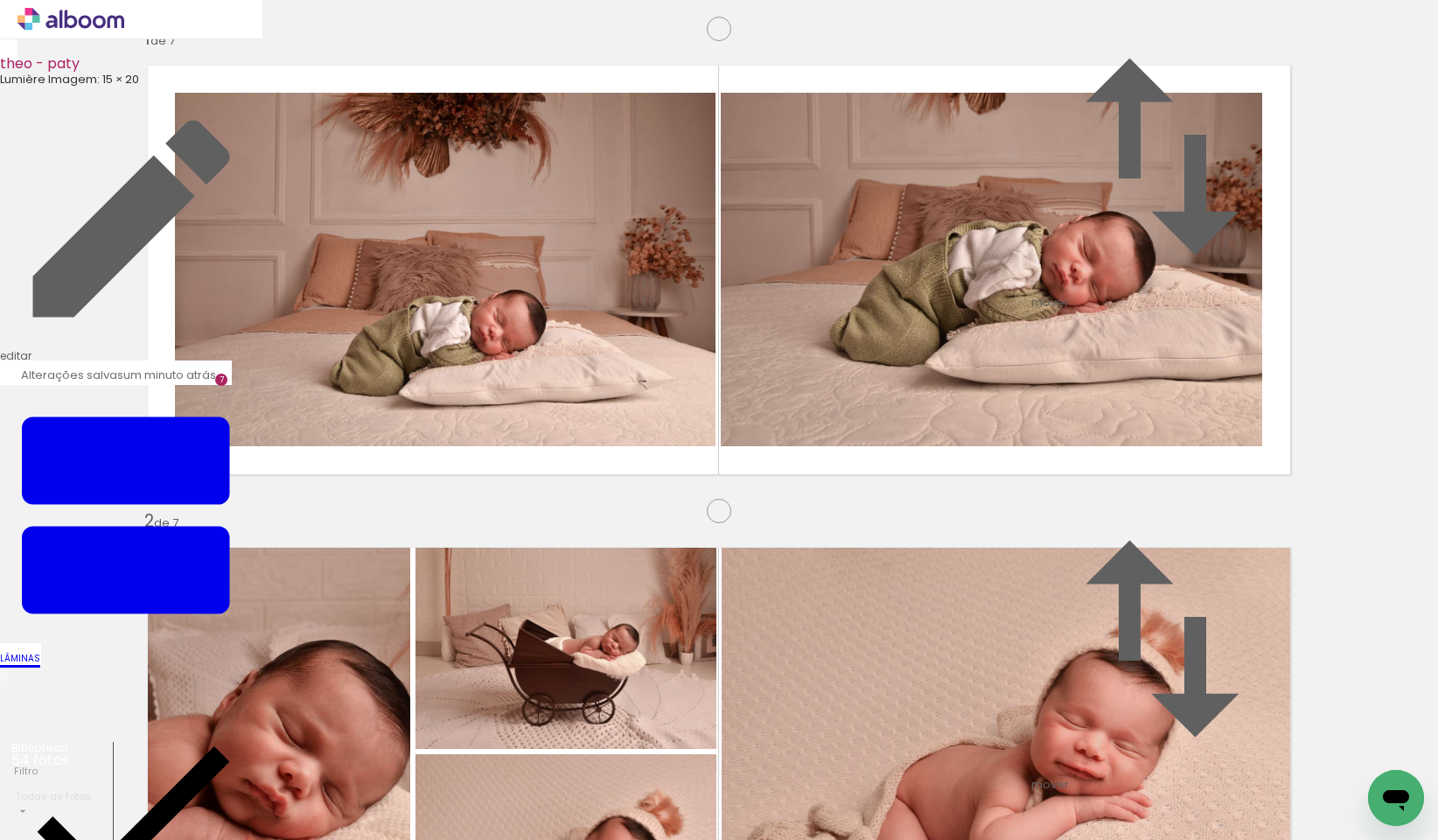
drag, startPoint x: 1016, startPoint y: 530, endPoint x: 997, endPoint y: 354, distance: 177.0
click at [0, 0] on slot at bounding box center [0, 0] width 0 height 0
drag, startPoint x: 643, startPoint y: 504, endPoint x: 652, endPoint y: 505, distance: 9.1
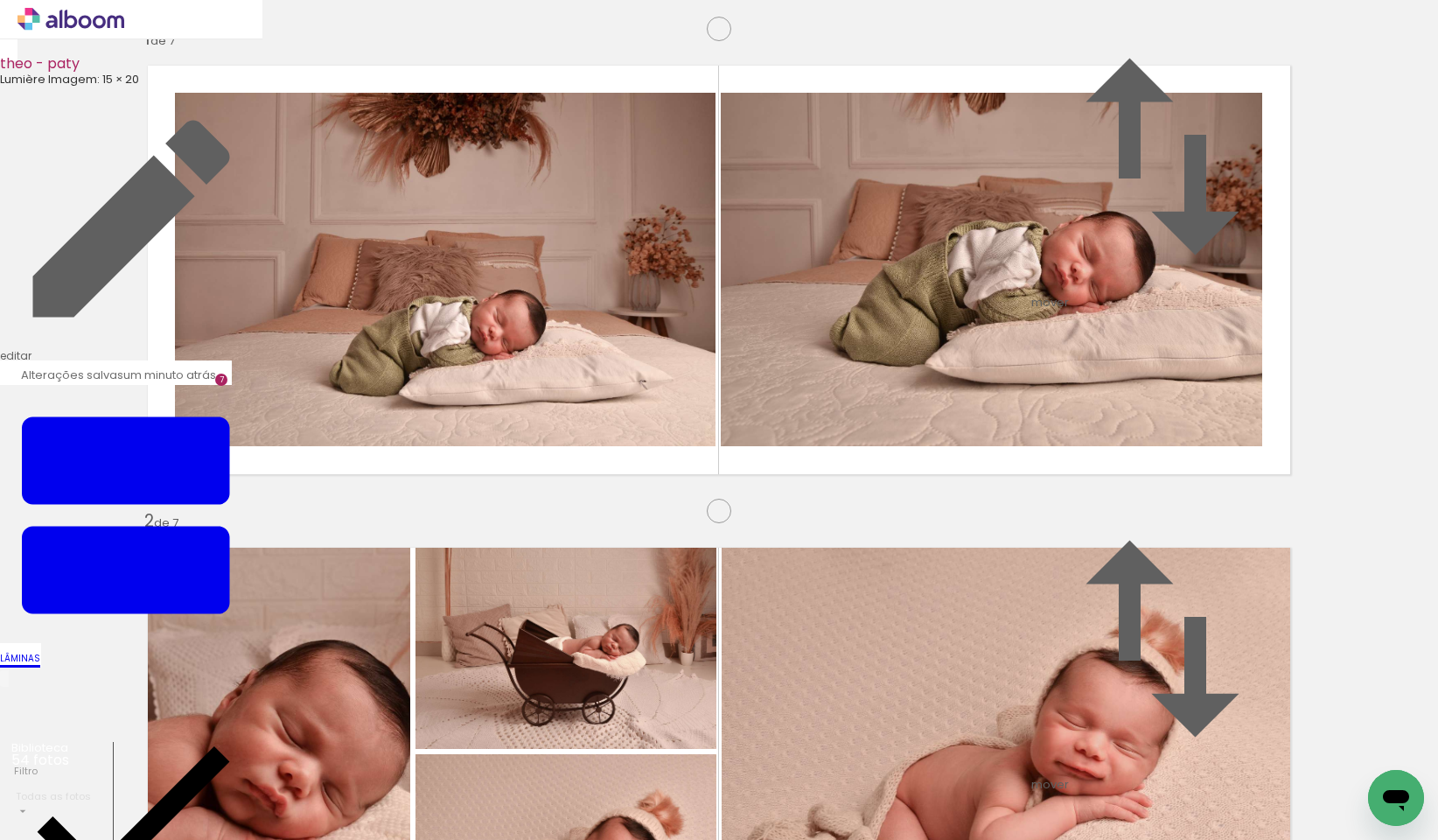
drag, startPoint x: 797, startPoint y: 360, endPoint x: 780, endPoint y: 359, distance: 17.0
drag, startPoint x: 1186, startPoint y: 534, endPoint x: 1161, endPoint y: 533, distance: 25.0
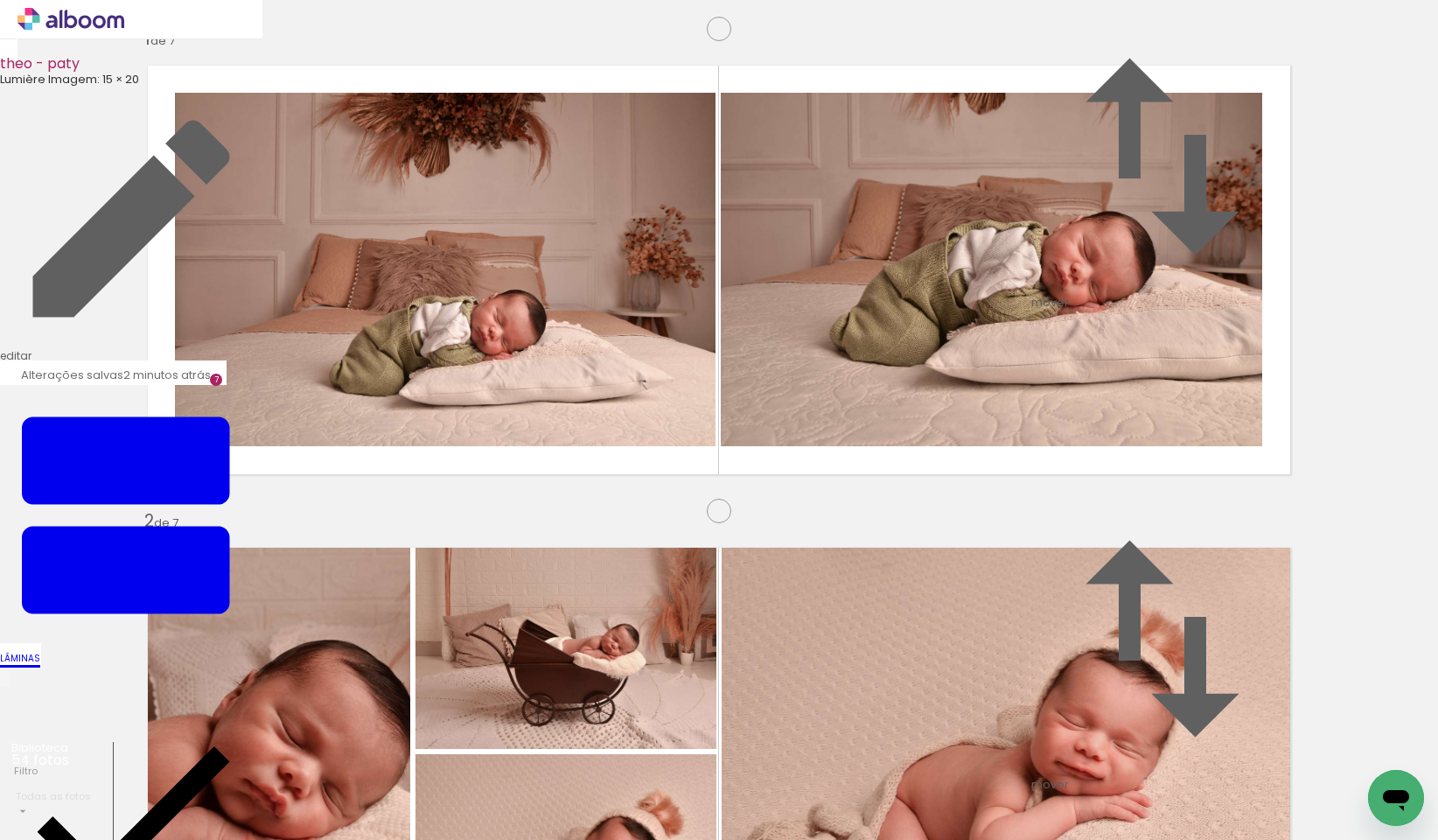
drag, startPoint x: 1140, startPoint y: 787, endPoint x: 1010, endPoint y: 544, distance: 275.6
click at [1010, 544] on quentale-workspace at bounding box center [719, 420] width 1438 height 840
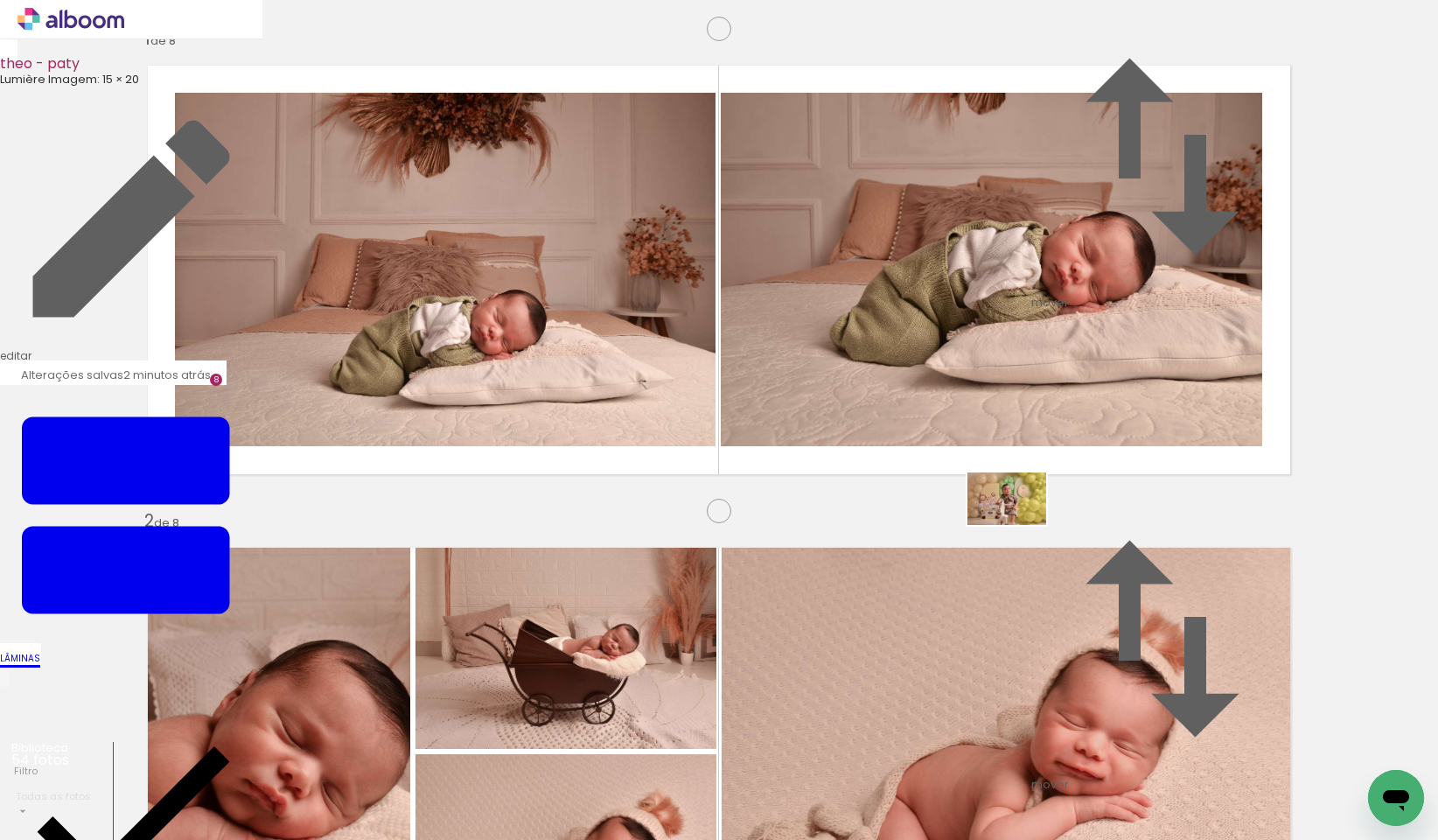
drag, startPoint x: 1221, startPoint y: 801, endPoint x: 1020, endPoint y: 525, distance: 341.4
click at [1020, 525] on quentale-workspace at bounding box center [719, 420] width 1438 height 840
drag, startPoint x: 436, startPoint y: 796, endPoint x: 867, endPoint y: 518, distance: 512.9
click at [867, 518] on quentale-workspace at bounding box center [719, 420] width 1438 height 840
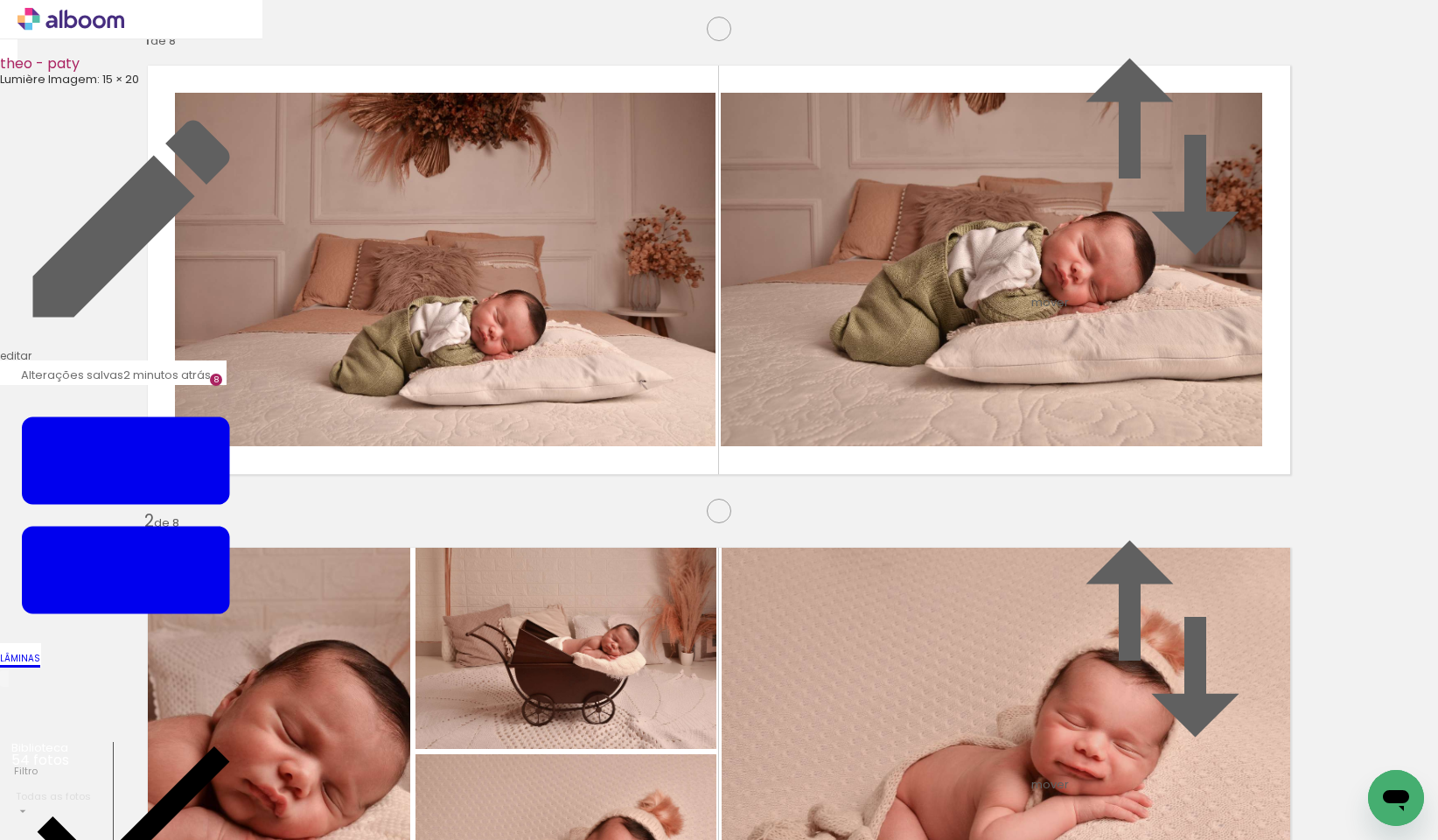
scroll to position [3745, 0]
drag, startPoint x: 557, startPoint y: 785, endPoint x: 598, endPoint y: 785, distance: 41.0
click at [437, 597] on quentale-workspace at bounding box center [719, 420] width 1438 height 840
drag, startPoint x: 641, startPoint y: 749, endPoint x: 816, endPoint y: 764, distance: 175.6
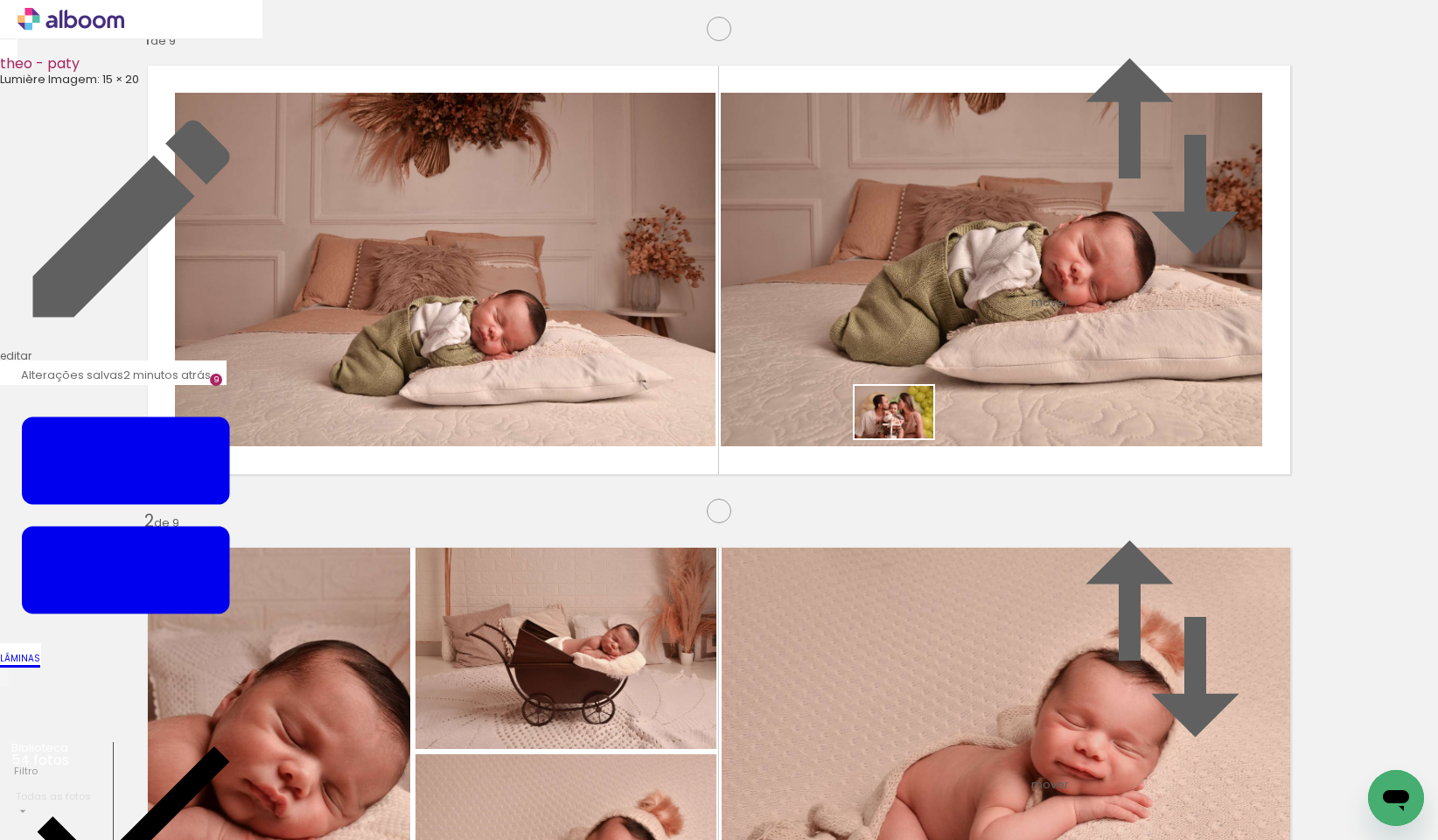
click at [909, 436] on quentale-workspace at bounding box center [719, 420] width 1438 height 840
drag, startPoint x: 725, startPoint y: 802, endPoint x: 982, endPoint y: 489, distance: 405.0
click at [982, 489] on quentale-workspace at bounding box center [719, 420] width 1438 height 840
drag, startPoint x: 836, startPoint y: 768, endPoint x: 1072, endPoint y: 485, distance: 368.5
click at [1072, 485] on quentale-workspace at bounding box center [719, 420] width 1438 height 840
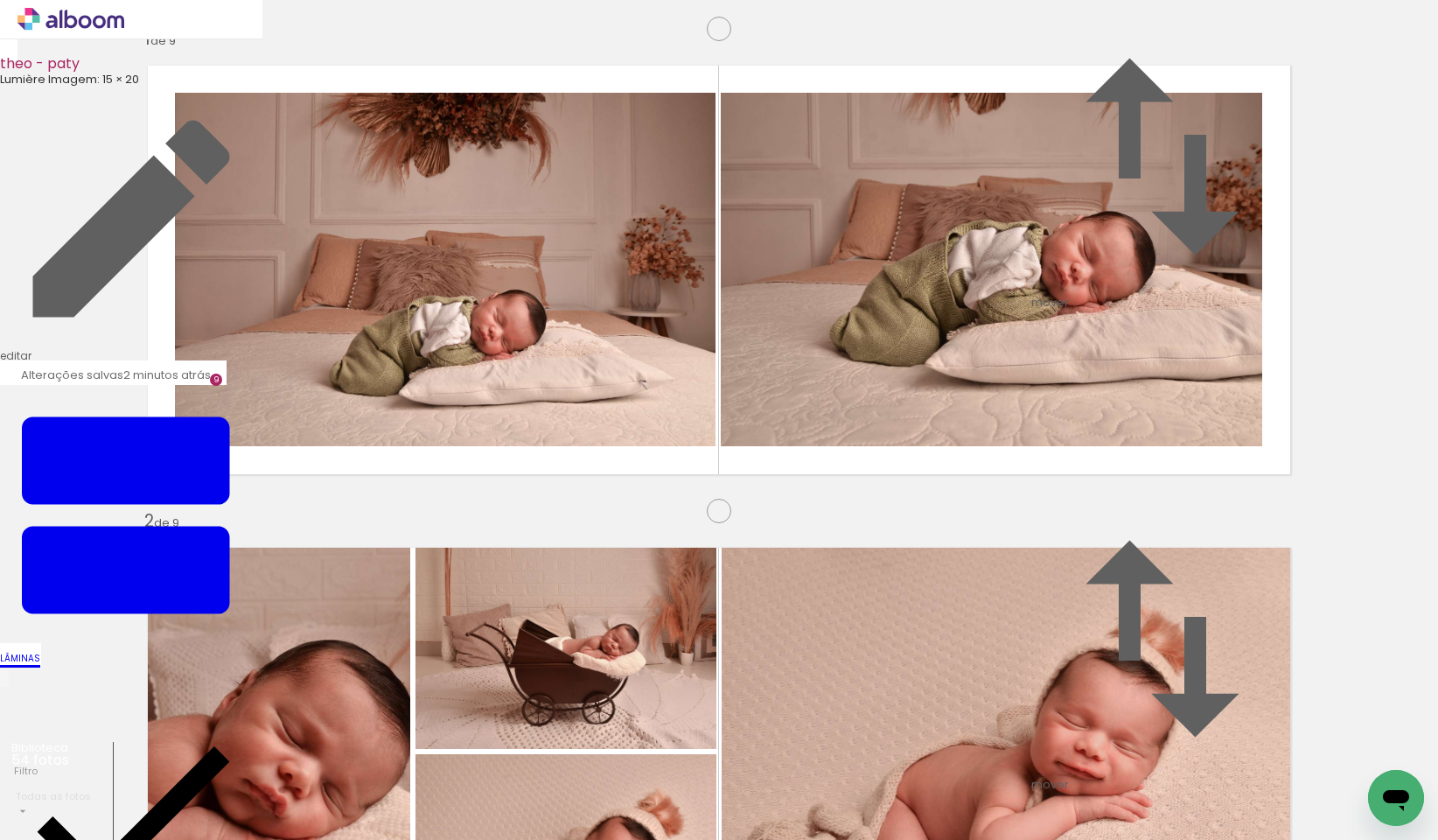
scroll to position [4206, 0]
drag, startPoint x: 934, startPoint y: 797, endPoint x: 1004, endPoint y: 779, distance: 72.3
click at [940, 544] on quentale-workspace at bounding box center [719, 420] width 1438 height 840
drag, startPoint x: 1015, startPoint y: 791, endPoint x: 1087, endPoint y: 477, distance: 322.1
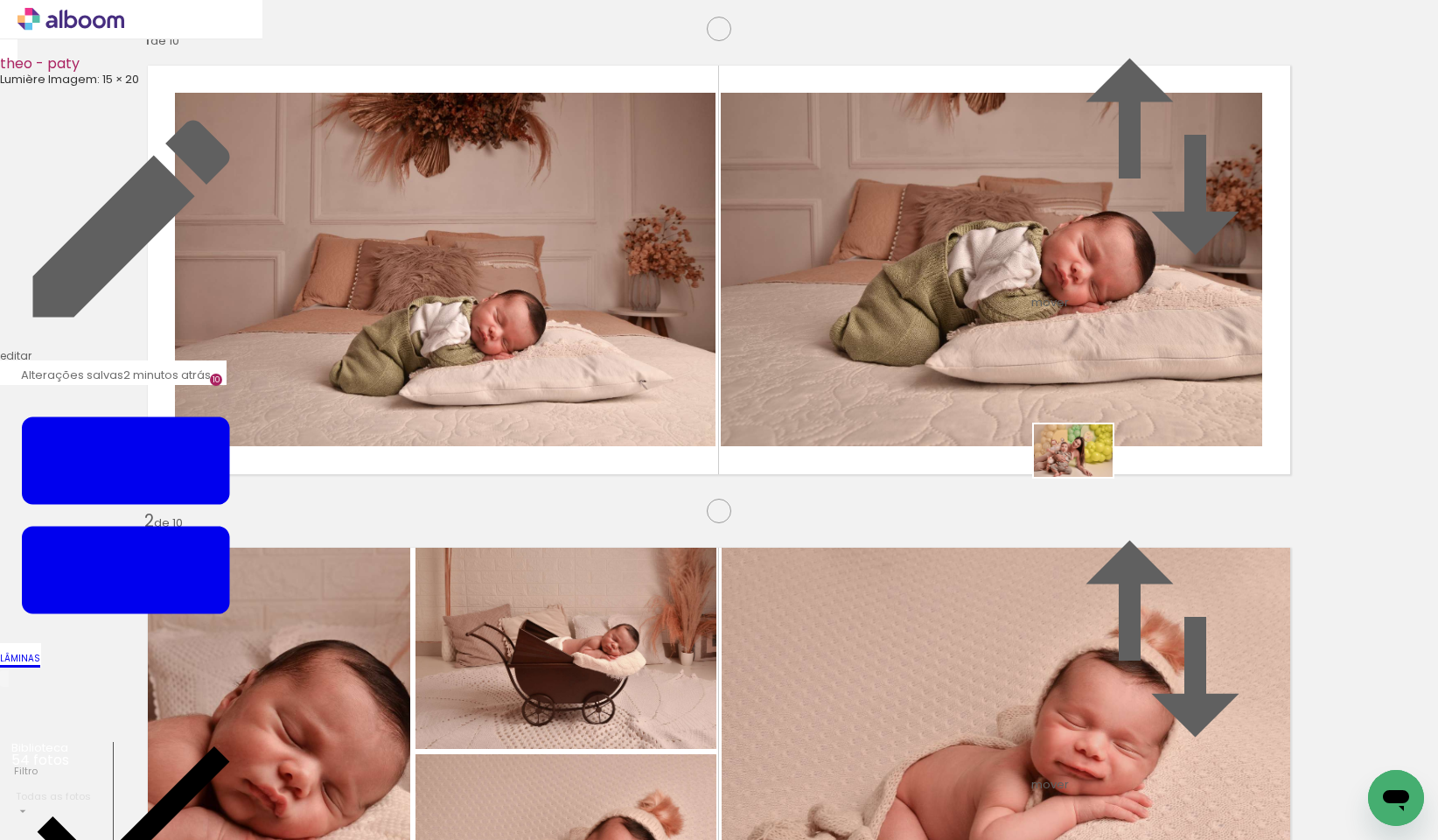
click at [1087, 477] on quentale-workspace at bounding box center [719, 420] width 1438 height 840
drag, startPoint x: 1094, startPoint y: 797, endPoint x: 1145, endPoint y: 514, distance: 287.6
click at [1145, 514] on quentale-workspace at bounding box center [719, 420] width 1438 height 840
drag, startPoint x: 1212, startPoint y: 797, endPoint x: 1139, endPoint y: 532, distance: 274.9
click at [1139, 532] on quentale-workspace at bounding box center [719, 420] width 1438 height 840
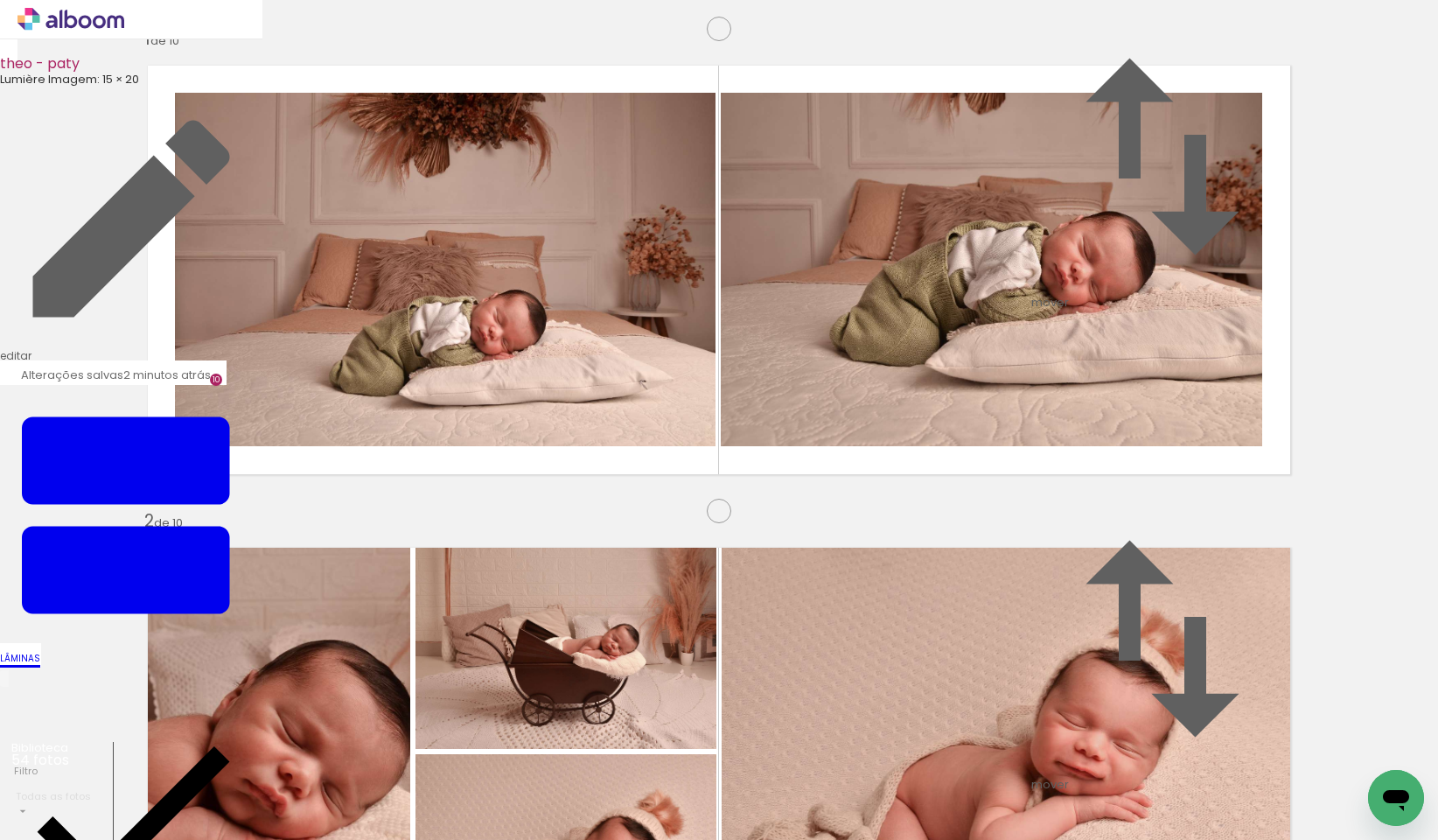
scroll to position [0, 3984]
drag, startPoint x: 519, startPoint y: 782, endPoint x: 436, endPoint y: 500, distance: 294.0
click at [436, 500] on quentale-workspace at bounding box center [719, 420] width 1438 height 840
drag, startPoint x: 603, startPoint y: 784, endPoint x: 812, endPoint y: 456, distance: 388.9
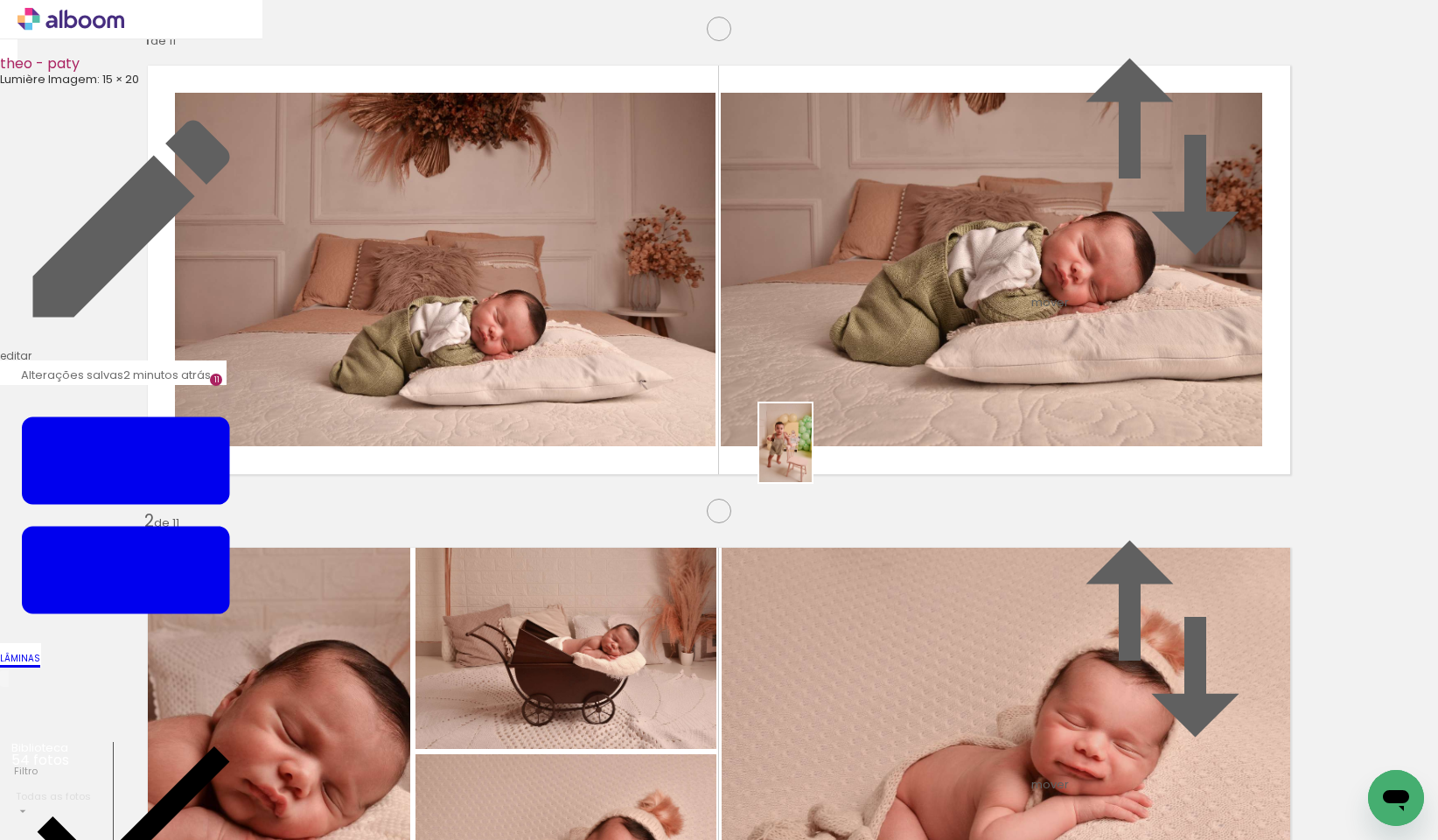
click at [812, 456] on quentale-workspace at bounding box center [719, 420] width 1438 height 840
drag, startPoint x: 729, startPoint y: 793, endPoint x: 1076, endPoint y: 458, distance: 482.3
click at [1076, 458] on quentale-workspace at bounding box center [719, 420] width 1438 height 840
drag, startPoint x: 792, startPoint y: 808, endPoint x: 1077, endPoint y: 437, distance: 467.8
click at [1077, 437] on quentale-workspace at bounding box center [719, 420] width 1438 height 840
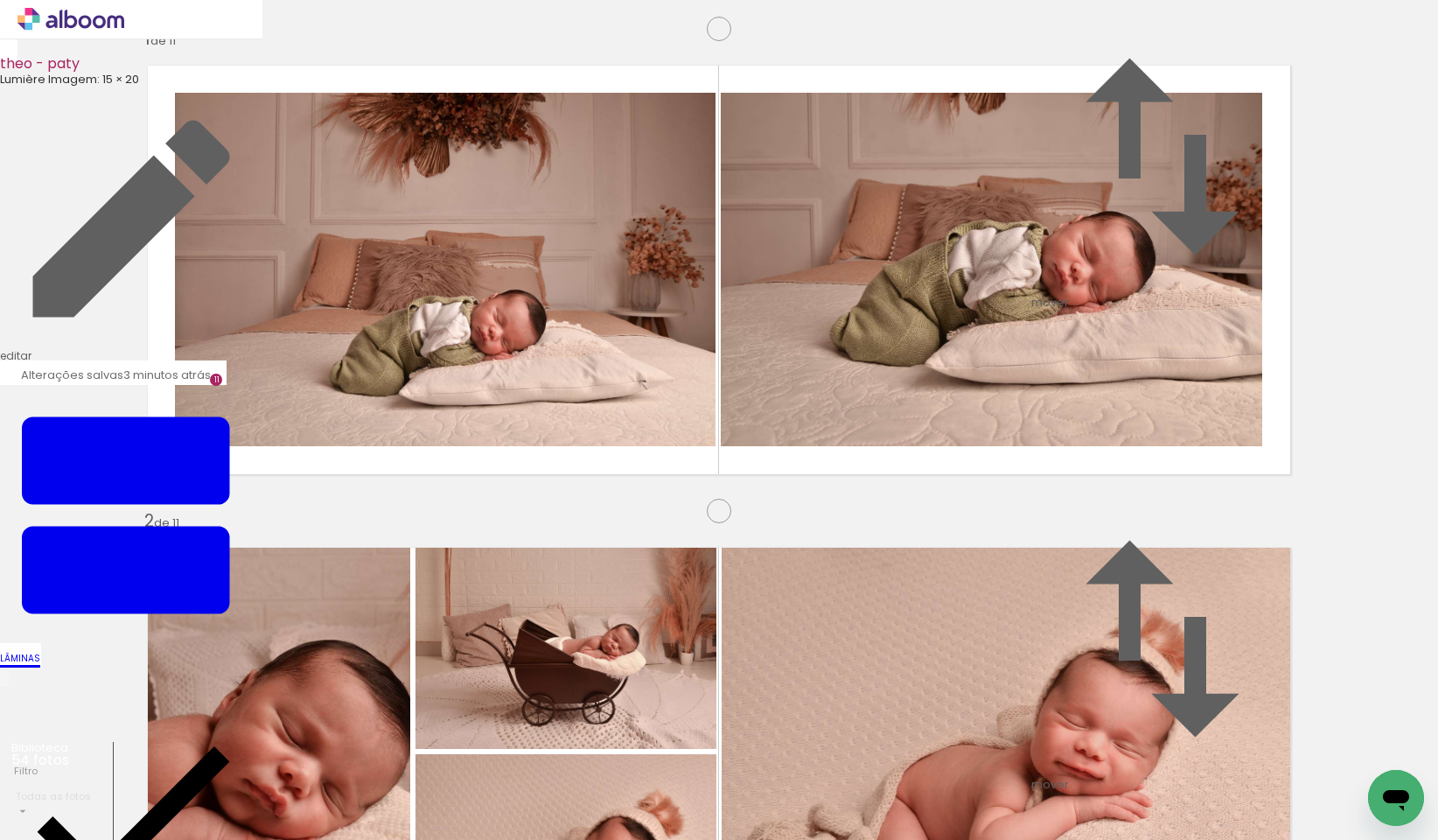
scroll to position [4990, 0]
drag, startPoint x: 911, startPoint y: 792, endPoint x: 645, endPoint y: 631, distance: 310.9
click at [645, 631] on quentale-workspace at bounding box center [719, 420] width 1438 height 840
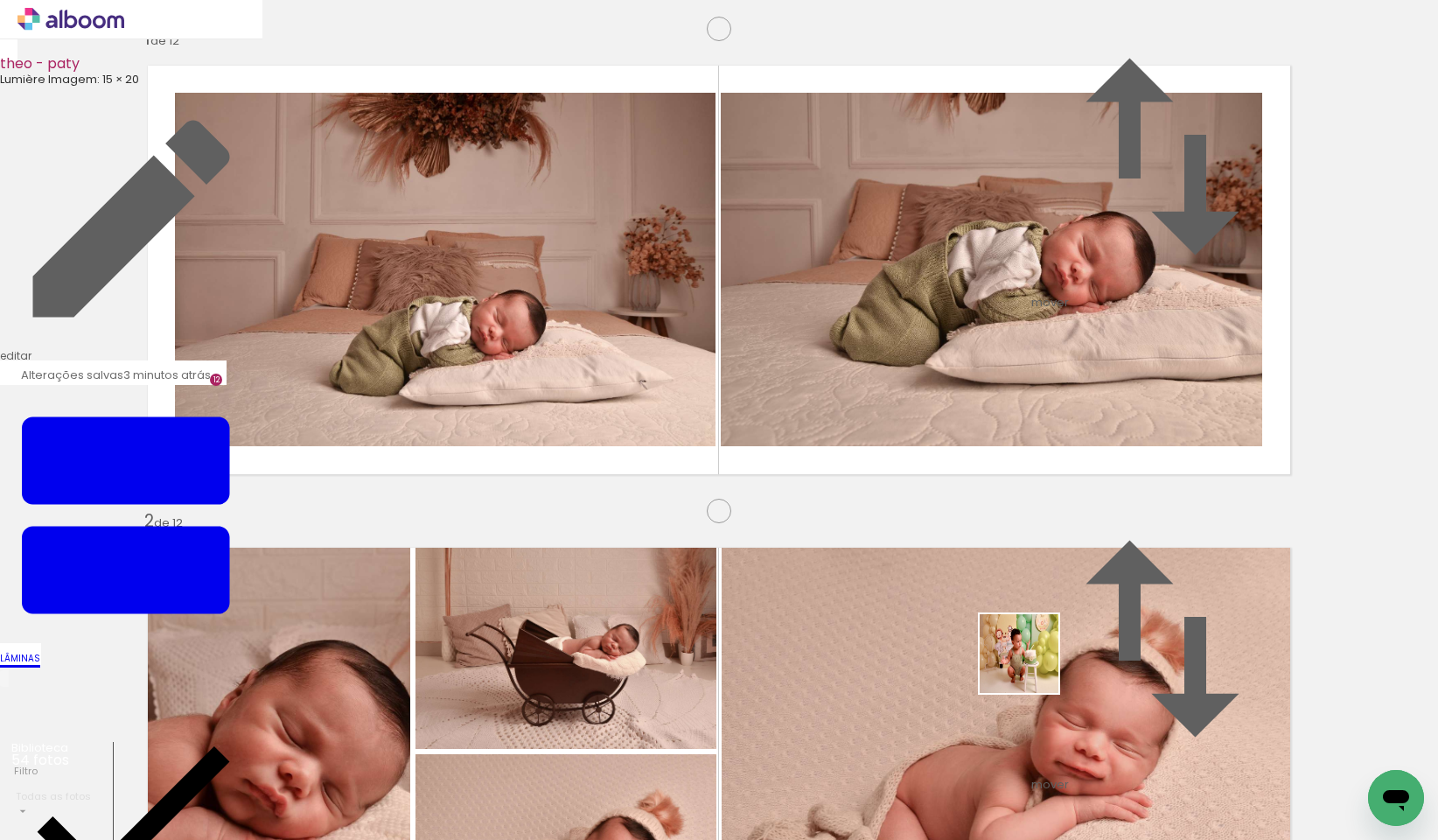
drag, startPoint x: 1022, startPoint y: 730, endPoint x: 1097, endPoint y: 806, distance: 106.8
click at [1051, 574] on quentale-workspace at bounding box center [719, 420] width 1438 height 840
drag, startPoint x: 1101, startPoint y: 799, endPoint x: 881, endPoint y: 698, distance: 242.1
click at [1084, 522] on quentale-workspace at bounding box center [719, 420] width 1438 height 840
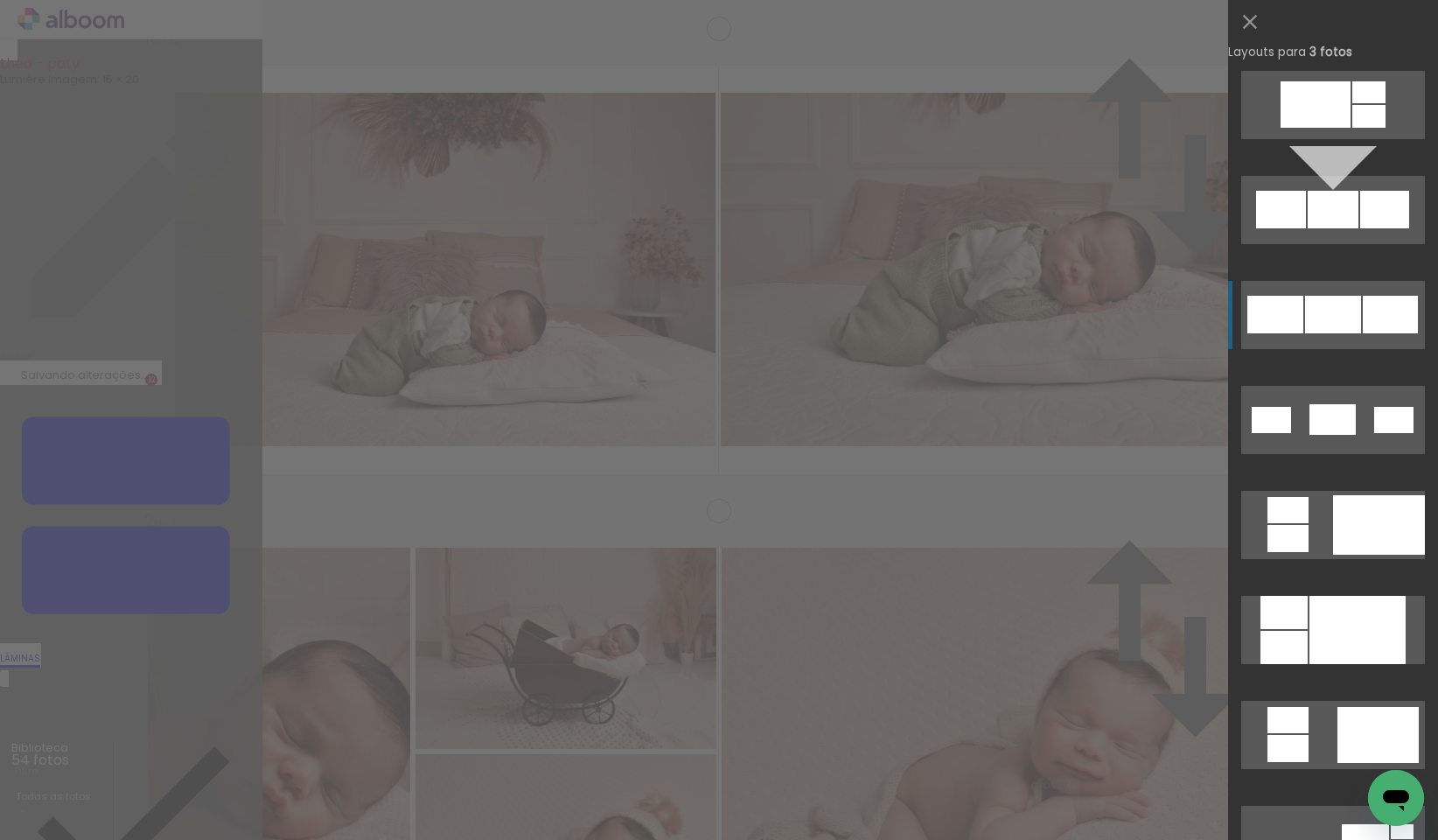
scroll to position [825, 0]
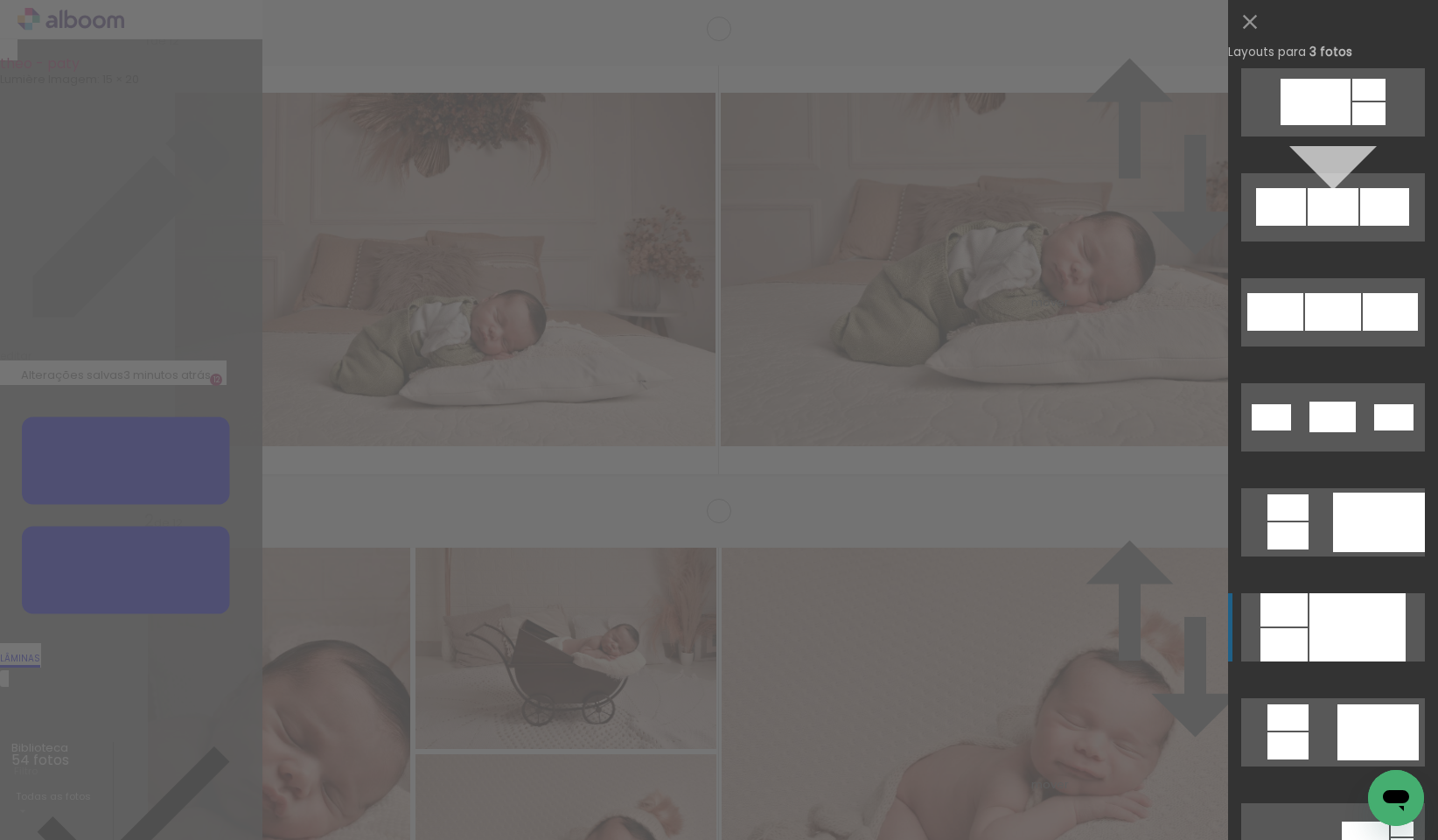
click at [1322, 638] on div at bounding box center [1357, 627] width 96 height 68
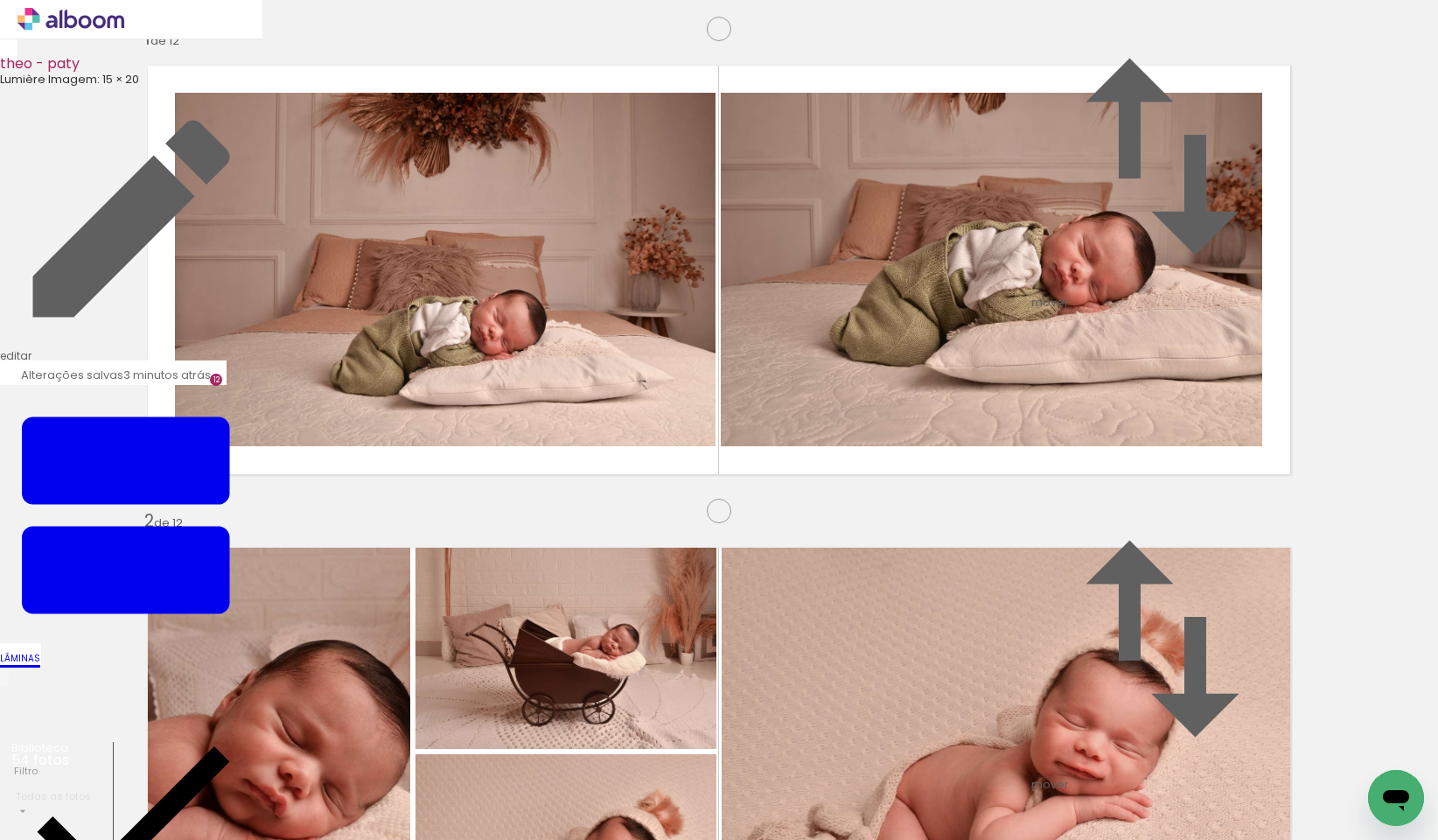
drag, startPoint x: 470, startPoint y: 345, endPoint x: 899, endPoint y: 446, distance: 440.7
click at [0, 0] on slot at bounding box center [0, 0] width 0 height 0
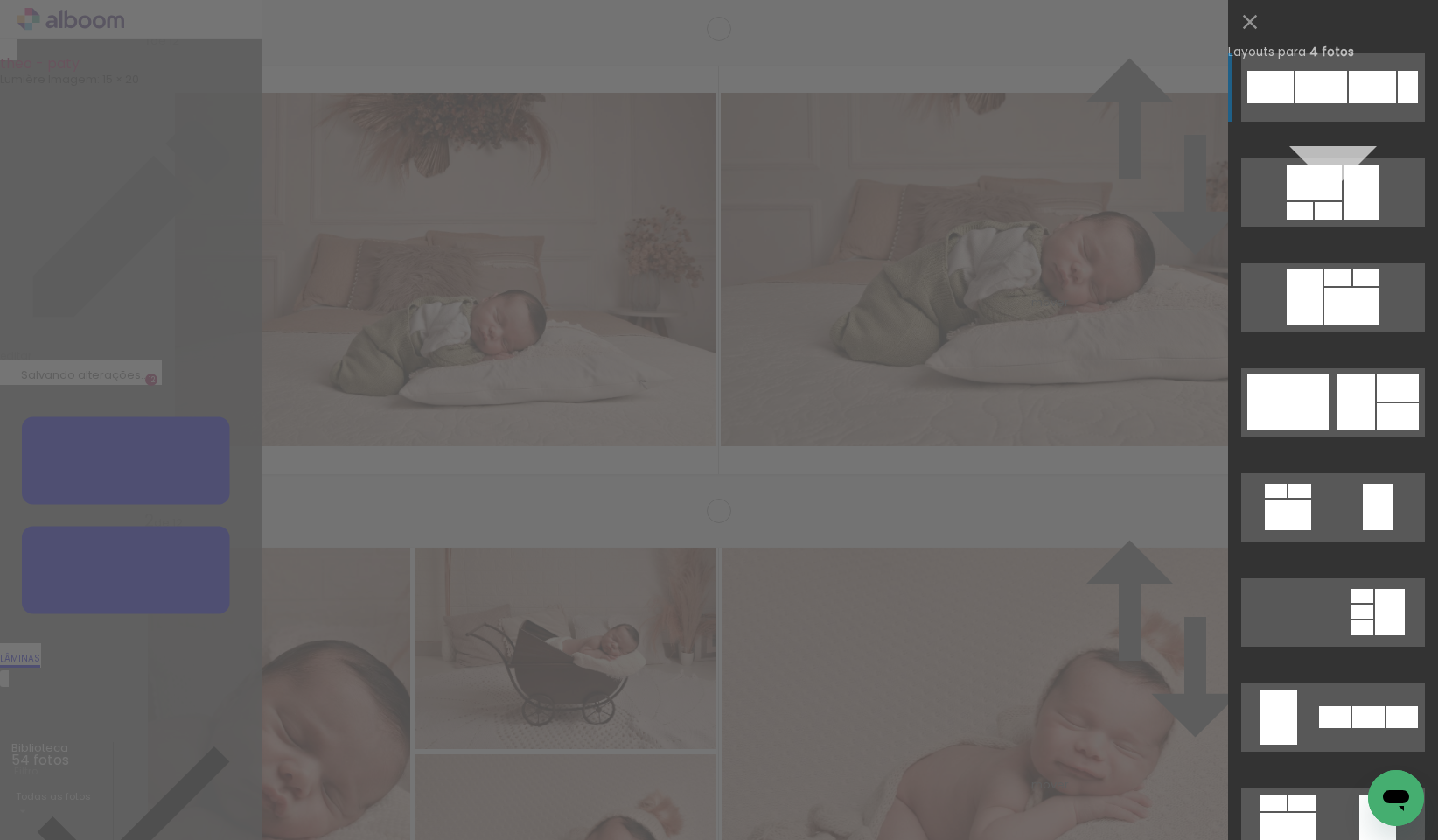
scroll to position [4769, 0]
click at [1359, 219] on div at bounding box center [1361, 192] width 36 height 55
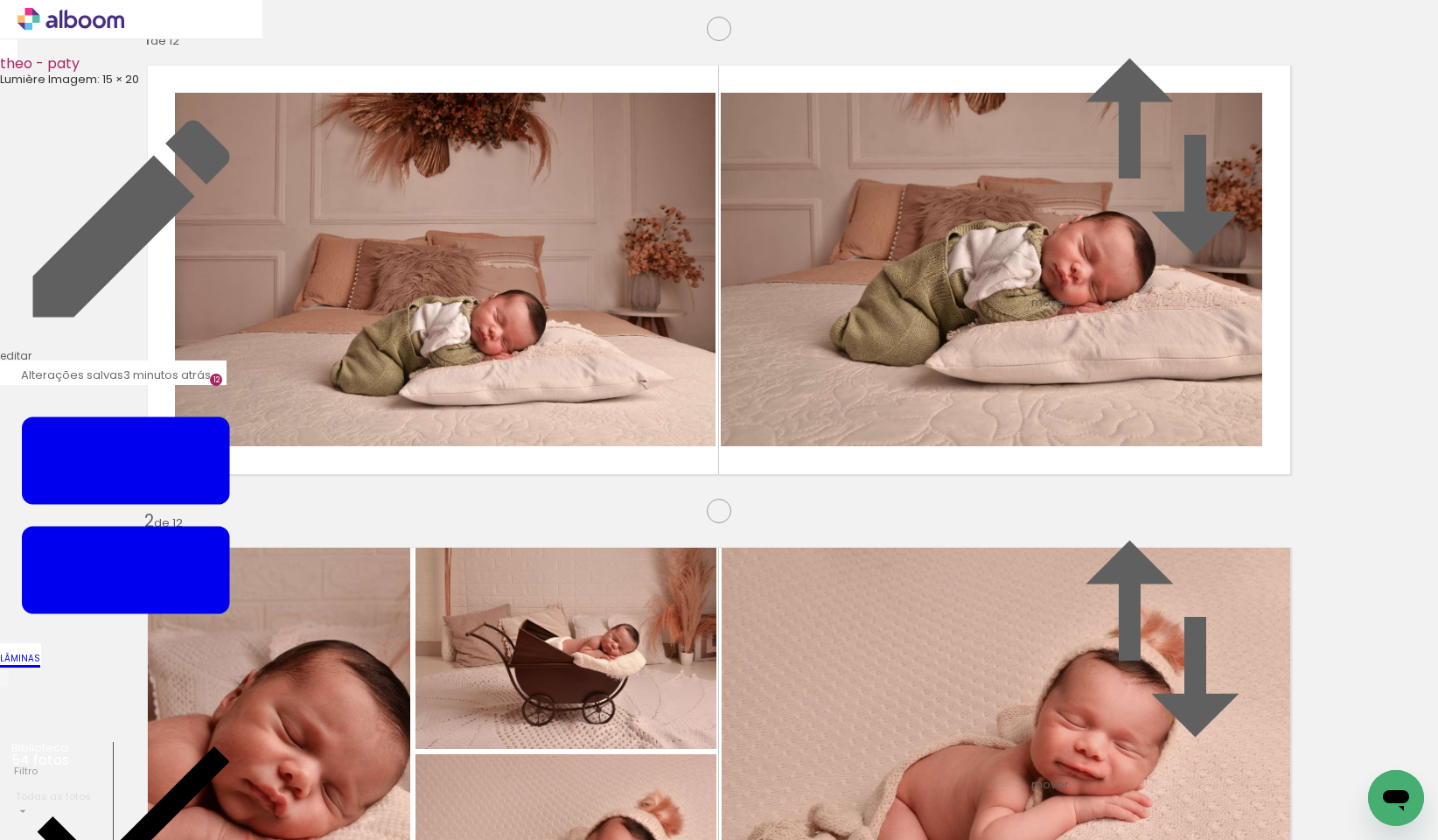
drag, startPoint x: 1110, startPoint y: 367, endPoint x: 520, endPoint y: 452, distance: 596.1
click at [0, 0] on slot at bounding box center [0, 0] width 0 height 0
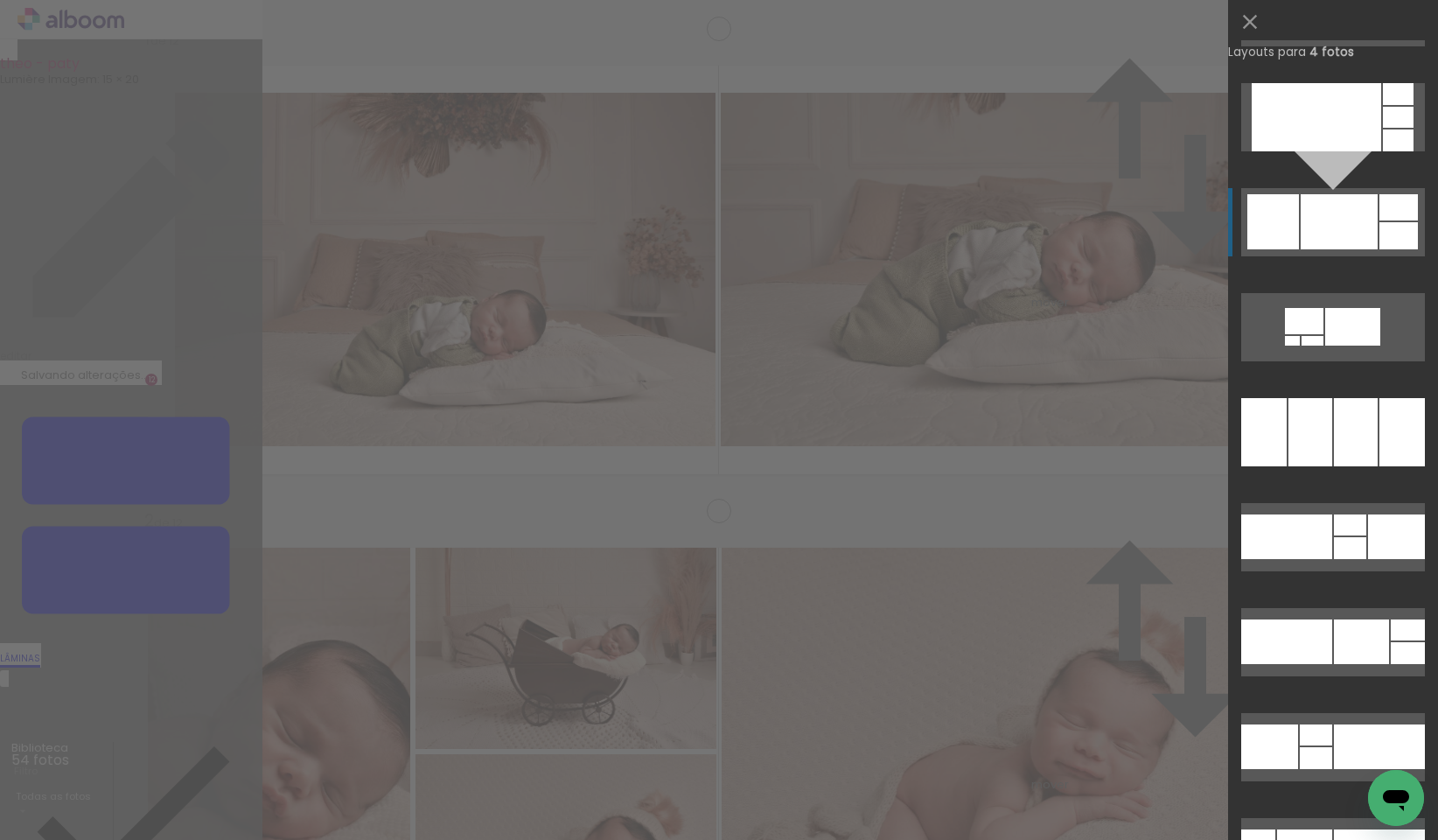
scroll to position [8269, 0]
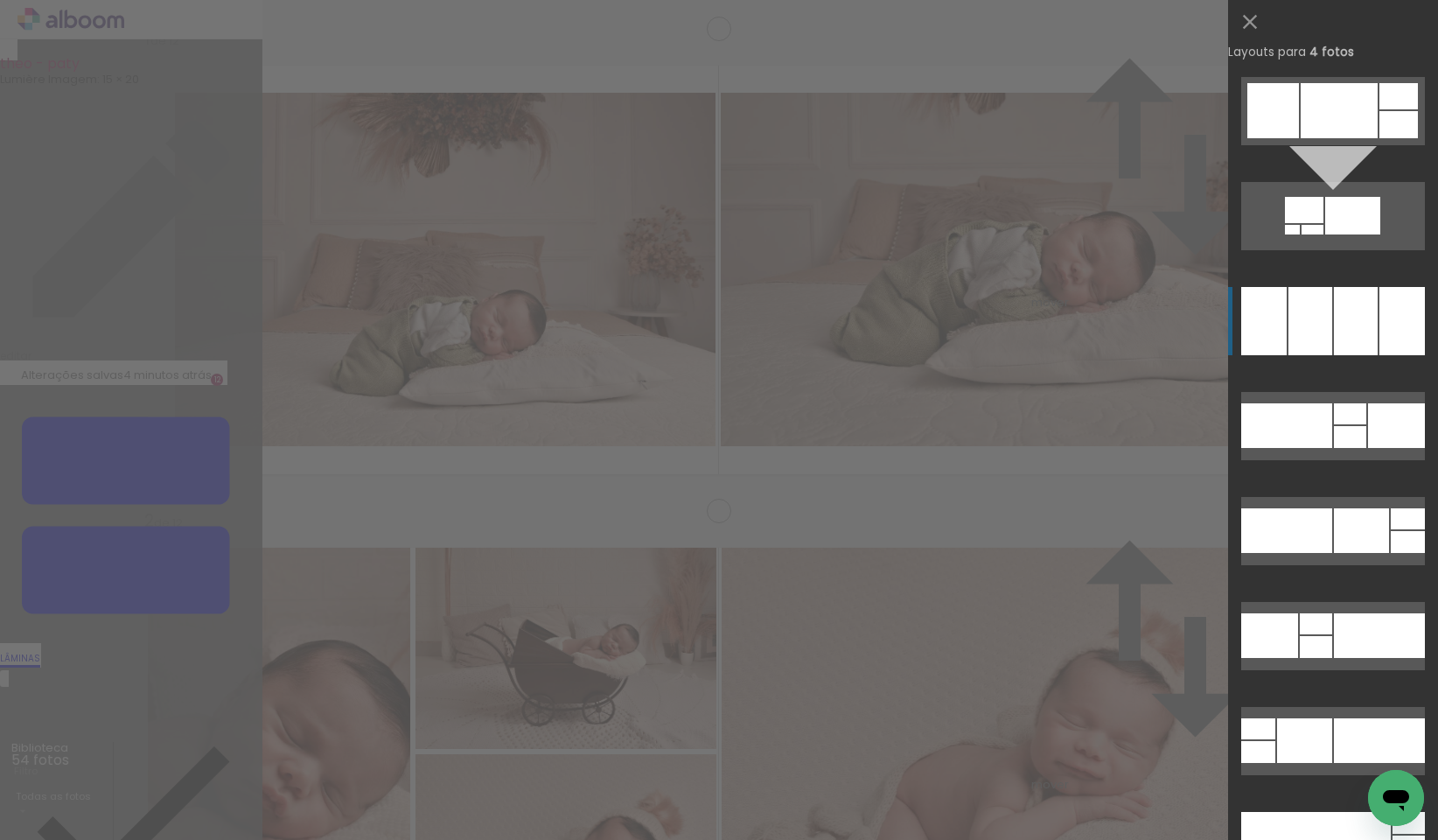
click at [1354, 332] on div at bounding box center [1356, 321] width 44 height 68
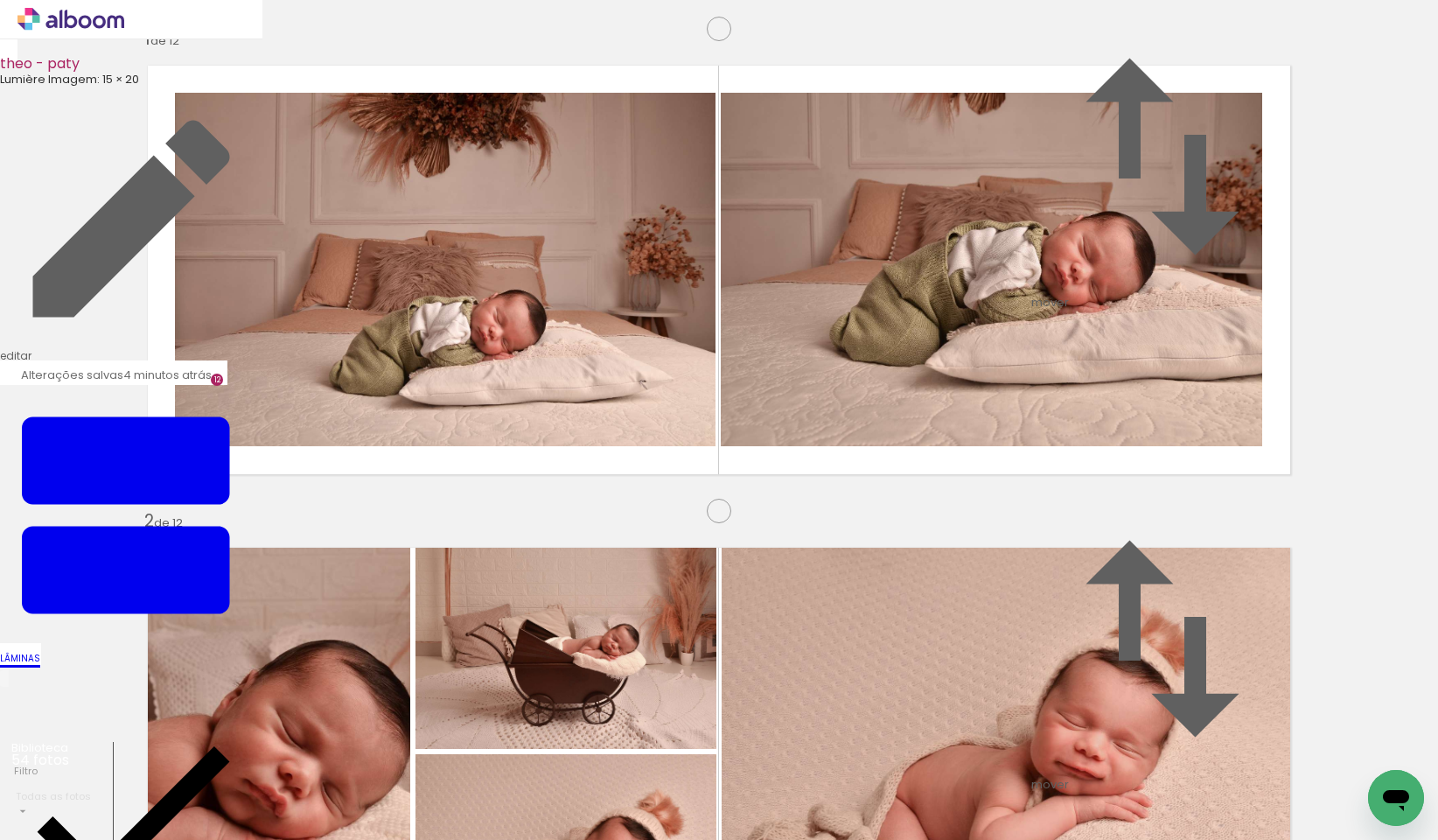
drag, startPoint x: 558, startPoint y: 506, endPoint x: 592, endPoint y: 506, distance: 34.0
drag, startPoint x: 924, startPoint y: 504, endPoint x: 900, endPoint y: 504, distance: 24.0
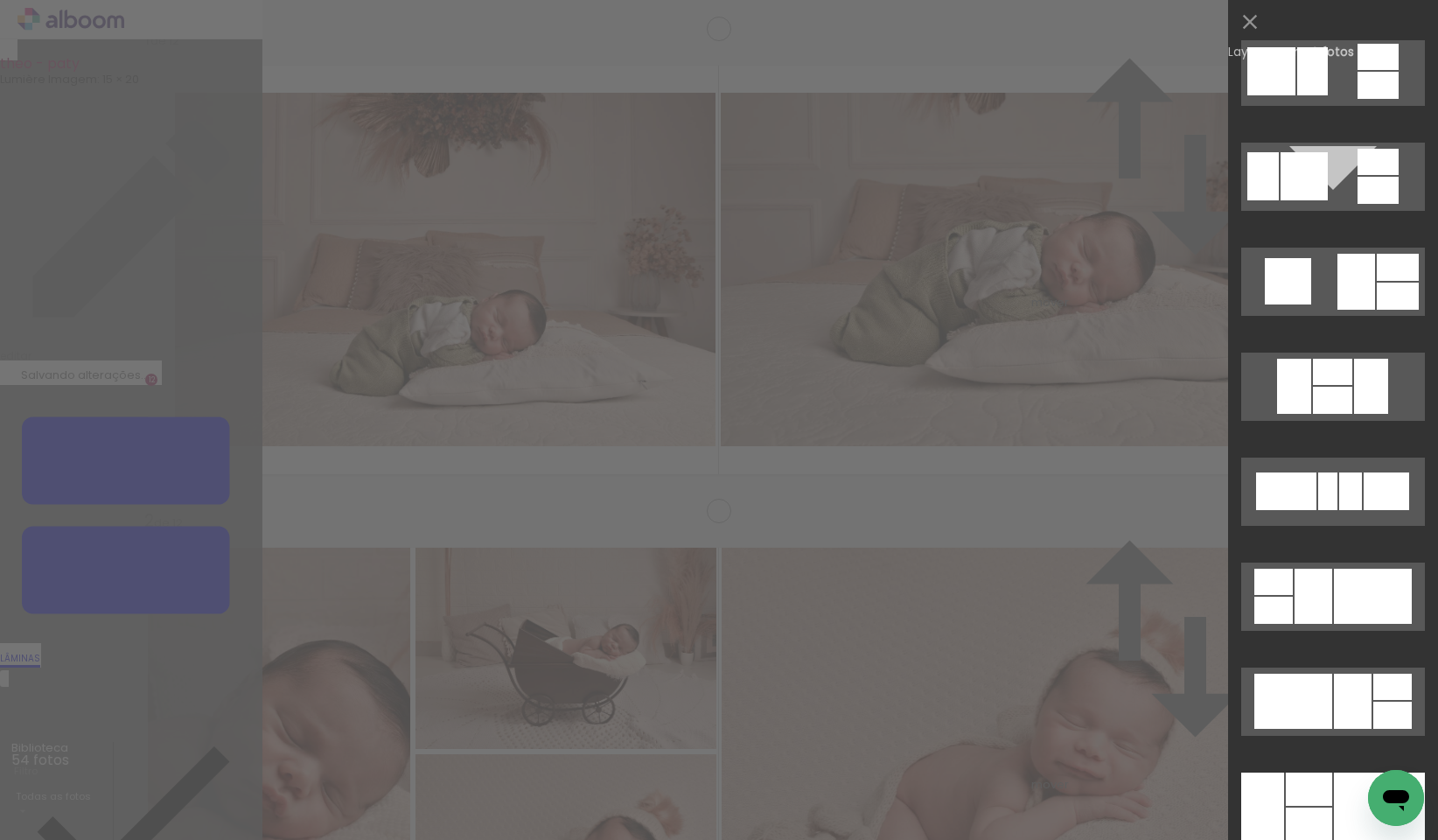
scroll to position [5231, 0]
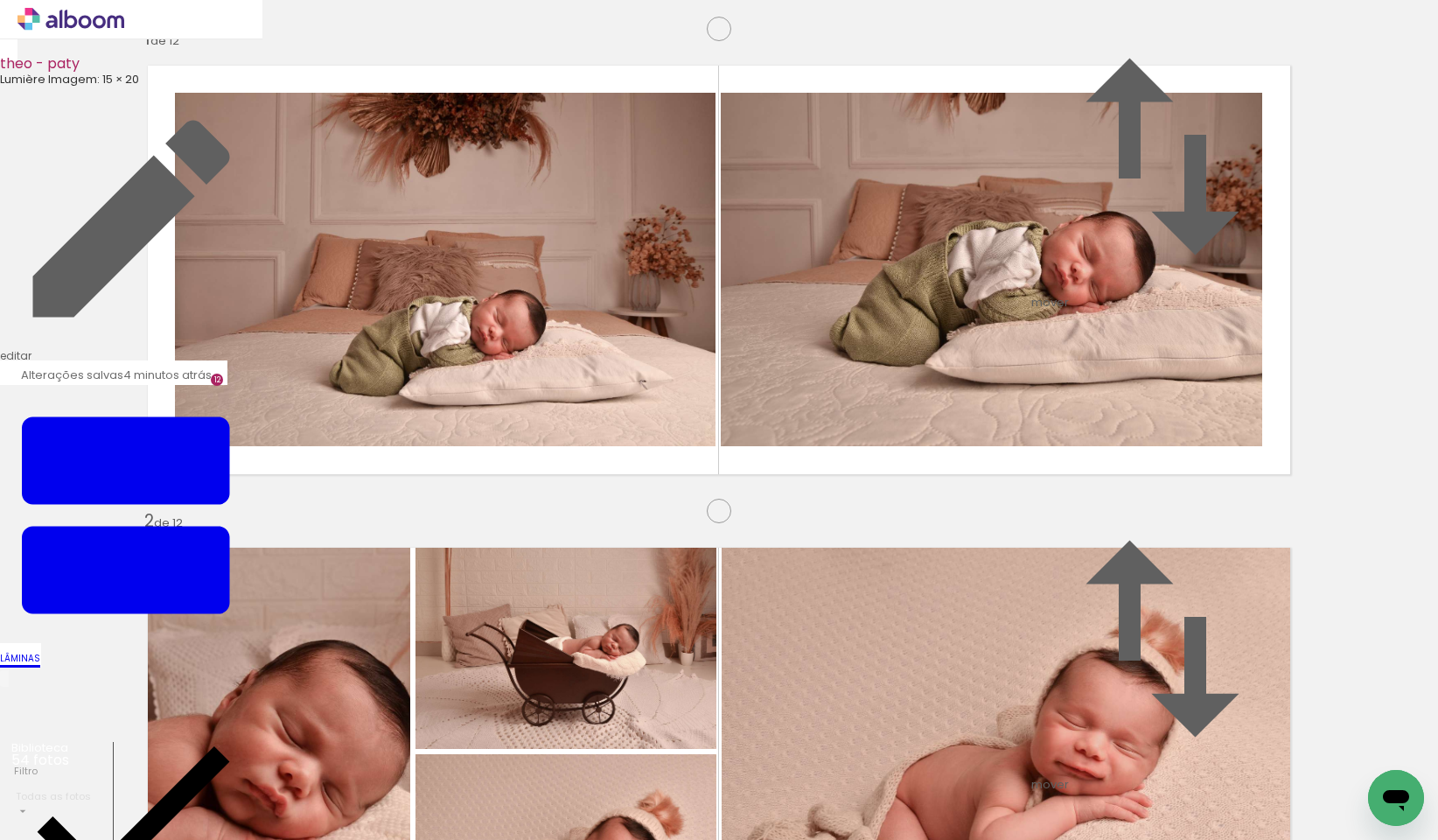
drag, startPoint x: 599, startPoint y: 365, endPoint x: 910, endPoint y: 456, distance: 324.0
click at [0, 0] on slot at bounding box center [0, 0] width 0 height 0
drag, startPoint x: 624, startPoint y: 315, endPoint x: 634, endPoint y: 379, distance: 64.8
drag, startPoint x: 293, startPoint y: 409, endPoint x: 308, endPoint y: 412, distance: 15.3
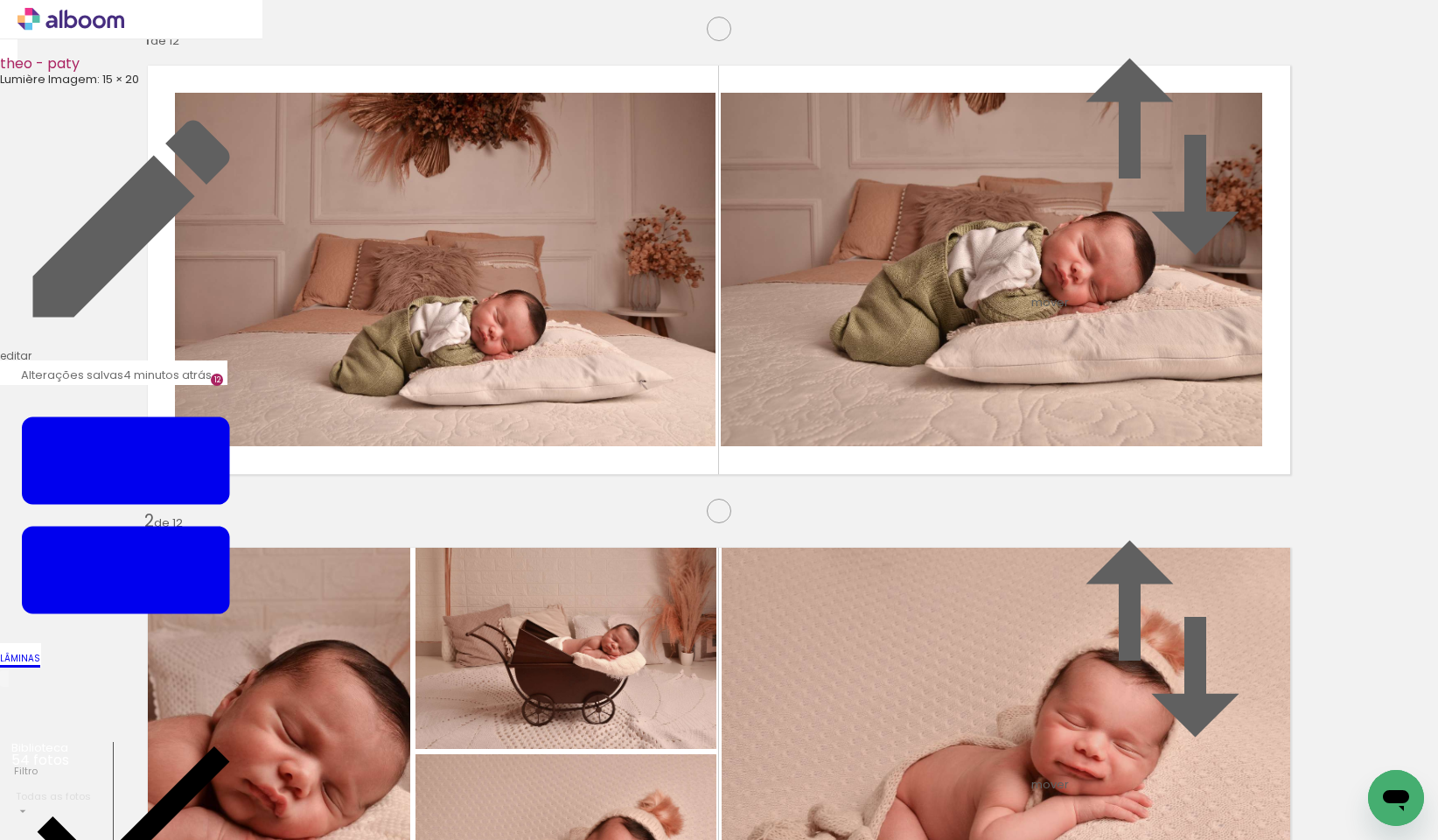
drag, startPoint x: 1192, startPoint y: 796, endPoint x: 1265, endPoint y: 779, distance: 75.0
click at [556, 467] on quentale-workspace at bounding box center [719, 420] width 1438 height 840
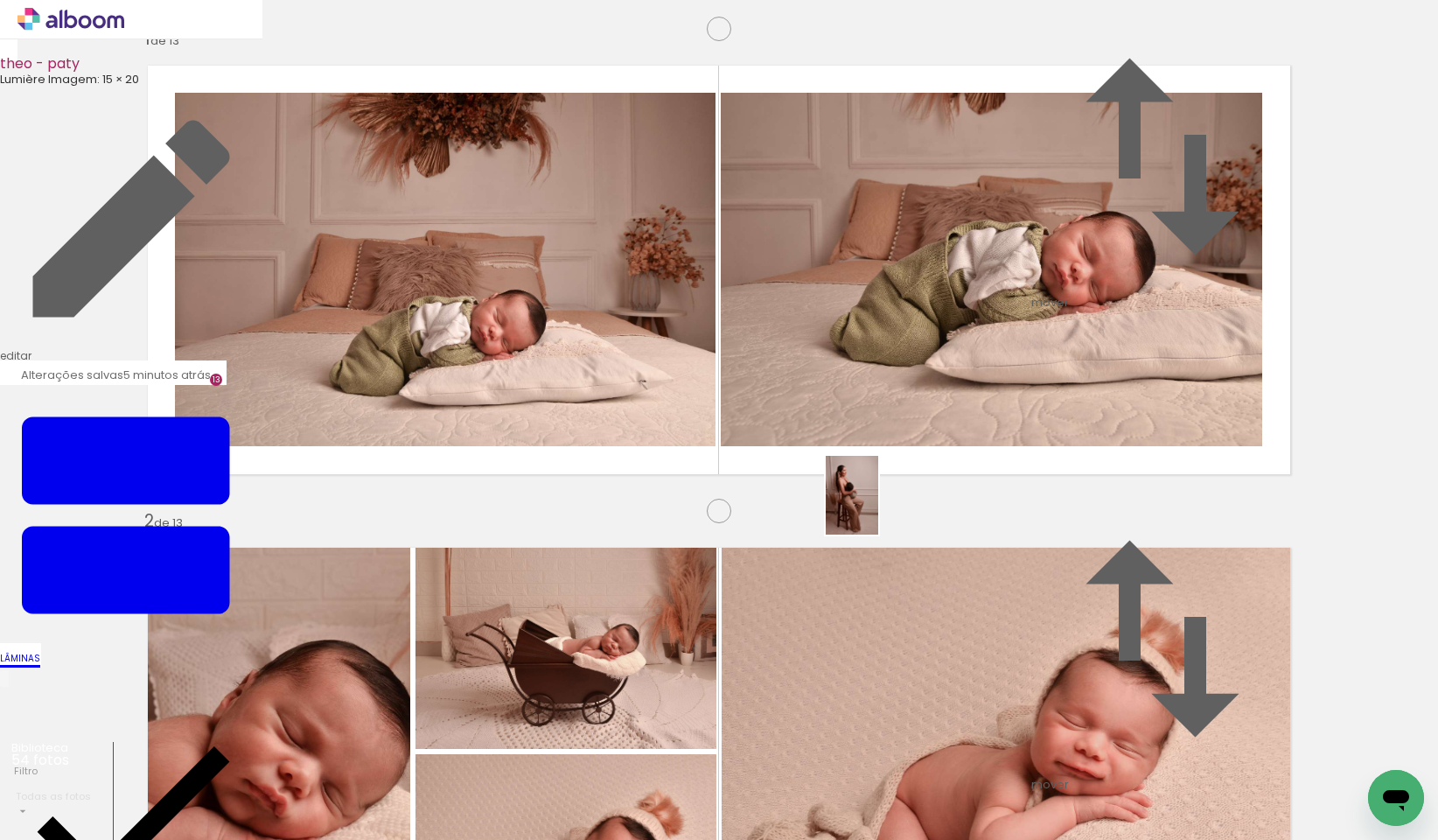
drag, startPoint x: 1287, startPoint y: 775, endPoint x: 879, endPoint y: 508, distance: 487.6
click at [879, 508] on quentale-workspace at bounding box center [719, 420] width 1438 height 840
drag, startPoint x: 1365, startPoint y: 774, endPoint x: 1157, endPoint y: 559, distance: 299.1
click at [1157, 559] on quentale-workspace at bounding box center [719, 420] width 1438 height 840
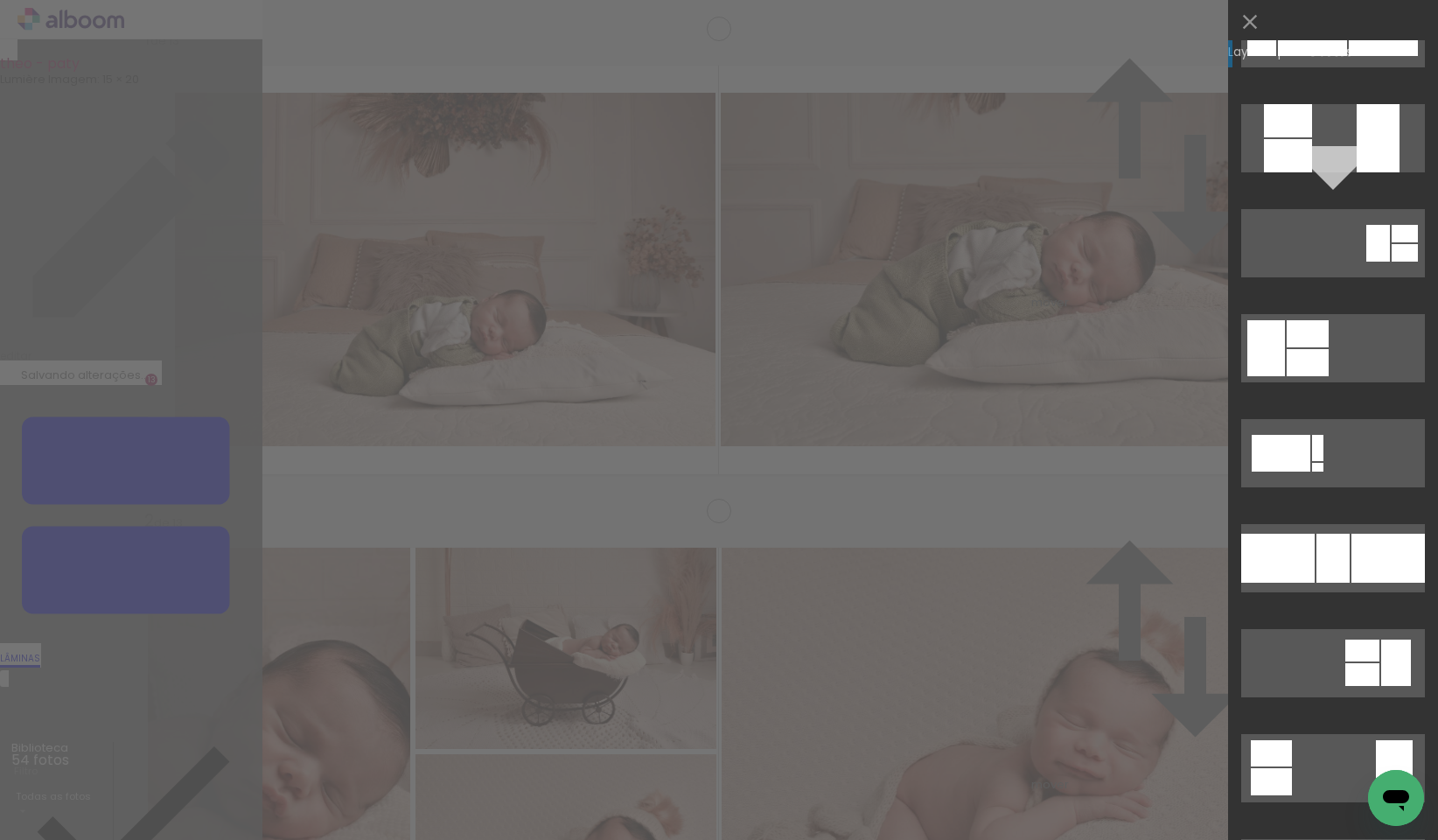
scroll to position [1207, 0]
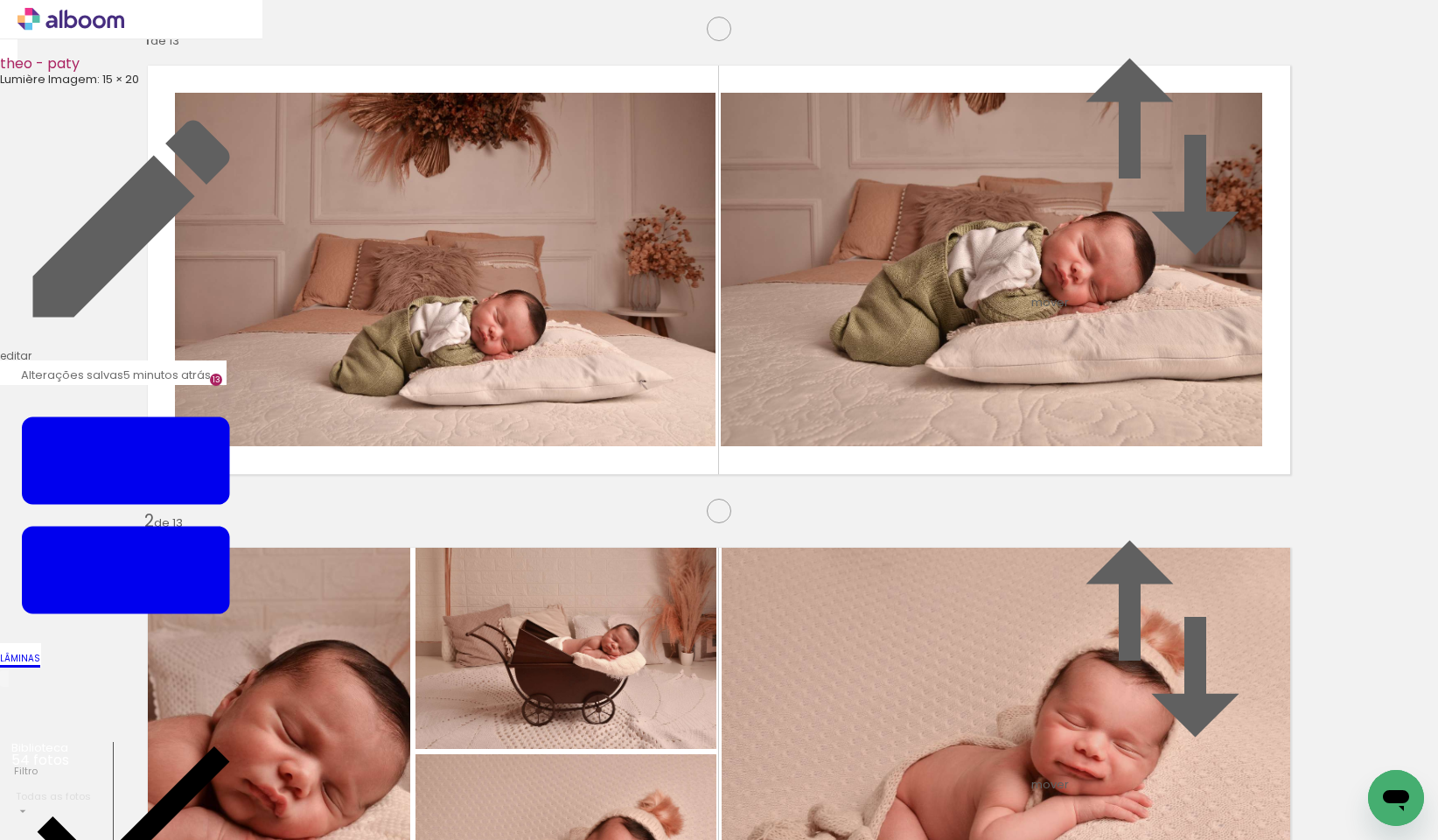
scroll to position [3499, 0]
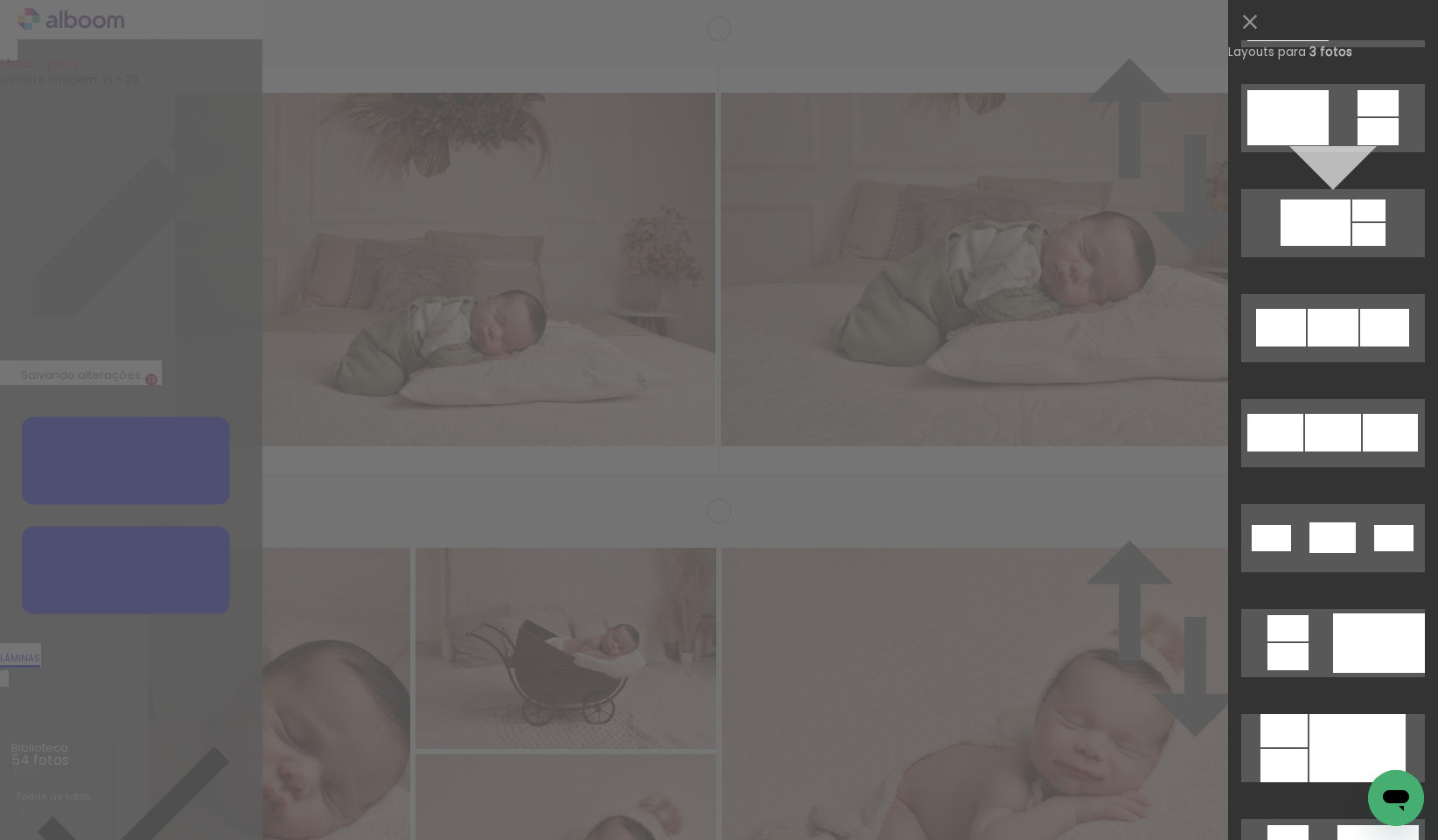
scroll to position [1227, 0]
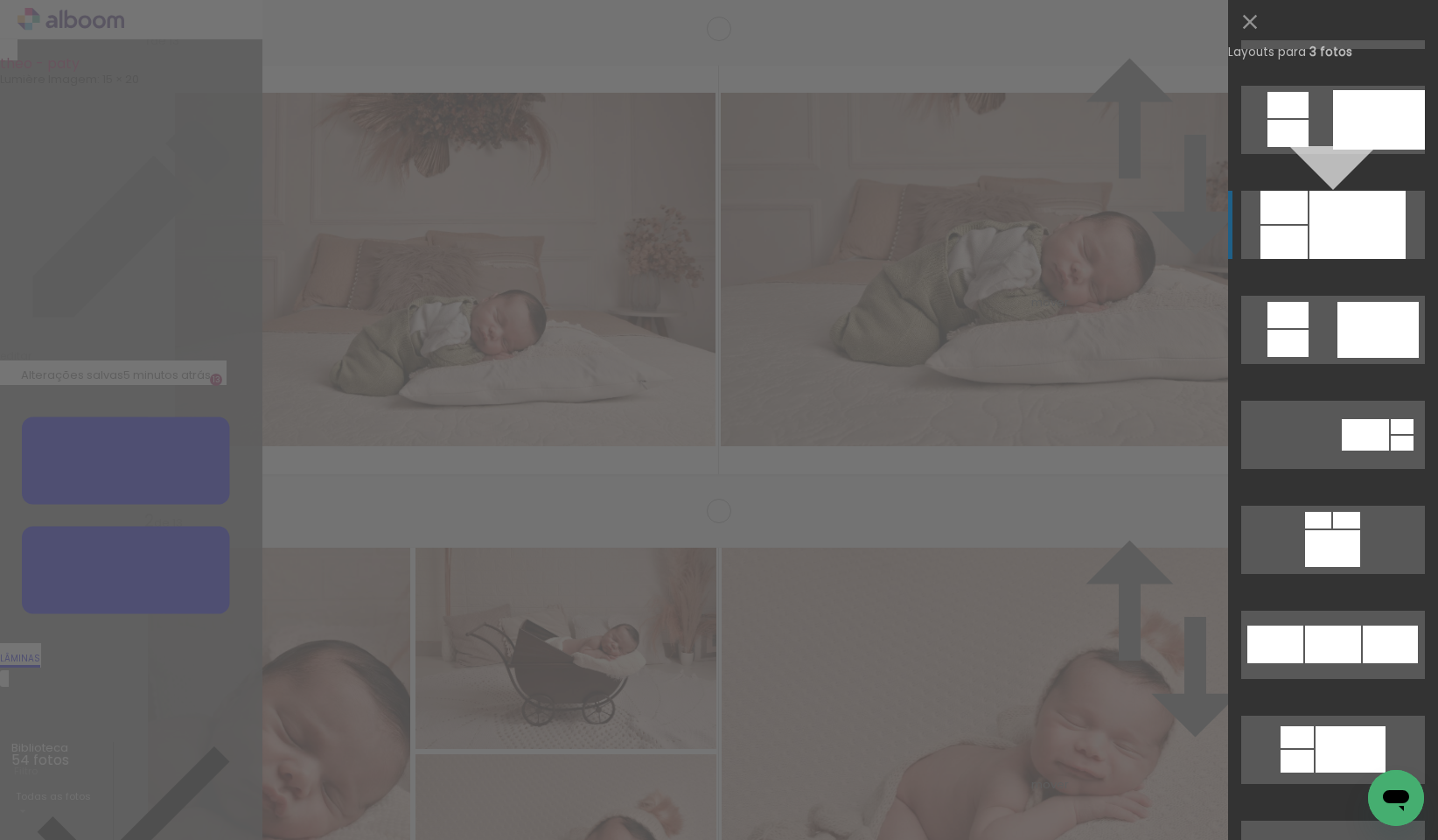
click at [1326, 226] on div at bounding box center [1357, 225] width 96 height 68
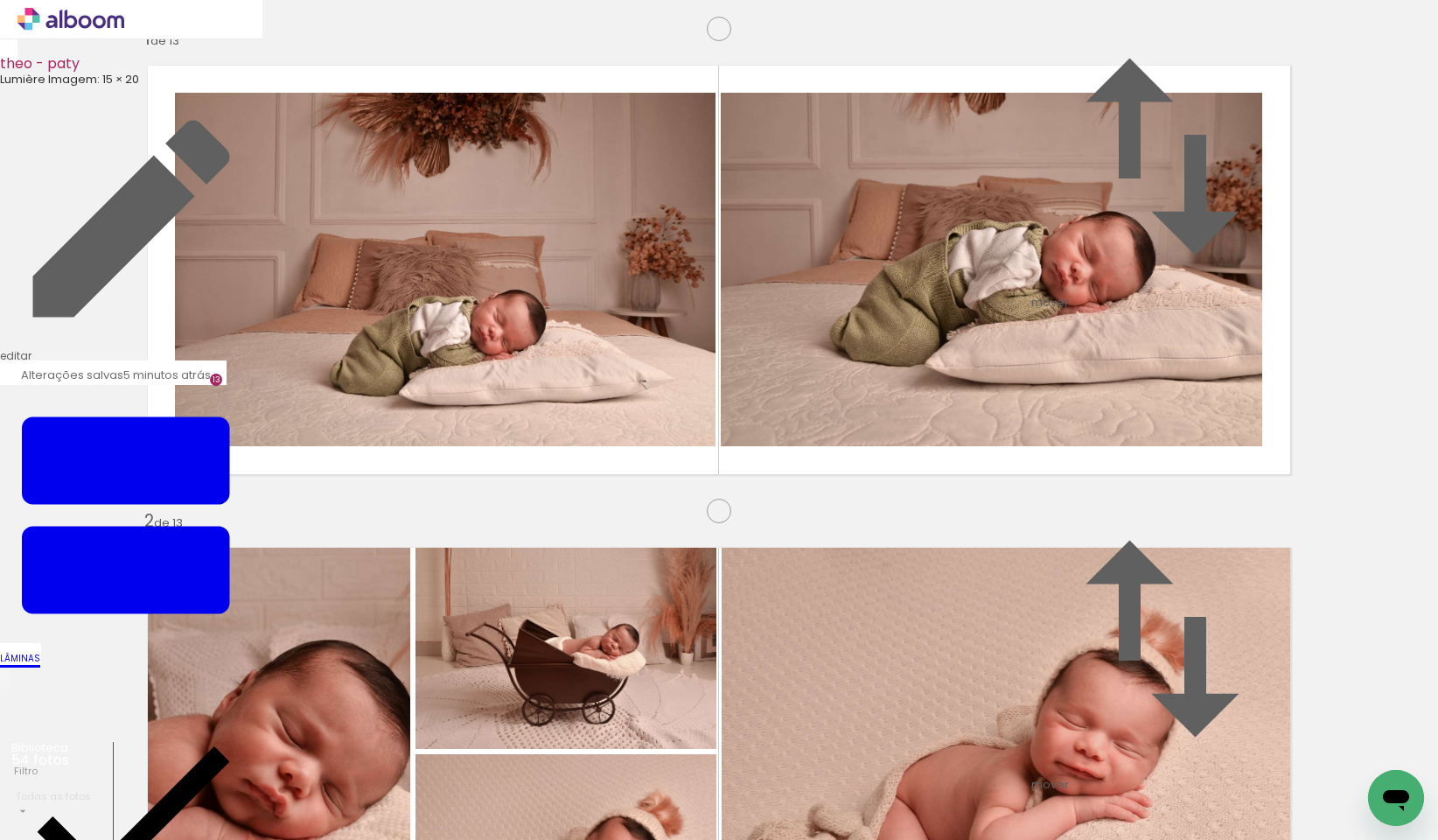
drag, startPoint x: 470, startPoint y: 536, endPoint x: 876, endPoint y: 459, distance: 413.2
click at [0, 0] on slot at bounding box center [0, 0] width 0 height 0
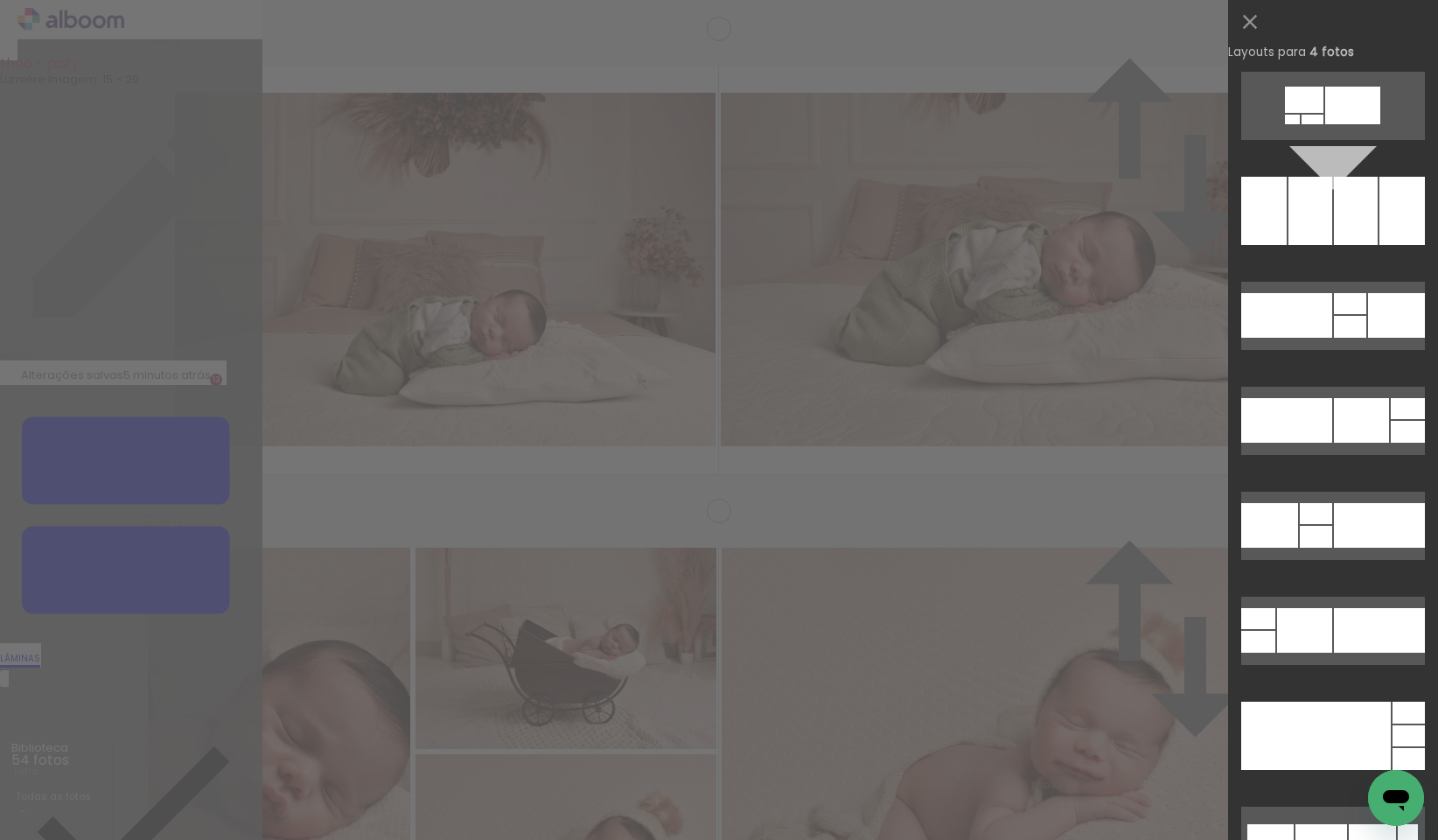
scroll to position [8466, 0]
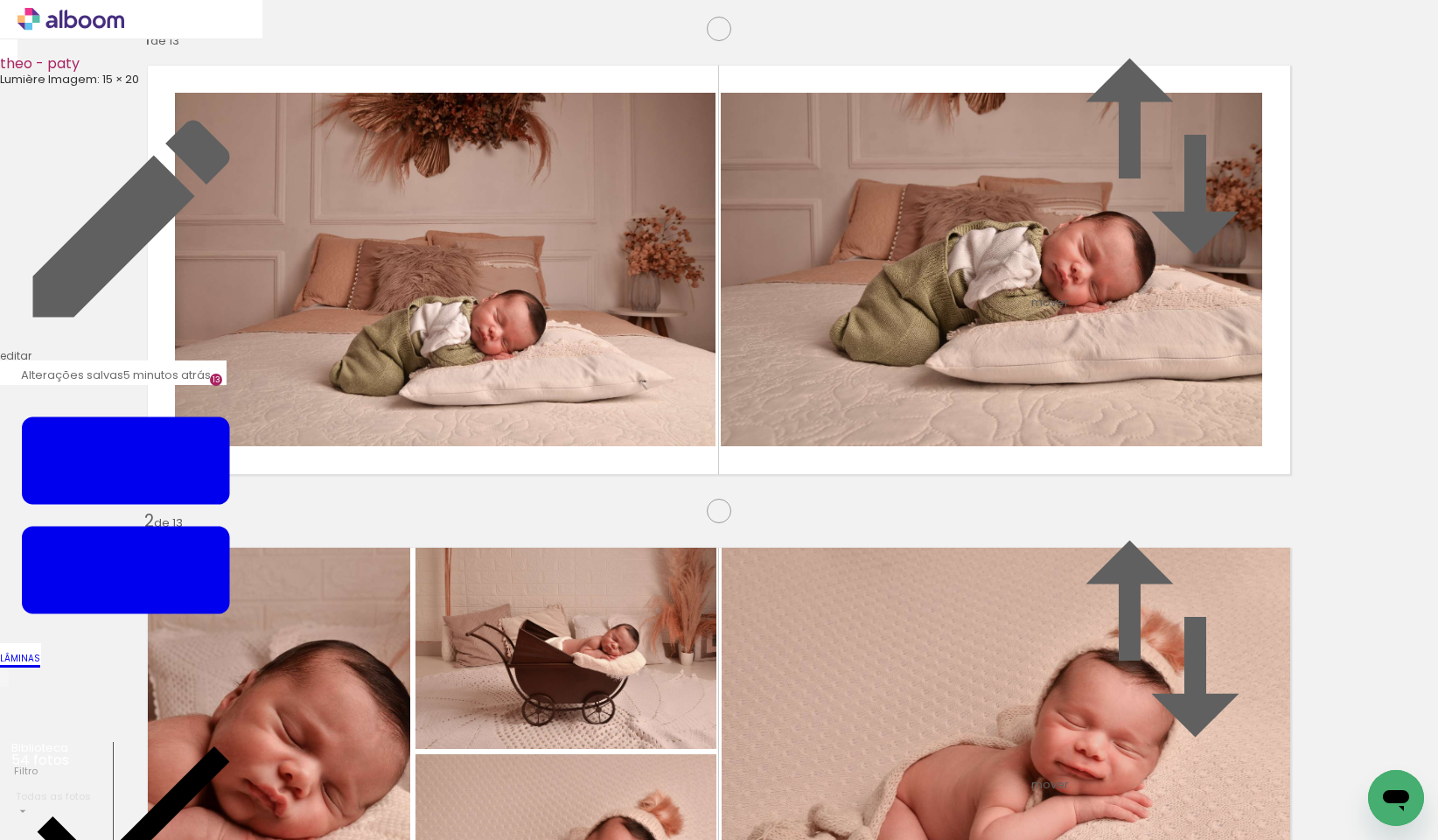
drag, startPoint x: 1184, startPoint y: 285, endPoint x: 856, endPoint y: 369, distance: 338.6
click at [0, 0] on slot at bounding box center [0, 0] width 0 height 0
drag, startPoint x: 855, startPoint y: 477, endPoint x: 848, endPoint y: 415, distance: 62.4
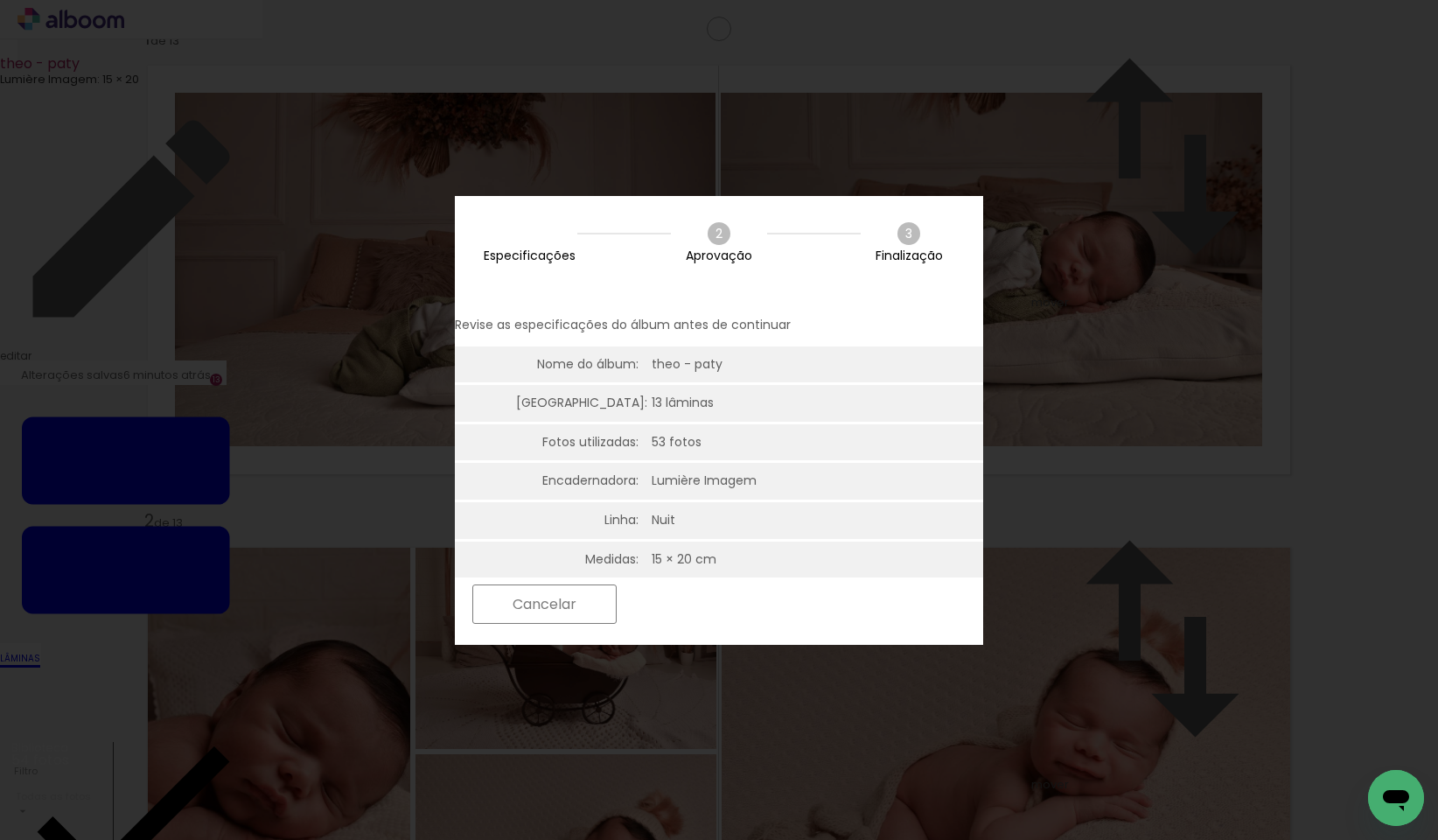
scroll to position [0, 0]
click at [0, 0] on slot "Próximo" at bounding box center [0, 0] width 0 height 0
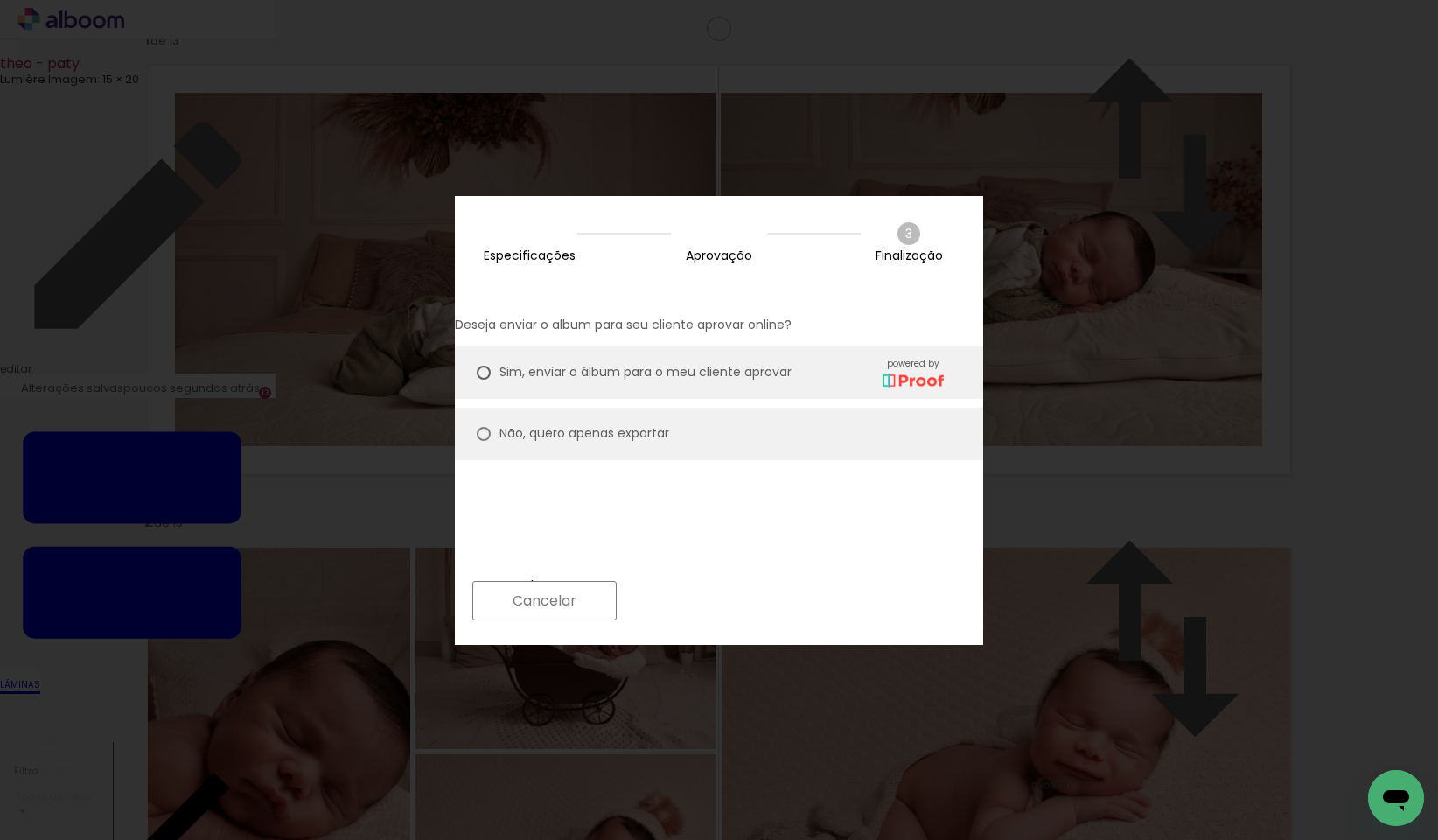
click at [760, 609] on paper-button "Próximo" at bounding box center [692, 600] width 135 height 38
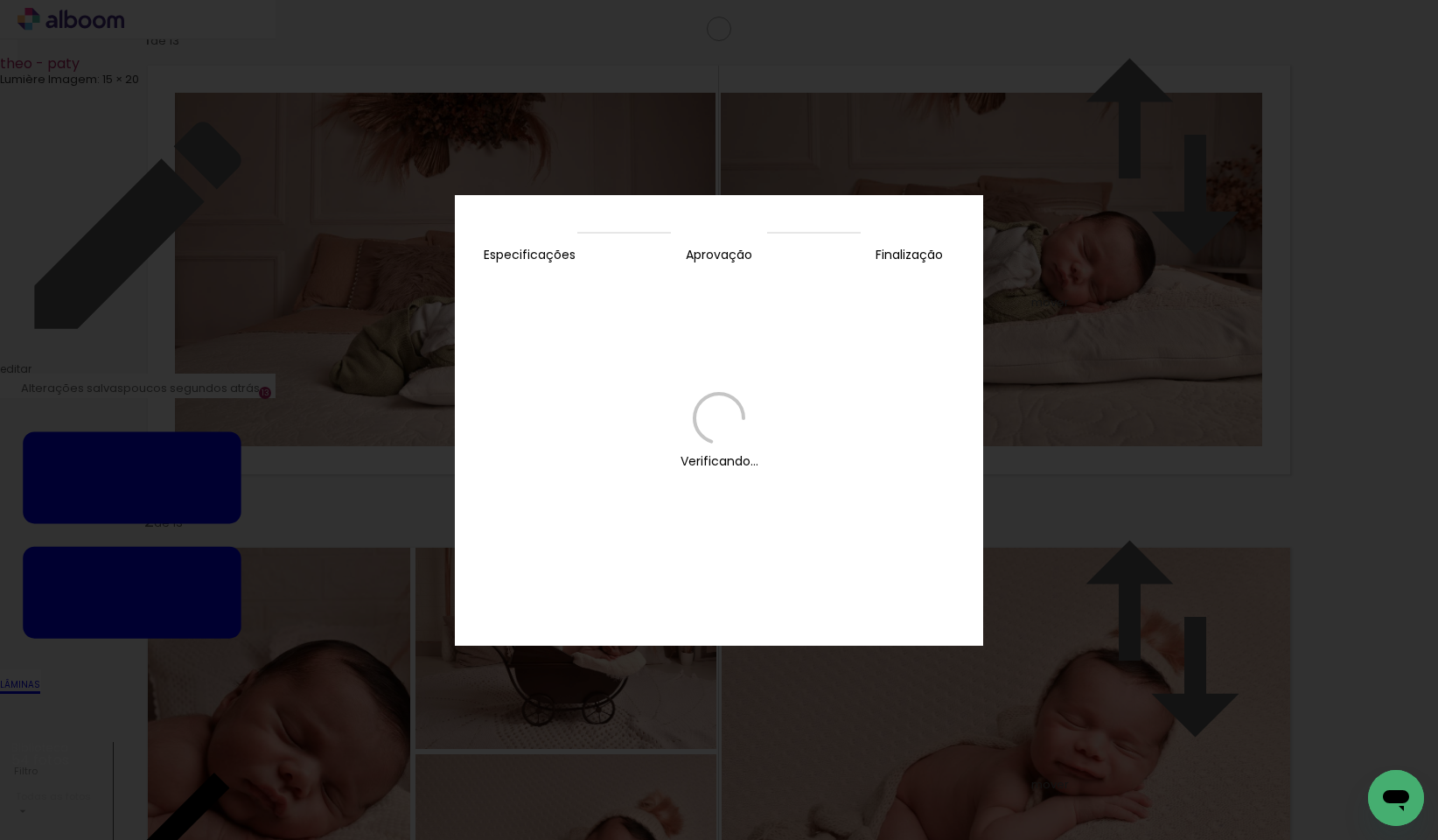
scroll to position [0, 3984]
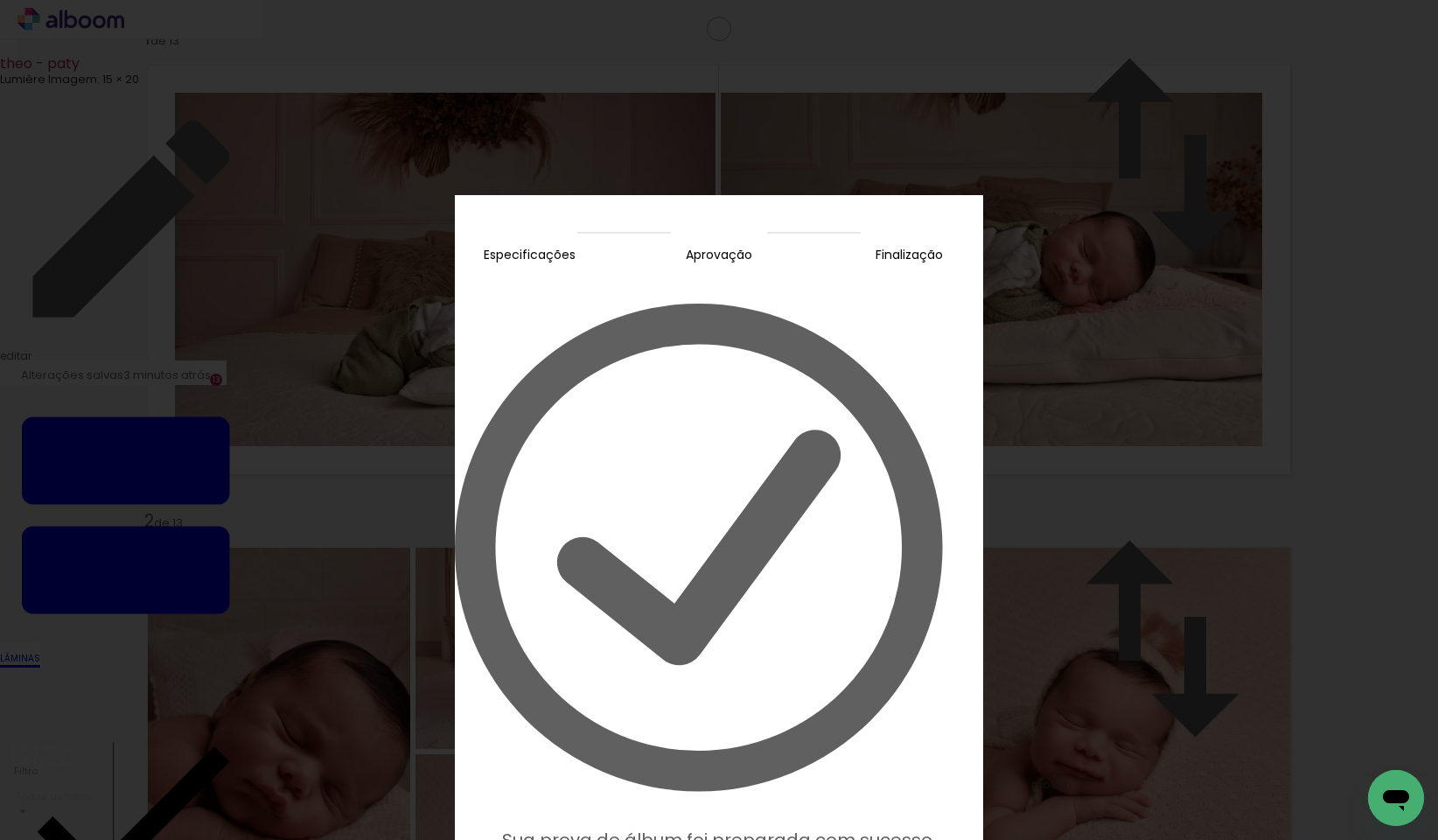
scroll to position [0, 3984]
click at [0, 0] on slot "Editar prova" at bounding box center [0, 0] width 0 height 0
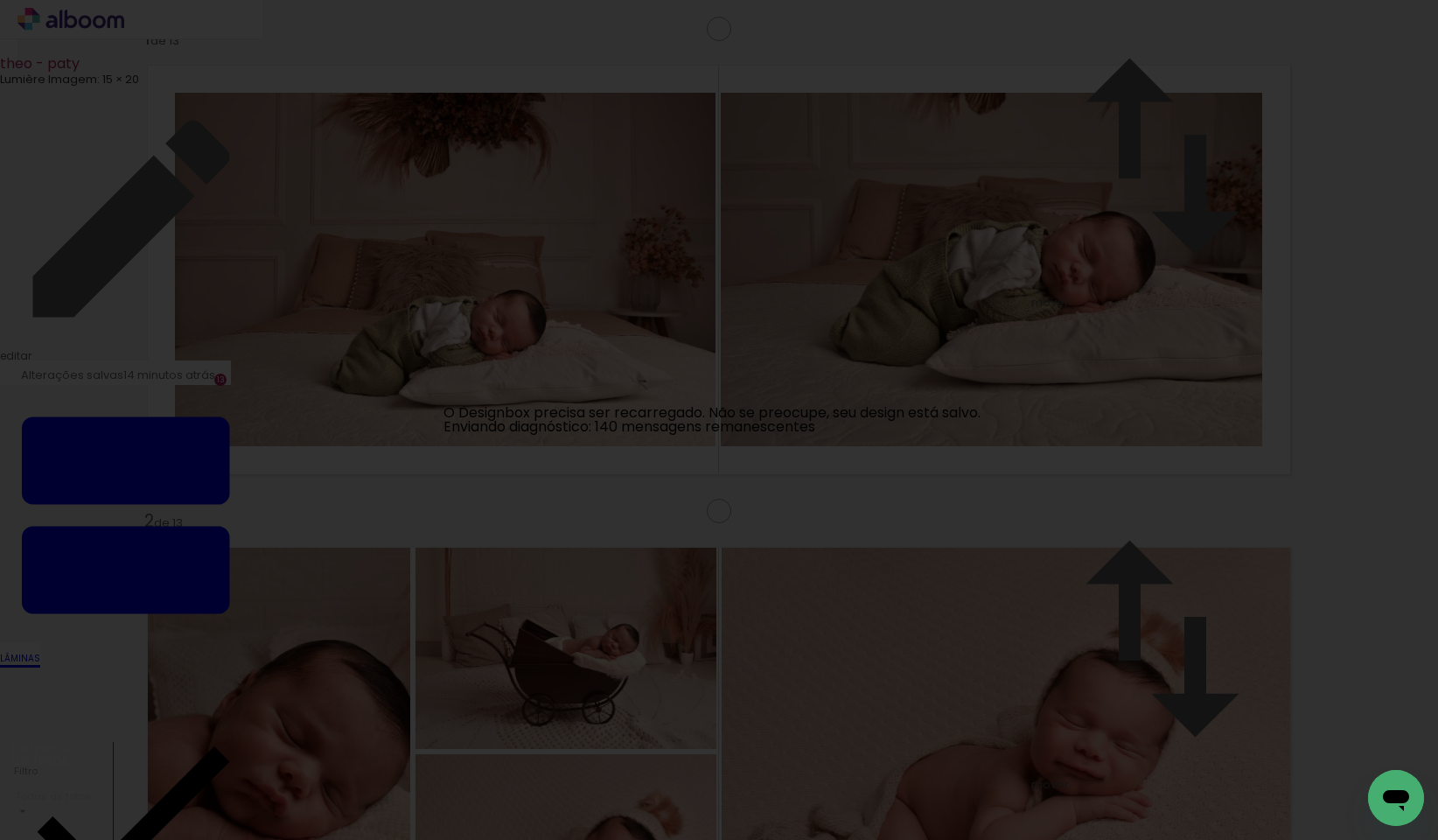
click at [702, 264] on iron-overlay-backdrop at bounding box center [719, 420] width 1438 height 840
click at [128, 207] on iron-overlay-backdrop at bounding box center [719, 420] width 1438 height 840
